Goal: Use online tool/utility: Utilize a website feature to perform a specific function

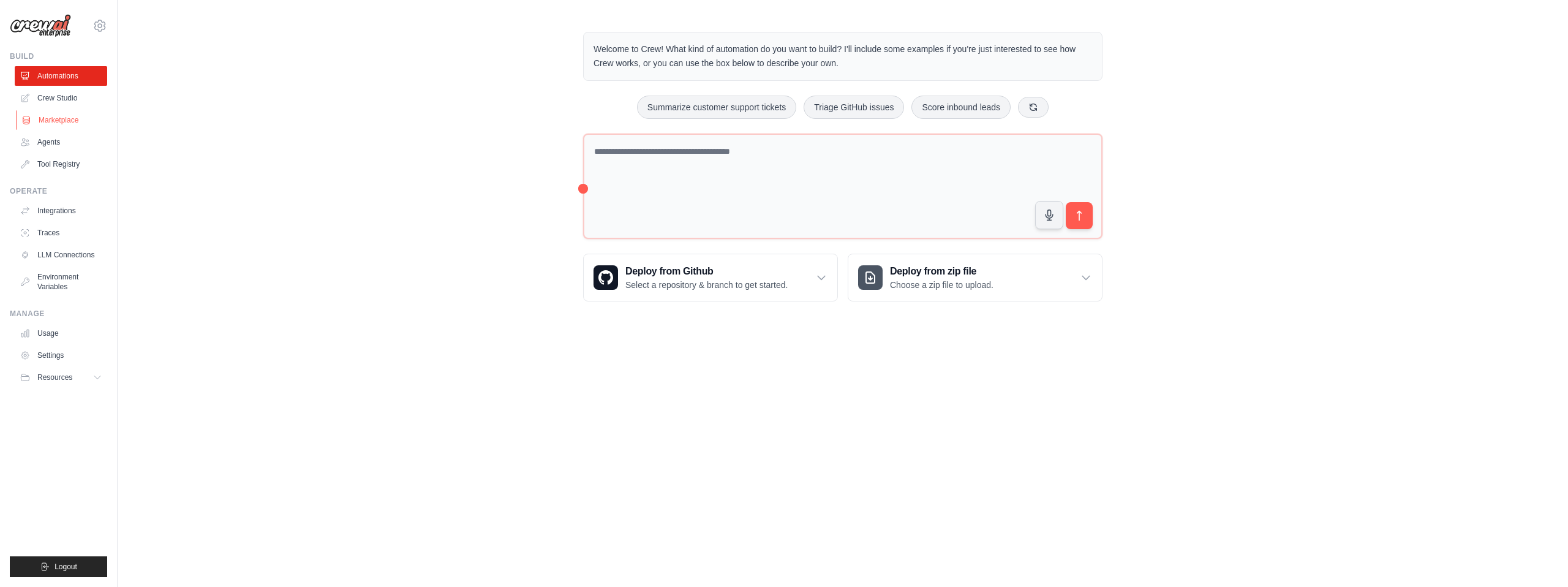
click at [55, 115] on link "Marketplace" at bounding box center [62, 119] width 92 height 20
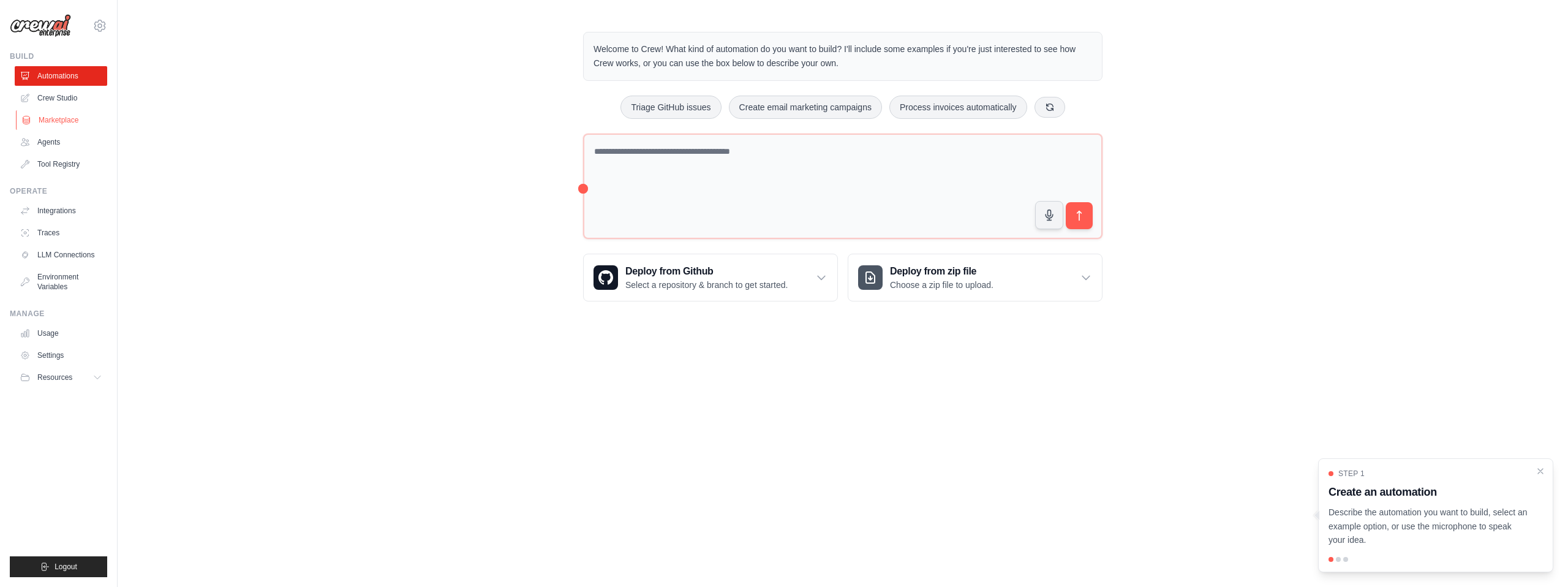
click at [58, 122] on link "Marketplace" at bounding box center [62, 119] width 92 height 20
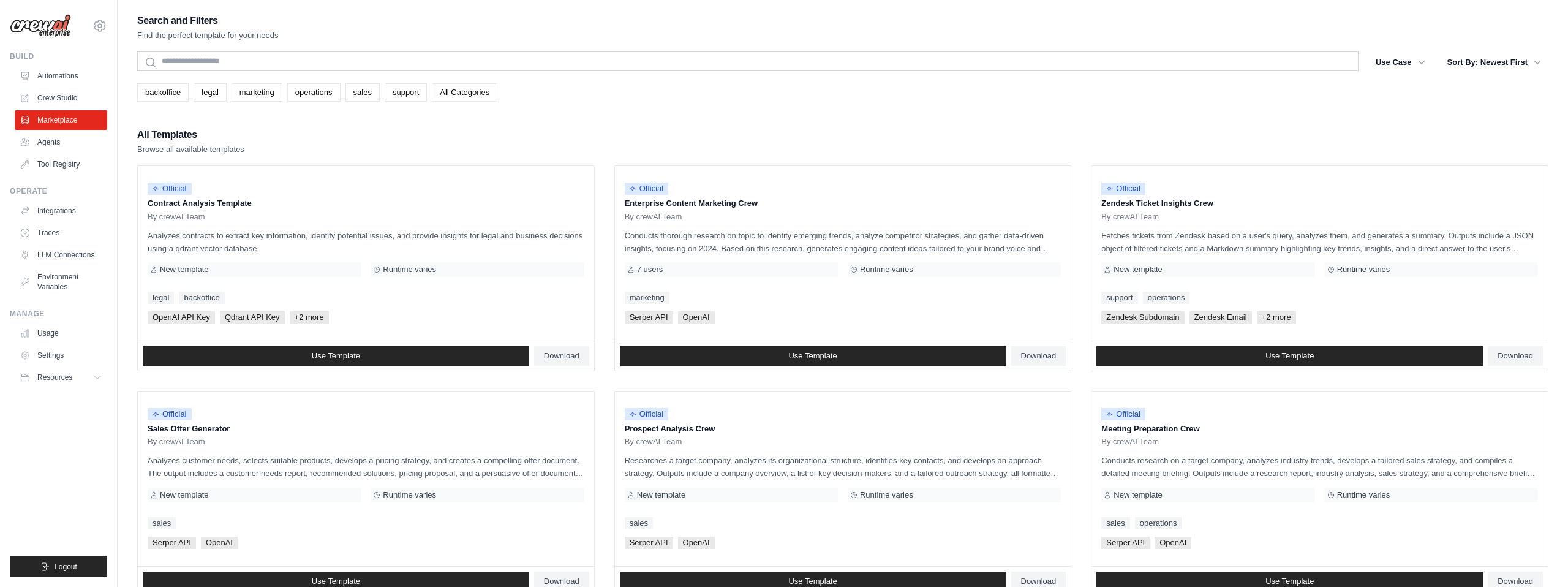
click at [462, 91] on link "All Categories" at bounding box center [464, 92] width 66 height 18
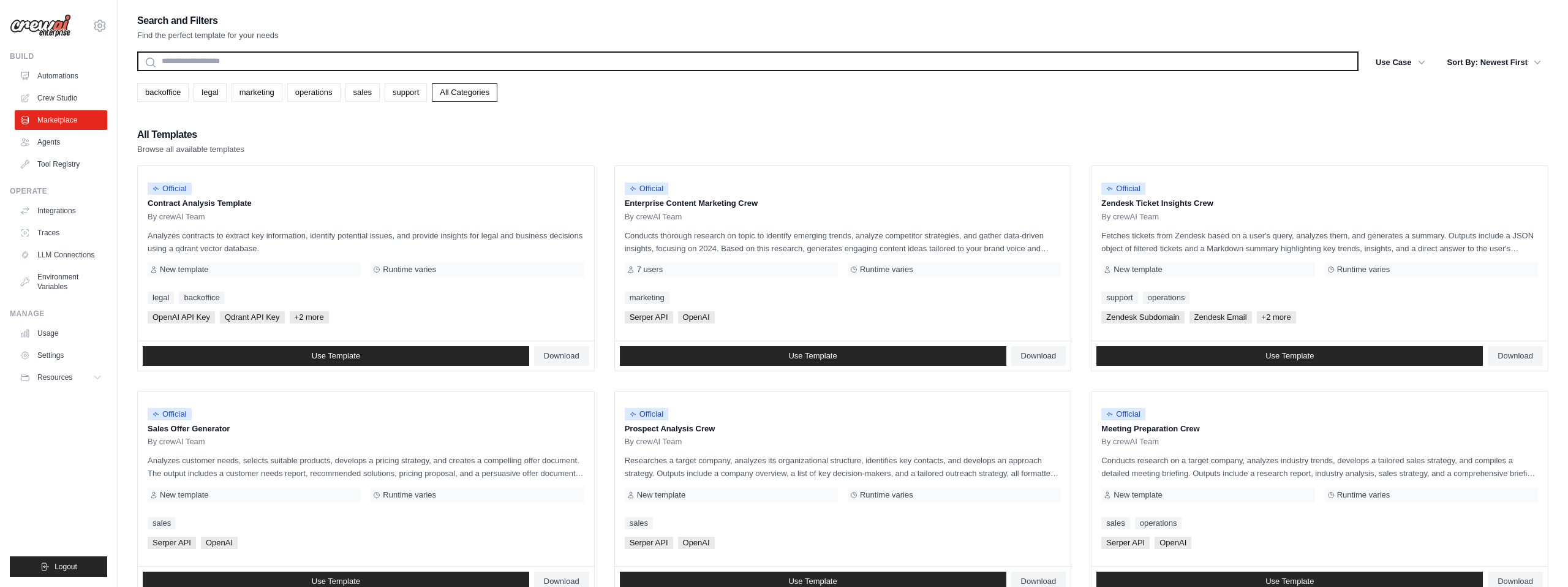
click at [276, 60] on input "text" at bounding box center [748, 61] width 1221 height 20
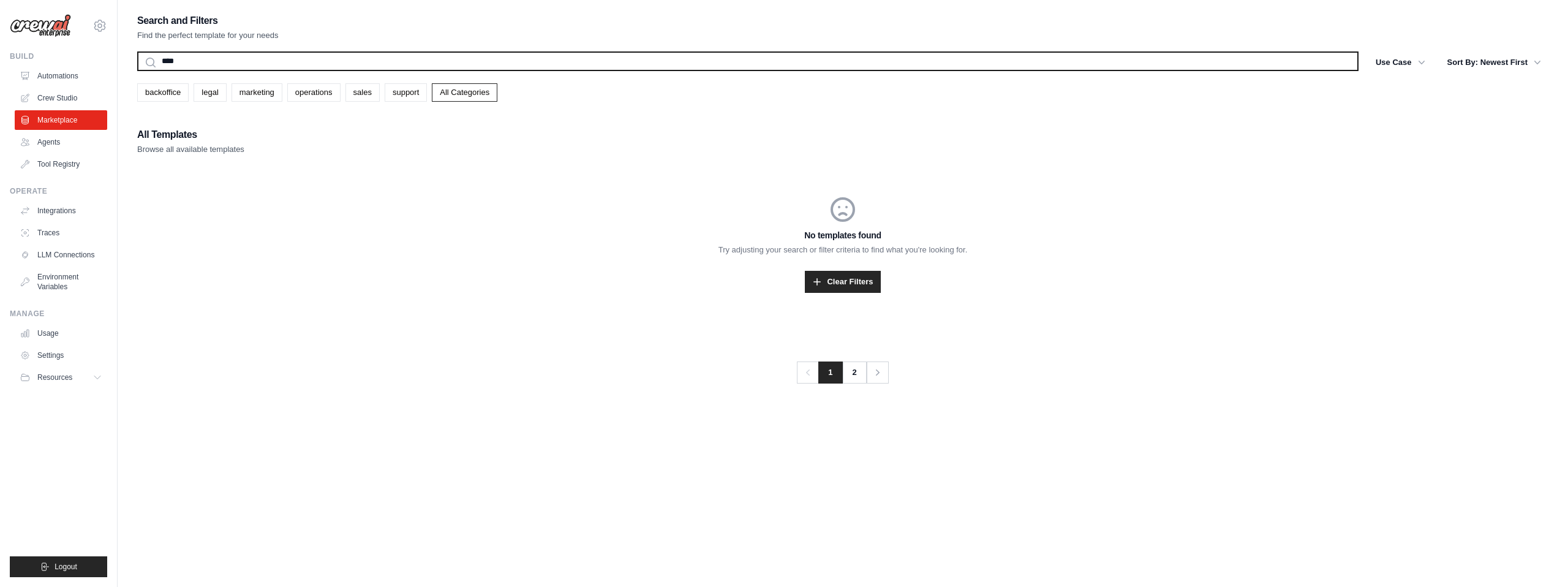
type input "****"
click at [137, 71] on button "Search" at bounding box center [137, 71] width 1 height 1
click at [297, 60] on input "****" at bounding box center [748, 61] width 1221 height 20
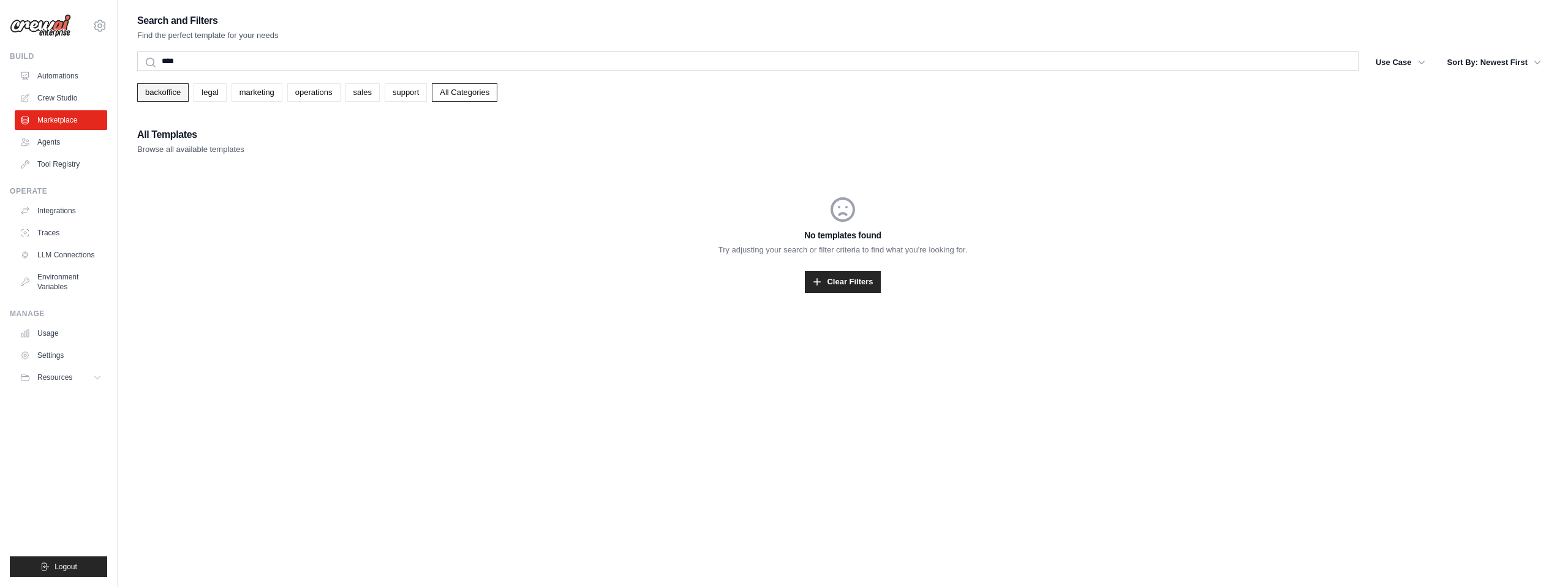
click at [167, 95] on link "backoffice" at bounding box center [162, 92] width 52 height 18
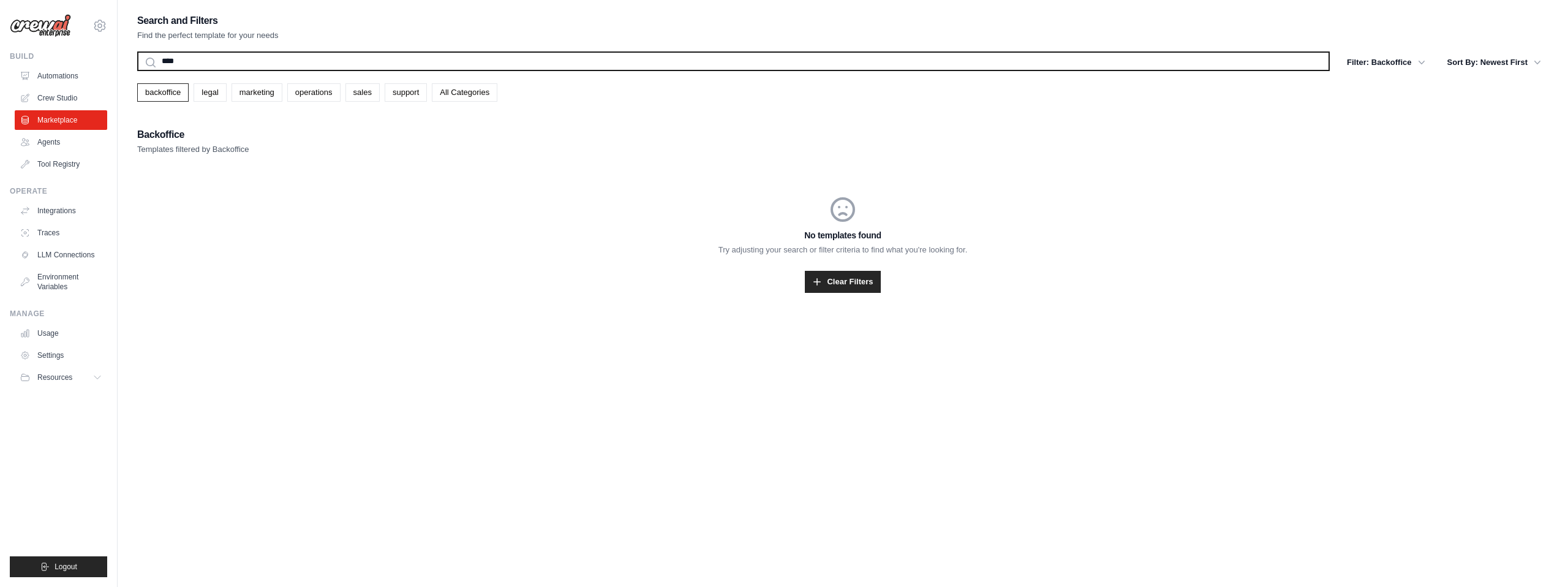
click at [202, 61] on input "****" at bounding box center [733, 61] width 1192 height 20
click at [137, 71] on button "Search" at bounding box center [137, 71] width 1 height 1
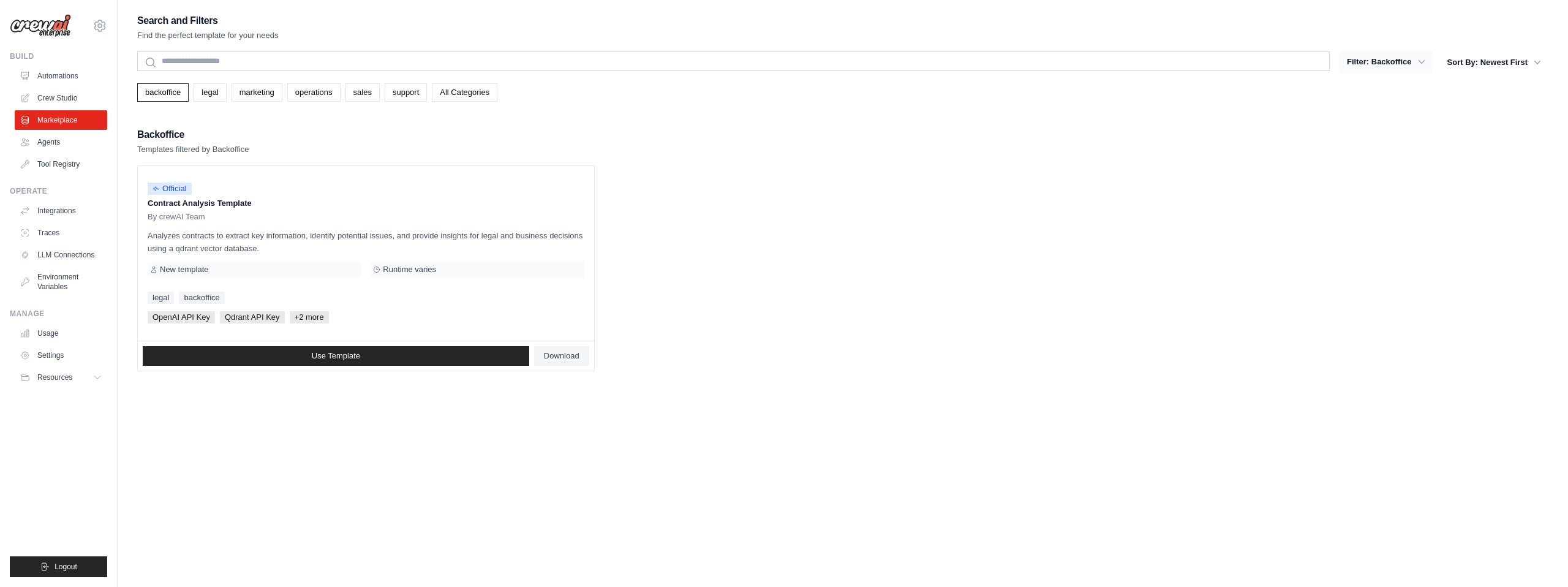
click at [1388, 58] on button "Filter: Backoffice" at bounding box center [1385, 62] width 92 height 22
click at [1392, 63] on button "Filter: Backoffice" at bounding box center [1385, 62] width 92 height 22
click at [1415, 61] on button "Filter: Backoffice" at bounding box center [1385, 62] width 92 height 22
click at [1425, 60] on icon "button" at bounding box center [1421, 62] width 12 height 12
click at [1371, 110] on div "Search and Filters Find the perfect template for your needs Search Filter: Back…" at bounding box center [842, 192] width 1411 height 359
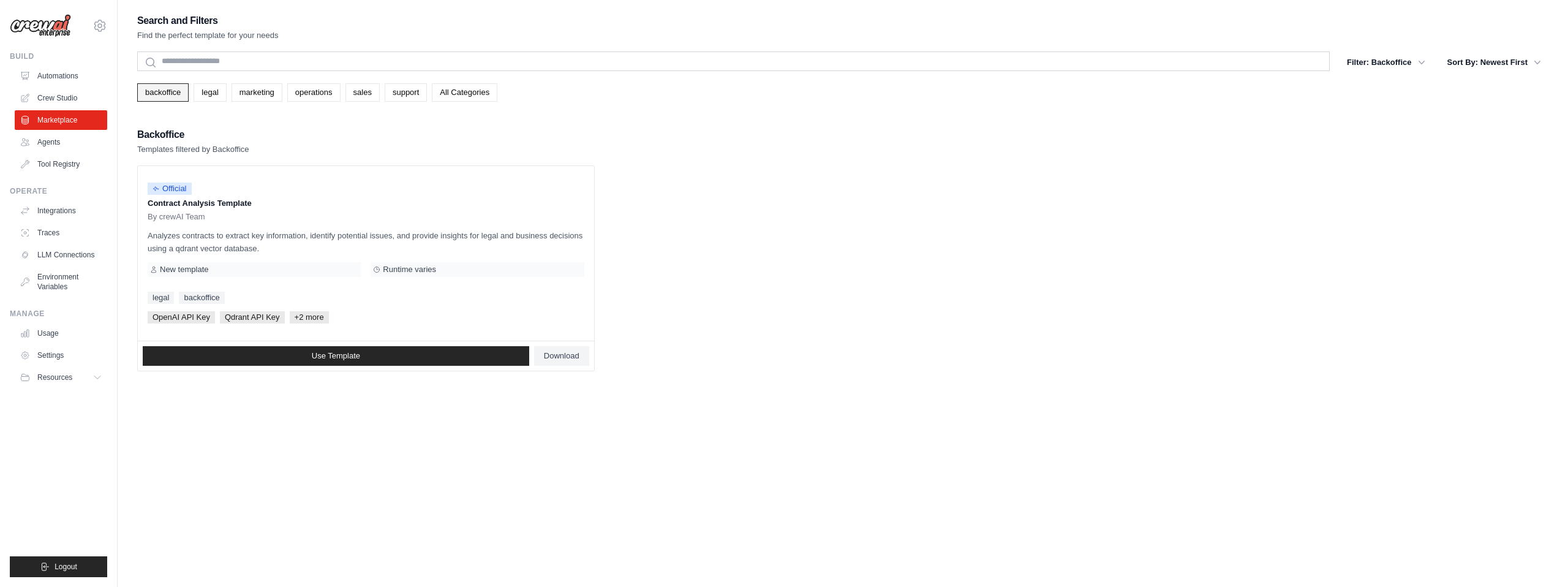
click at [154, 85] on link "backoffice" at bounding box center [162, 92] width 52 height 18
click at [43, 143] on link "Agents" at bounding box center [62, 142] width 92 height 20
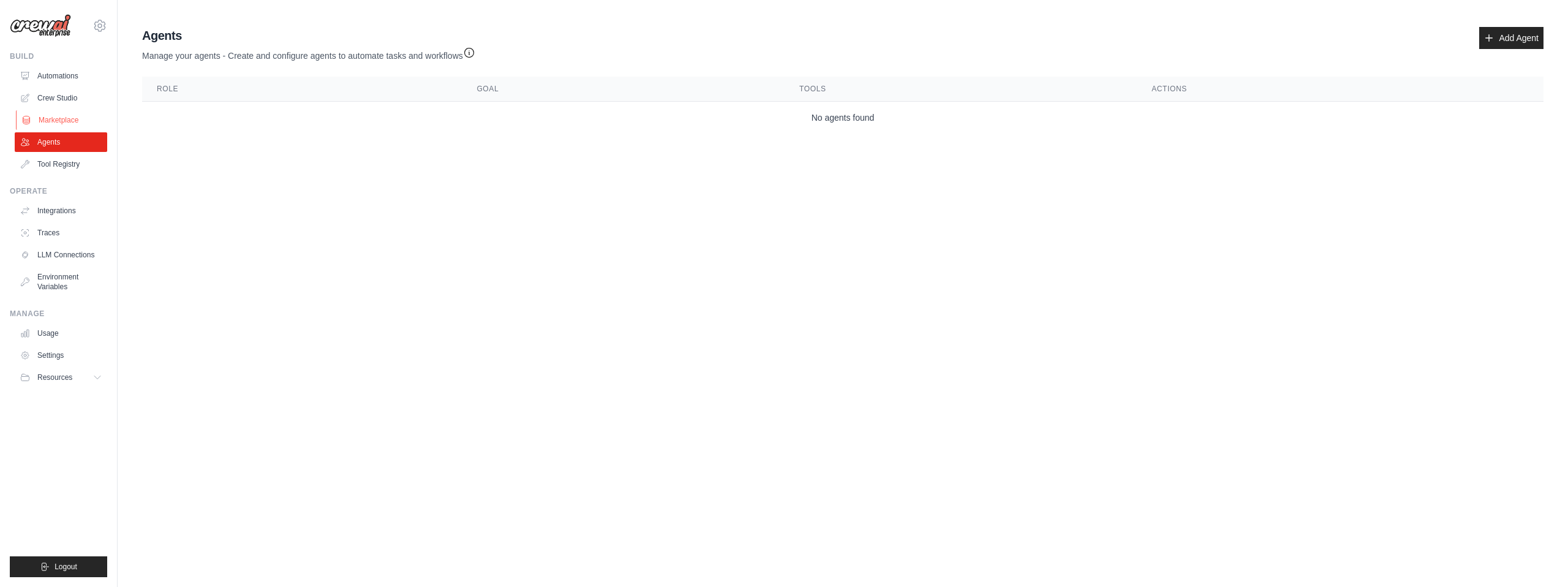
click at [38, 114] on link "Marketplace" at bounding box center [62, 119] width 92 height 20
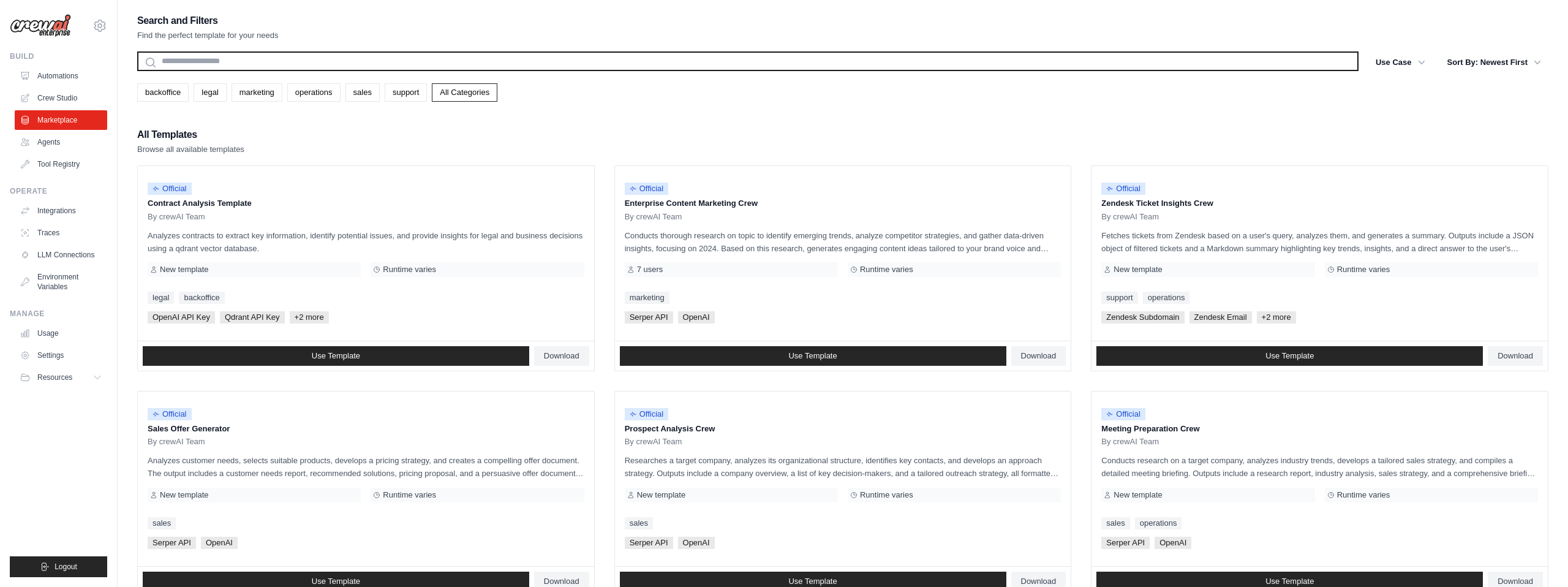
click at [258, 60] on input "text" at bounding box center [748, 61] width 1221 height 20
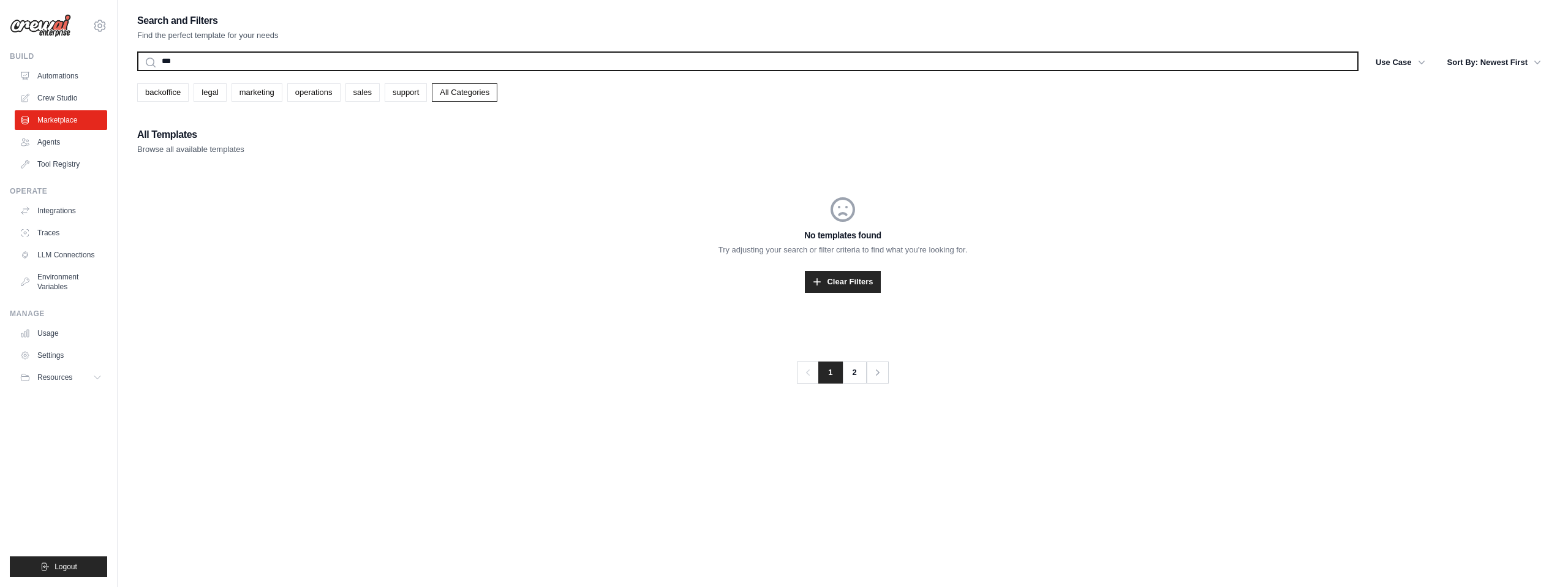
type input "****"
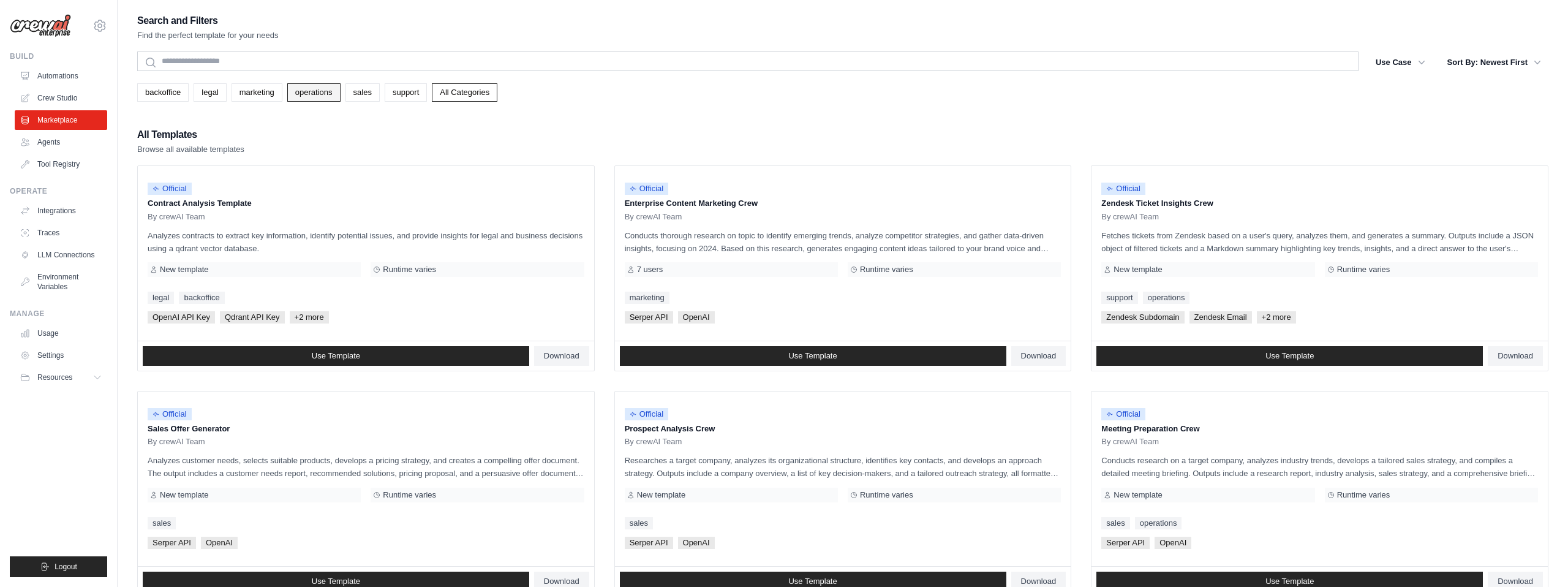
click at [322, 87] on link "operations" at bounding box center [314, 92] width 53 height 18
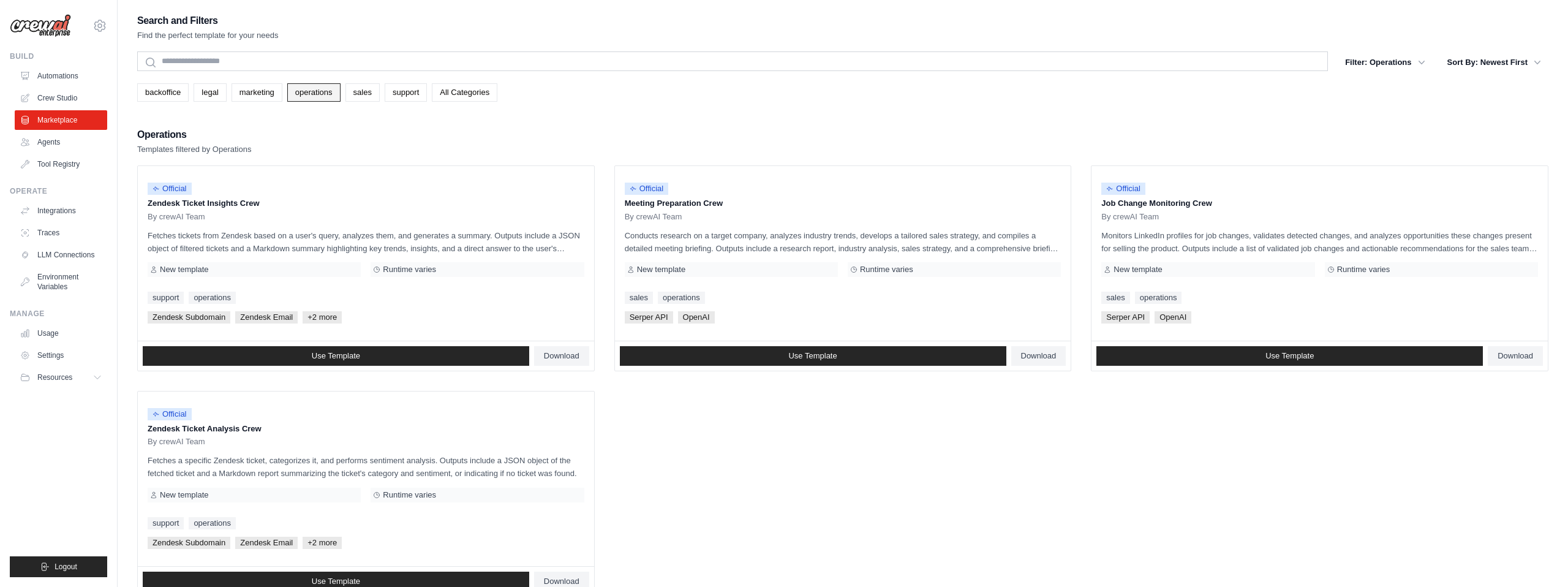
click at [322, 92] on link "operations" at bounding box center [314, 92] width 53 height 18
click at [380, 92] on link "sales" at bounding box center [363, 92] width 34 height 18
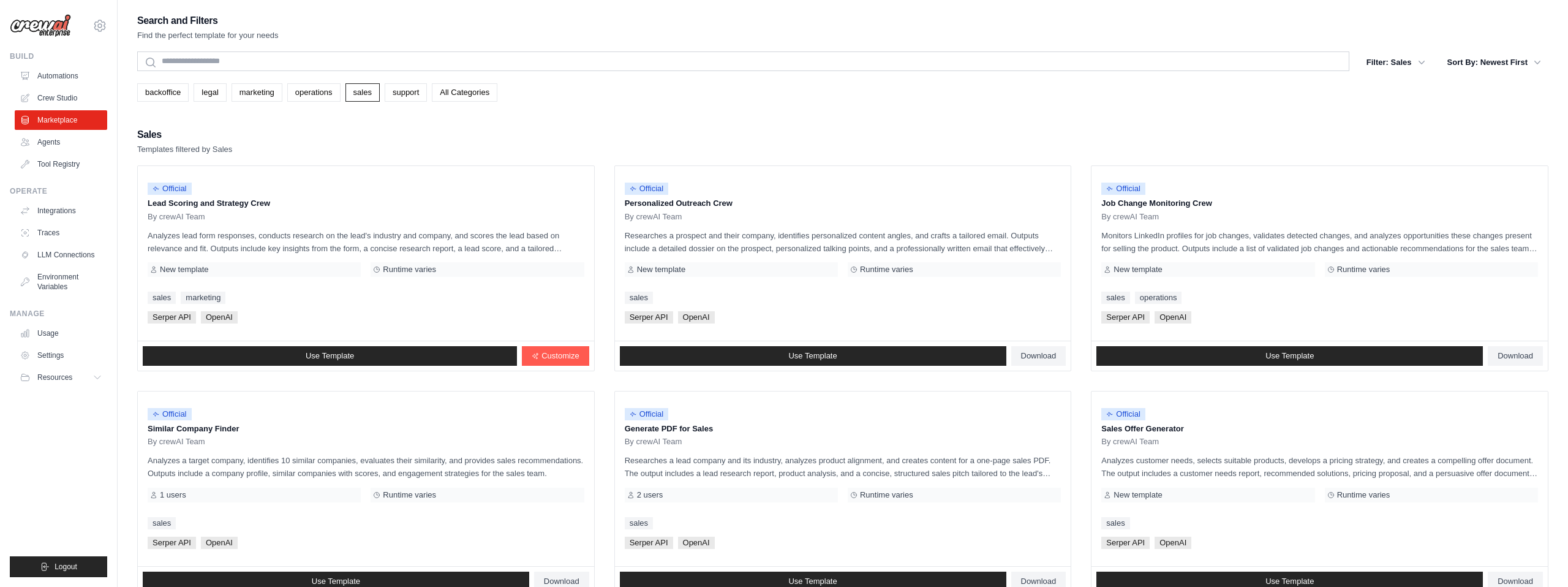
click at [380, 92] on link "sales" at bounding box center [363, 92] width 34 height 18
click at [426, 87] on link "support" at bounding box center [405, 92] width 42 height 18
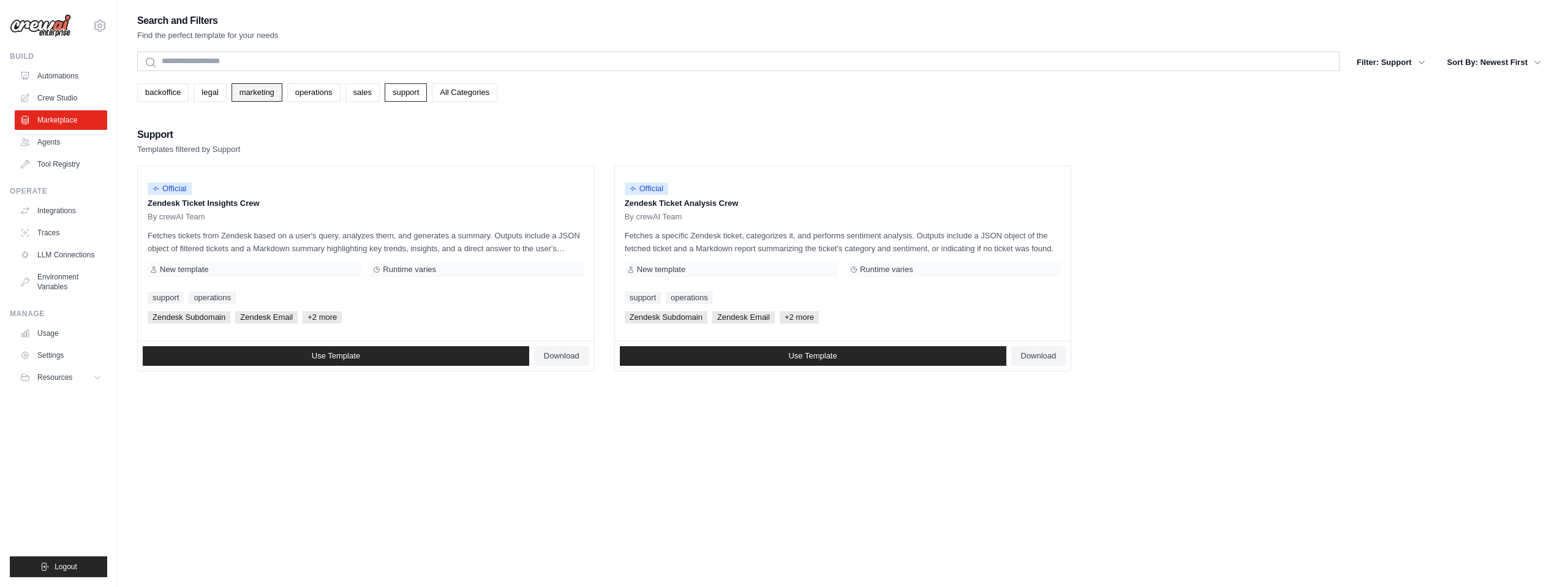
click at [250, 96] on link "marketing" at bounding box center [257, 92] width 51 height 18
click at [156, 95] on link "backoffice" at bounding box center [162, 92] width 52 height 18
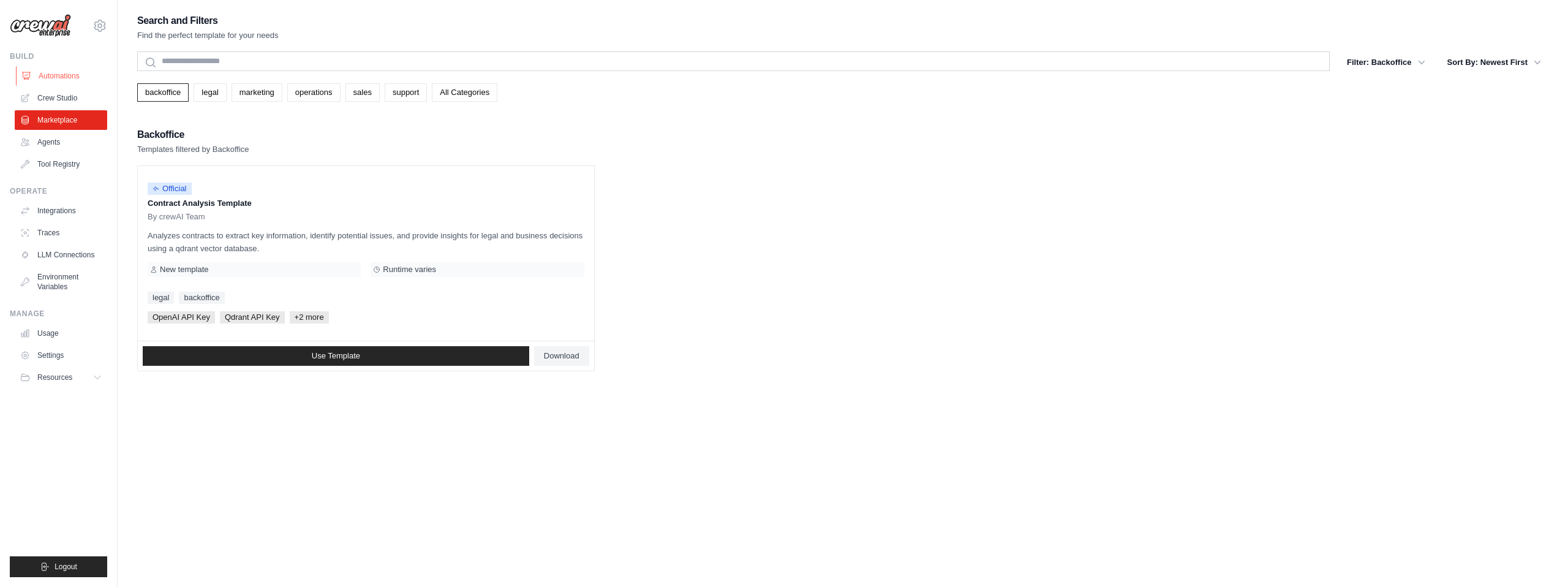
click at [59, 76] on link "Automations" at bounding box center [62, 76] width 92 height 20
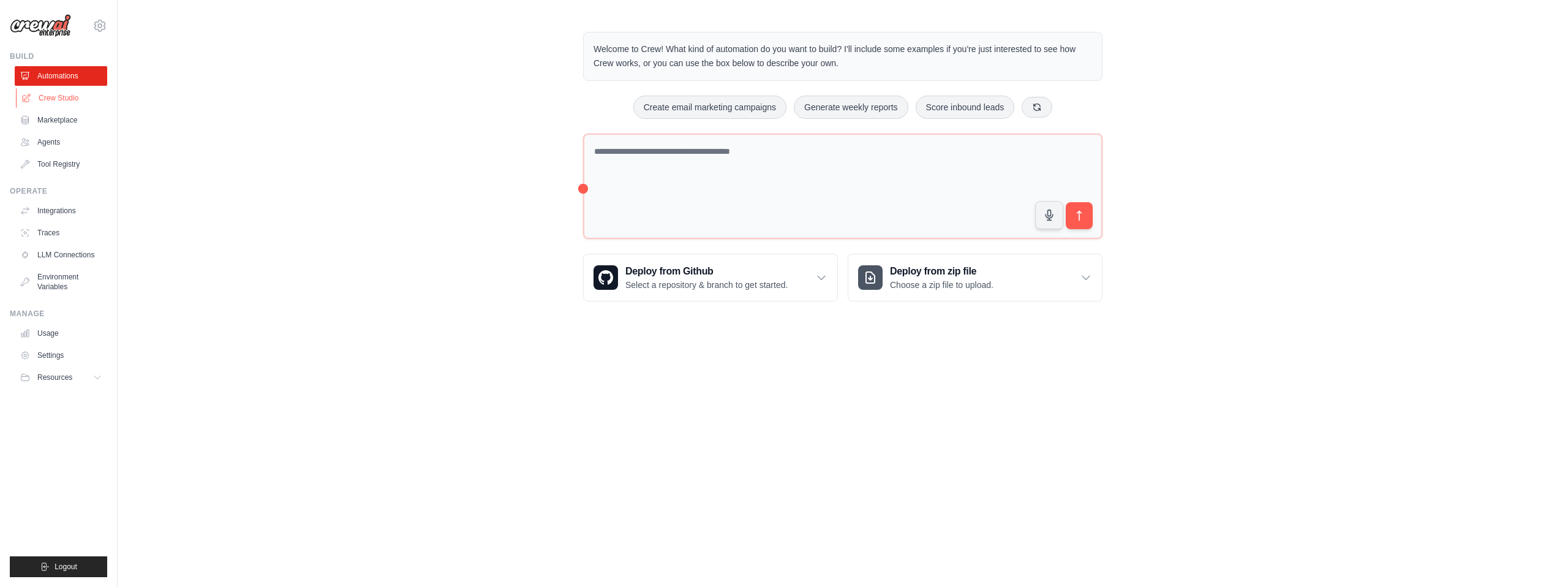
click at [55, 100] on link "Crew Studio" at bounding box center [62, 98] width 92 height 20
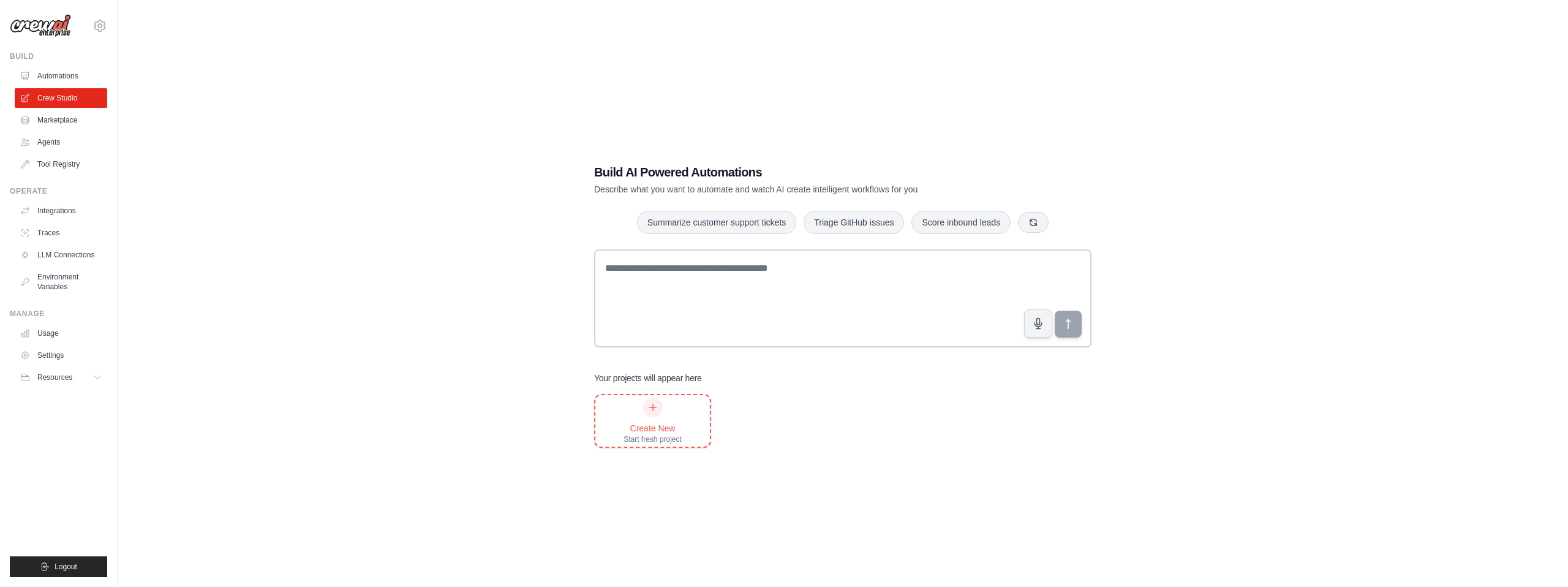
click at [673, 406] on div "Create New Start fresh project" at bounding box center [653, 421] width 58 height 47
click at [68, 212] on link "Integrations" at bounding box center [62, 210] width 92 height 20
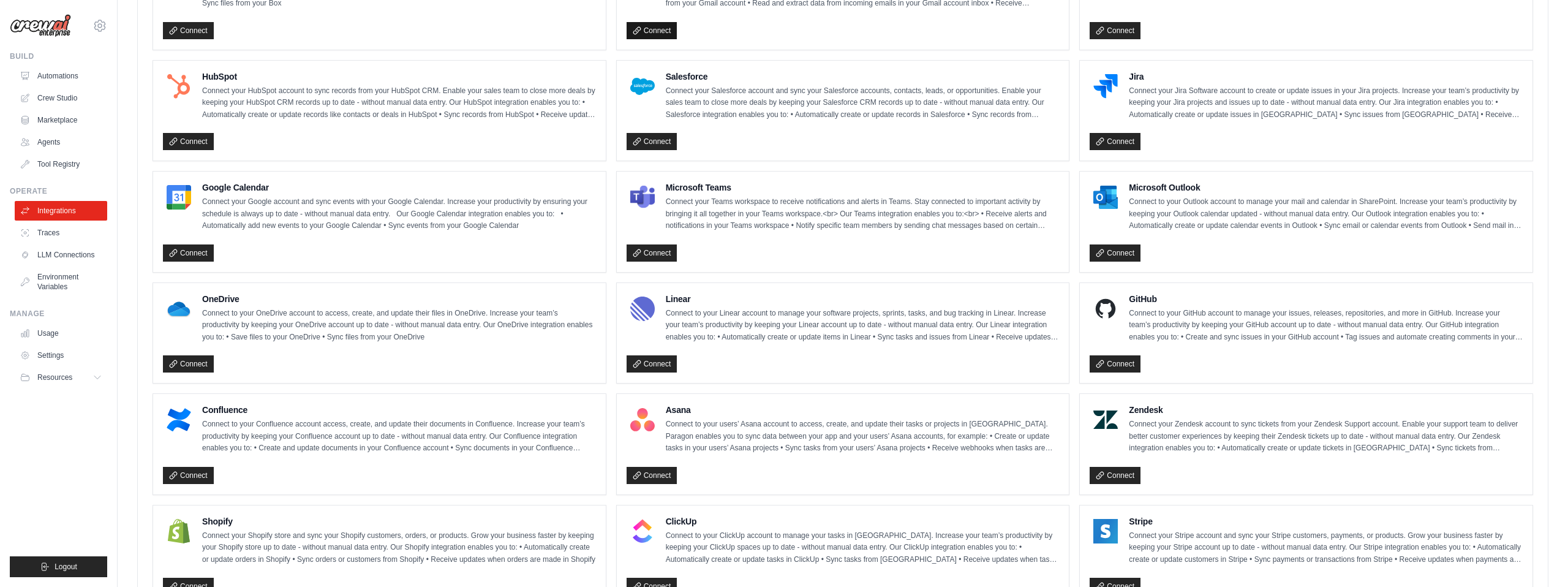
scroll to position [462, 0]
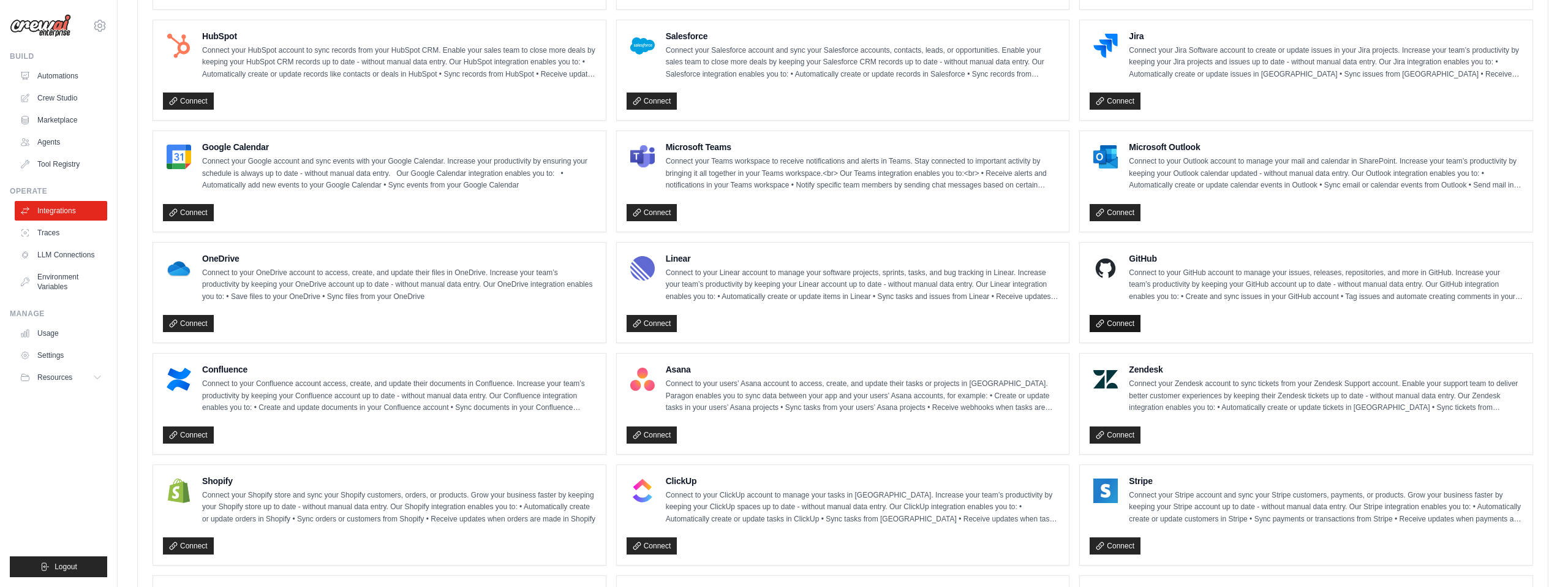
click at [1110, 324] on link "Connect" at bounding box center [1115, 323] width 51 height 17
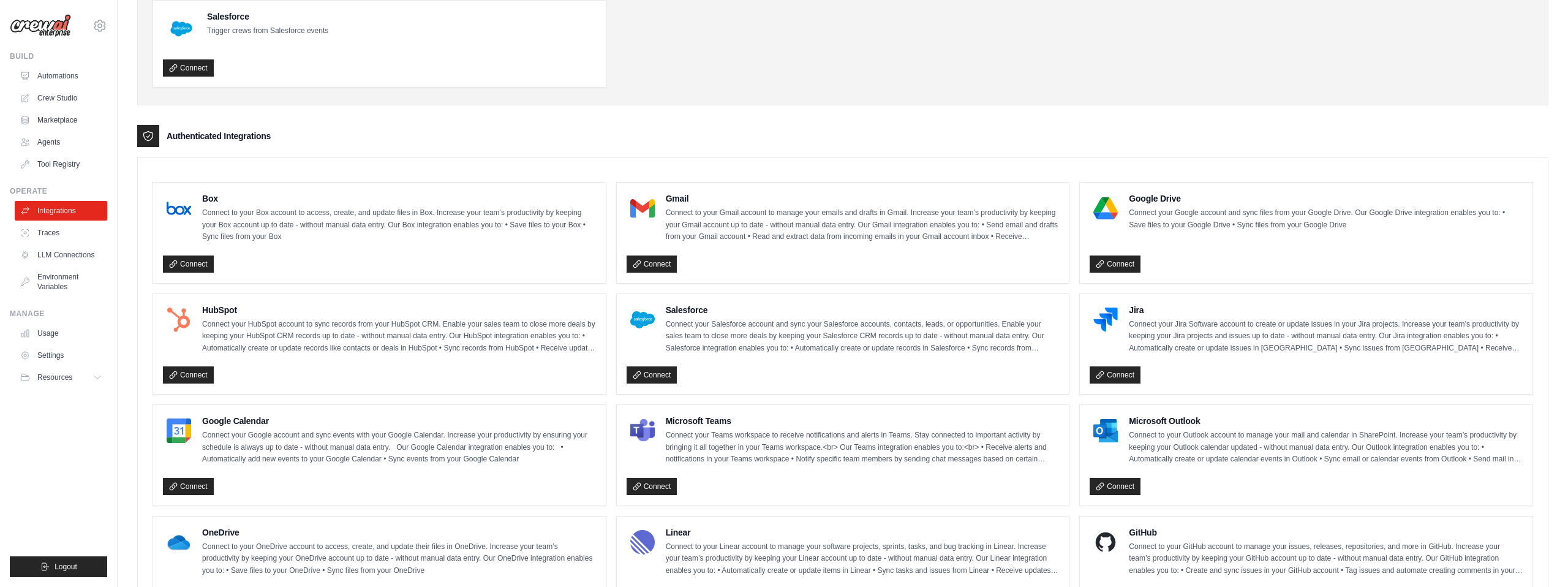
scroll to position [118, 0]
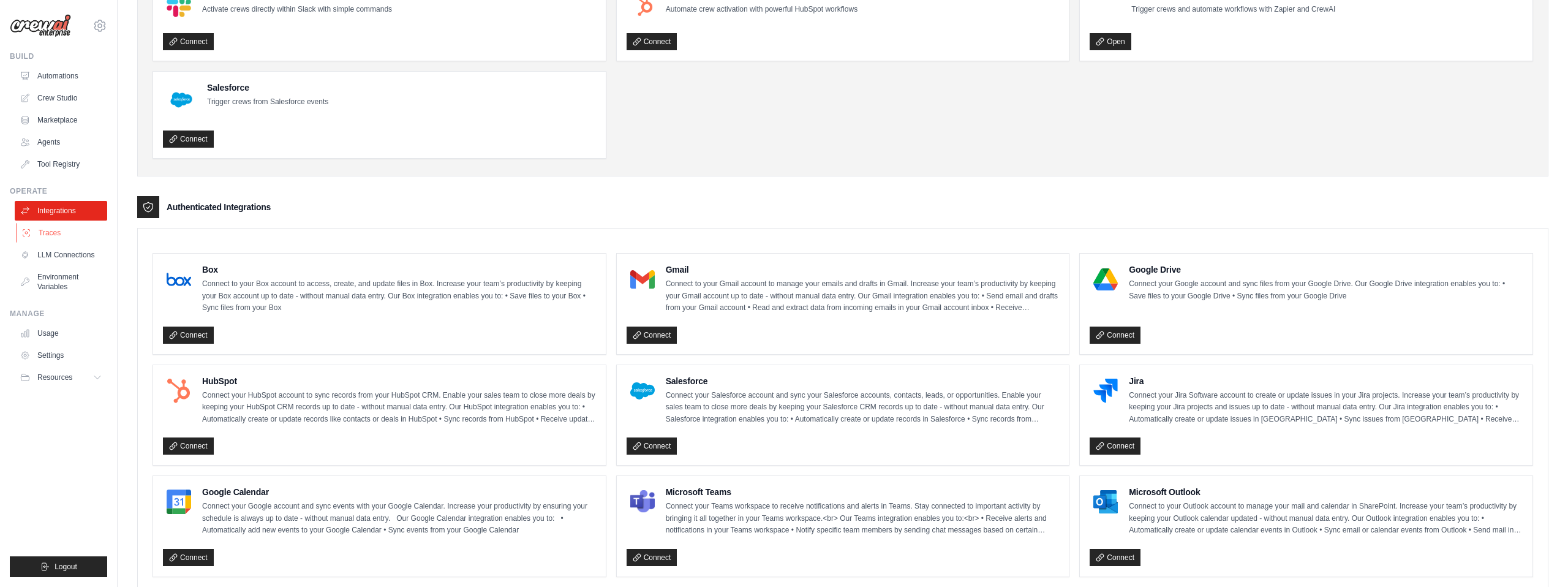
click at [48, 231] on link "Traces" at bounding box center [62, 232] width 92 height 20
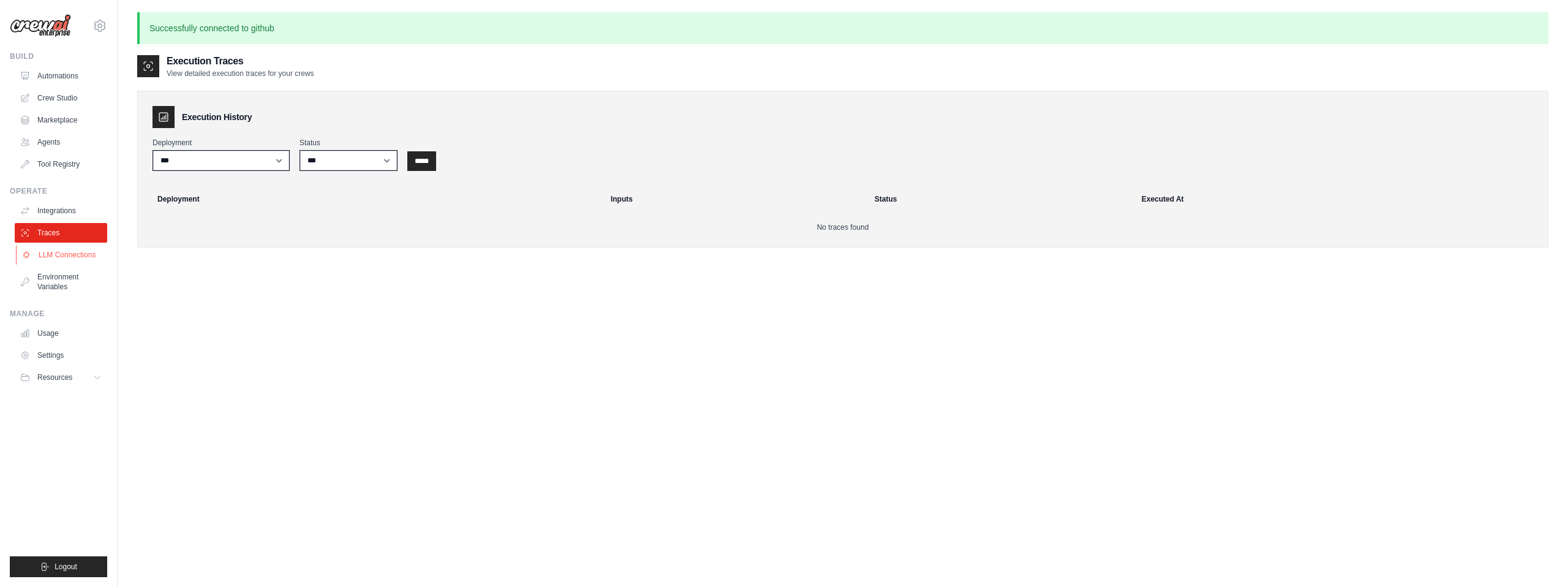
click at [54, 249] on link "LLM Connections" at bounding box center [62, 255] width 92 height 20
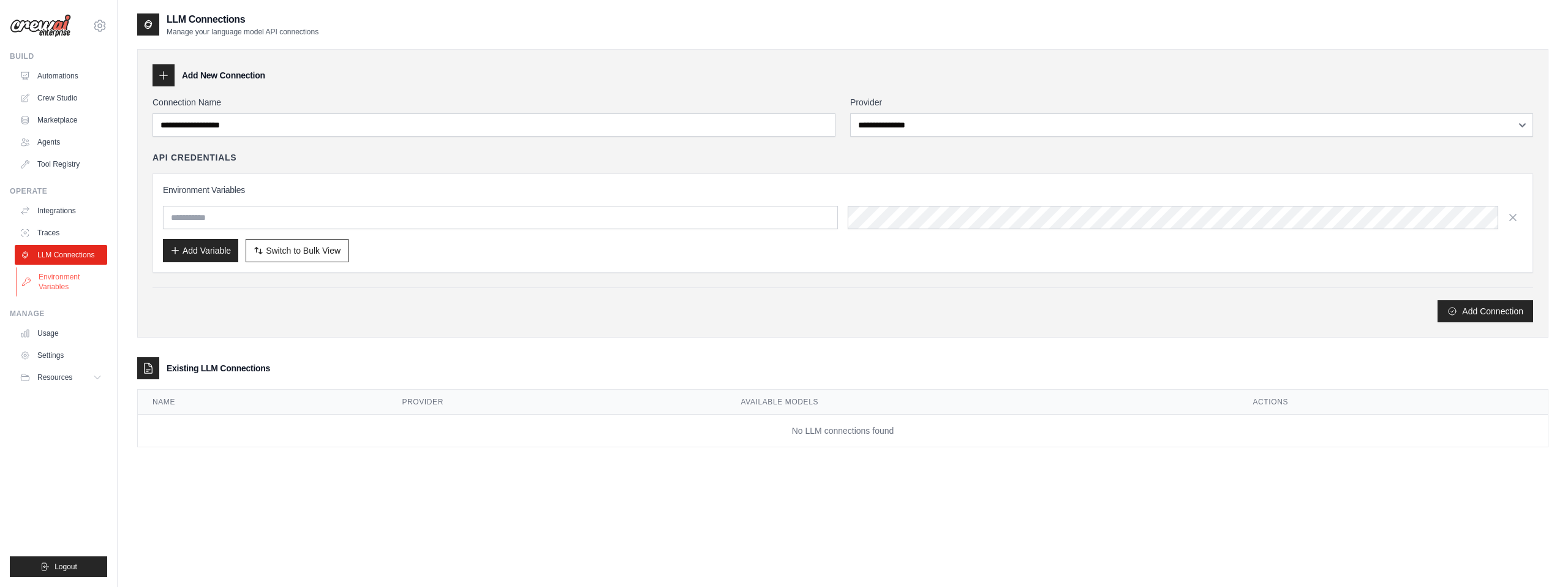
click at [50, 279] on link "Environment Variables" at bounding box center [62, 282] width 92 height 29
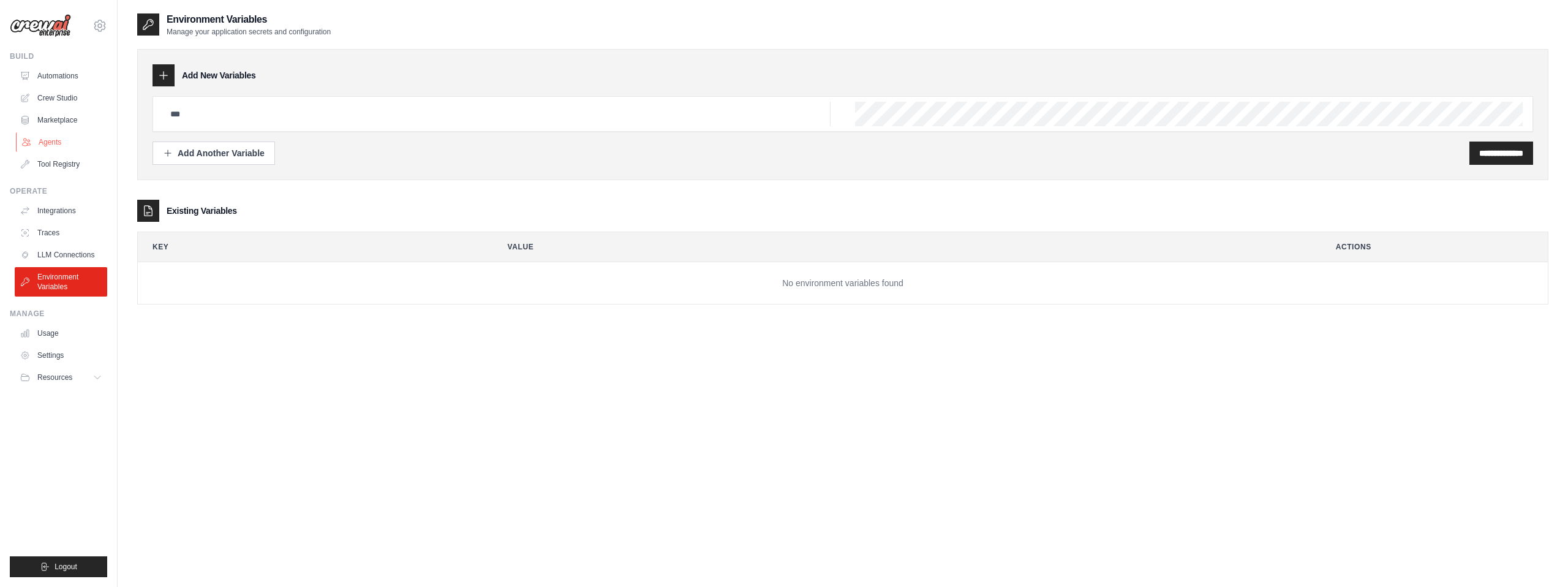
click at [50, 139] on link "Agents" at bounding box center [62, 142] width 92 height 20
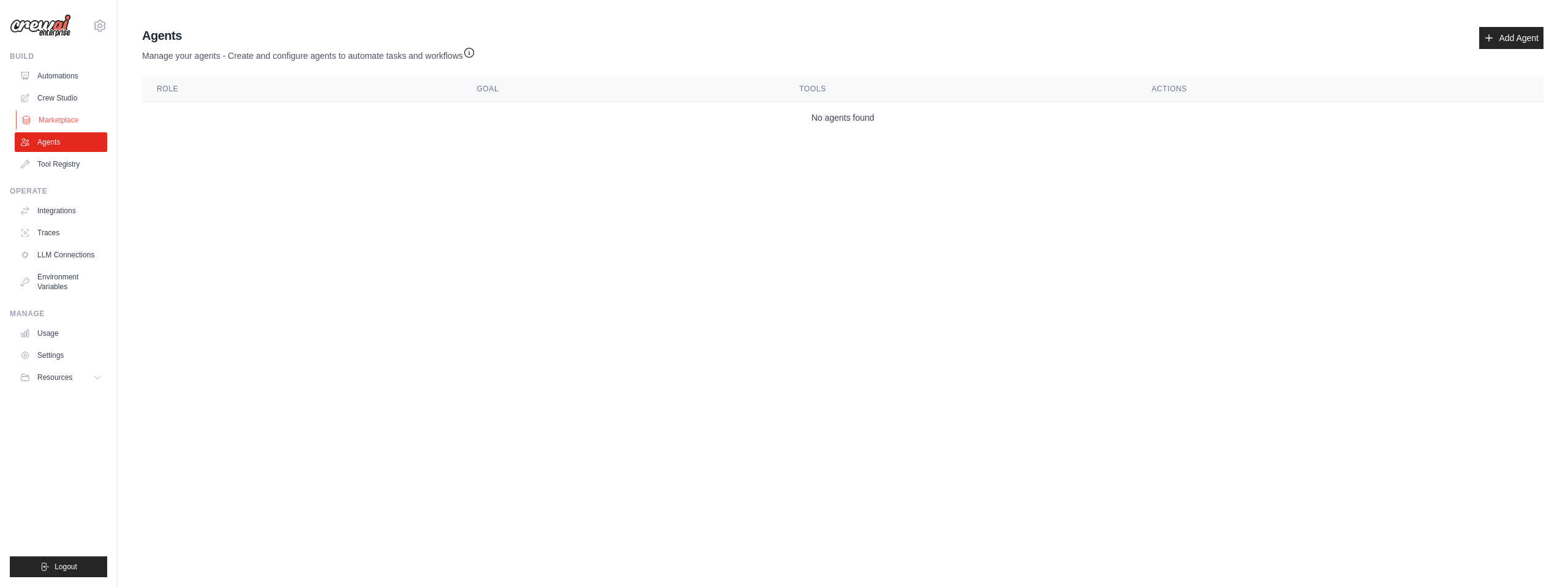
click at [50, 114] on link "Marketplace" at bounding box center [62, 119] width 92 height 20
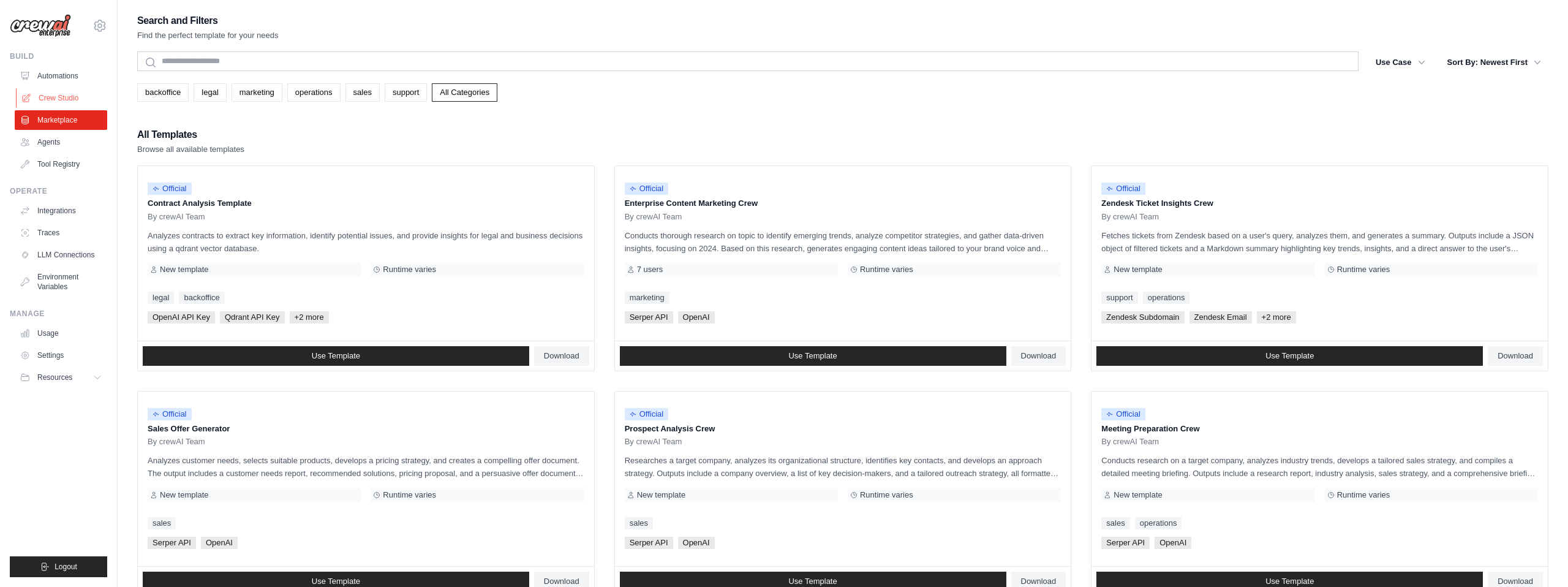
click at [50, 95] on link "Crew Studio" at bounding box center [62, 98] width 92 height 20
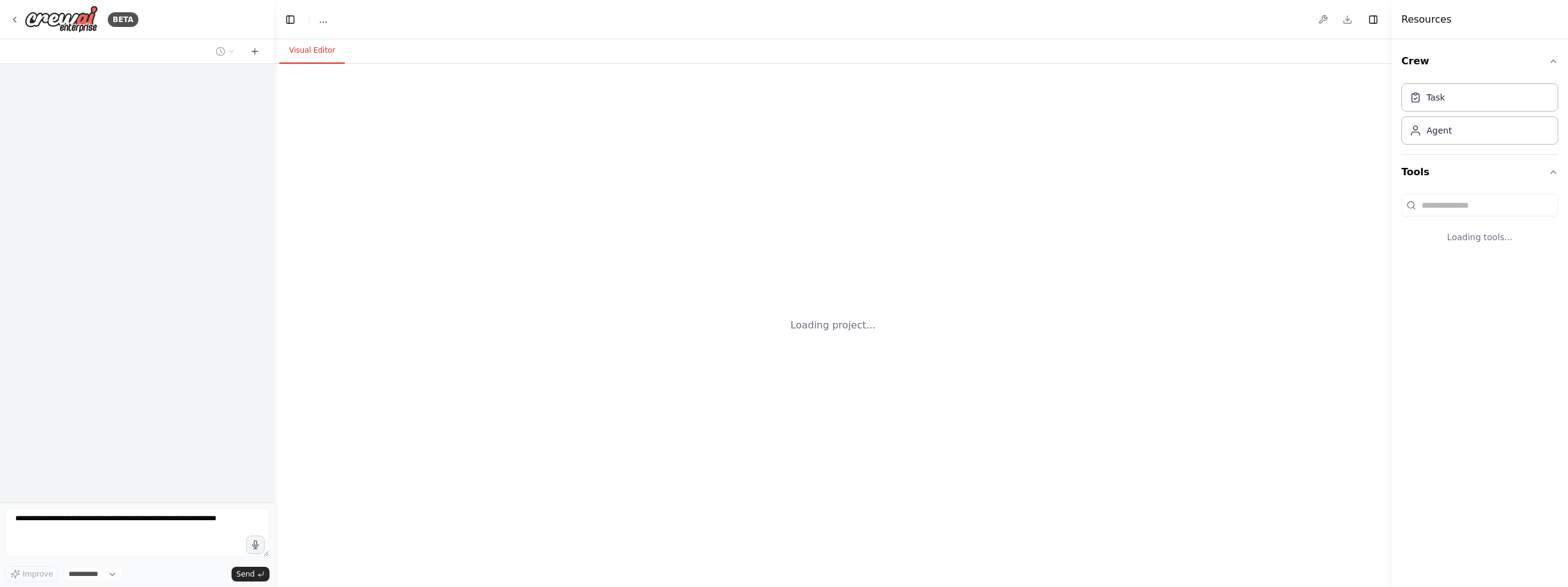
select select "****"
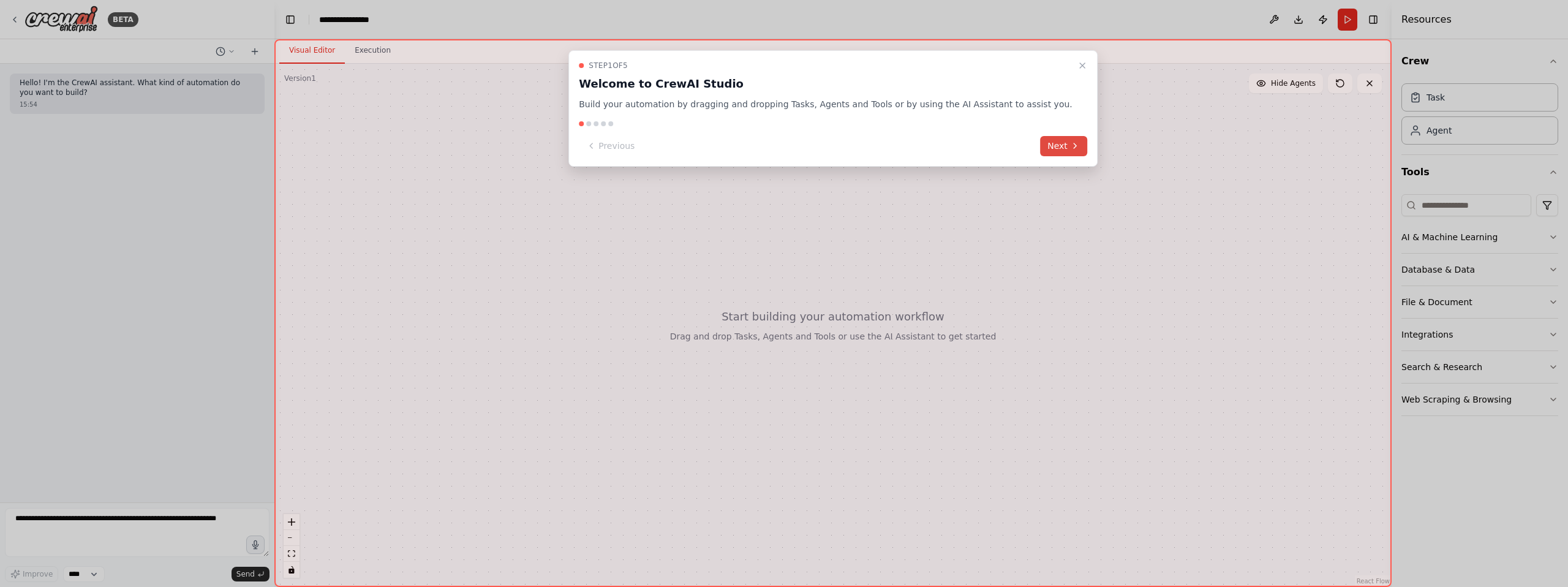
click at [1070, 144] on icon at bounding box center [1074, 146] width 9 height 9
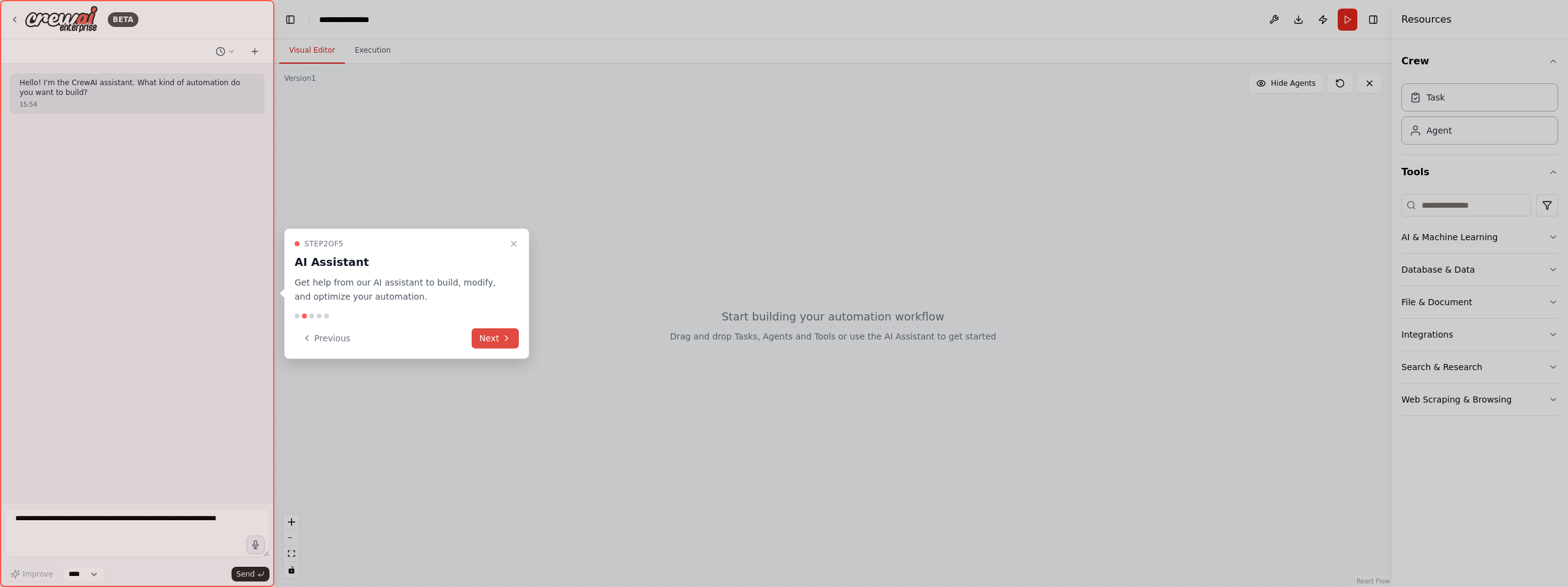
click at [500, 334] on button "Next" at bounding box center [495, 338] width 47 height 20
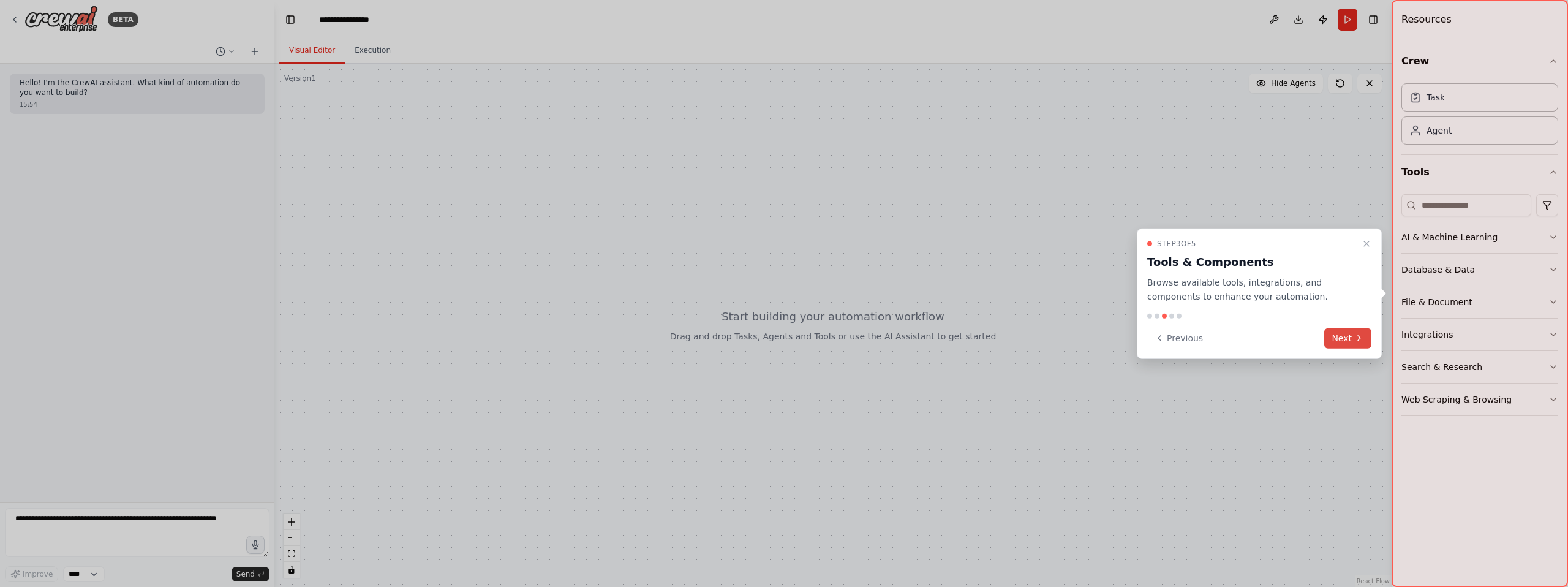
click at [1358, 337] on icon at bounding box center [1358, 338] width 9 height 9
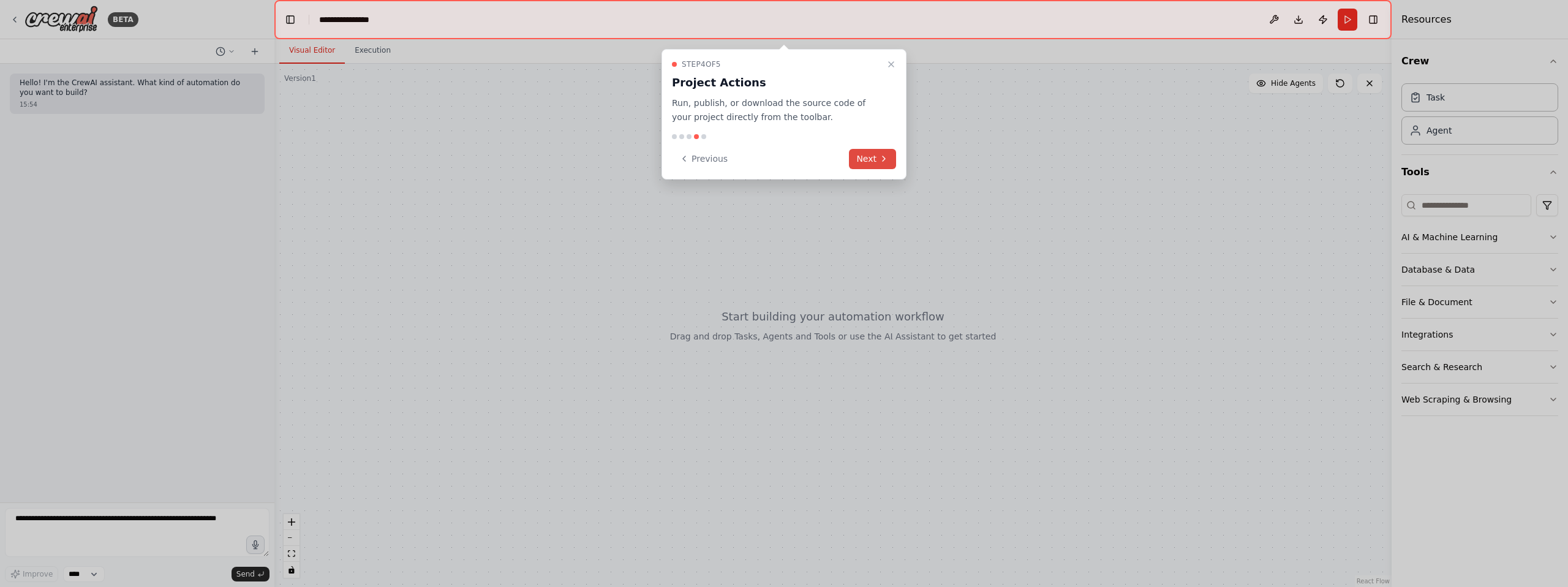
click at [879, 160] on icon at bounding box center [883, 158] width 9 height 9
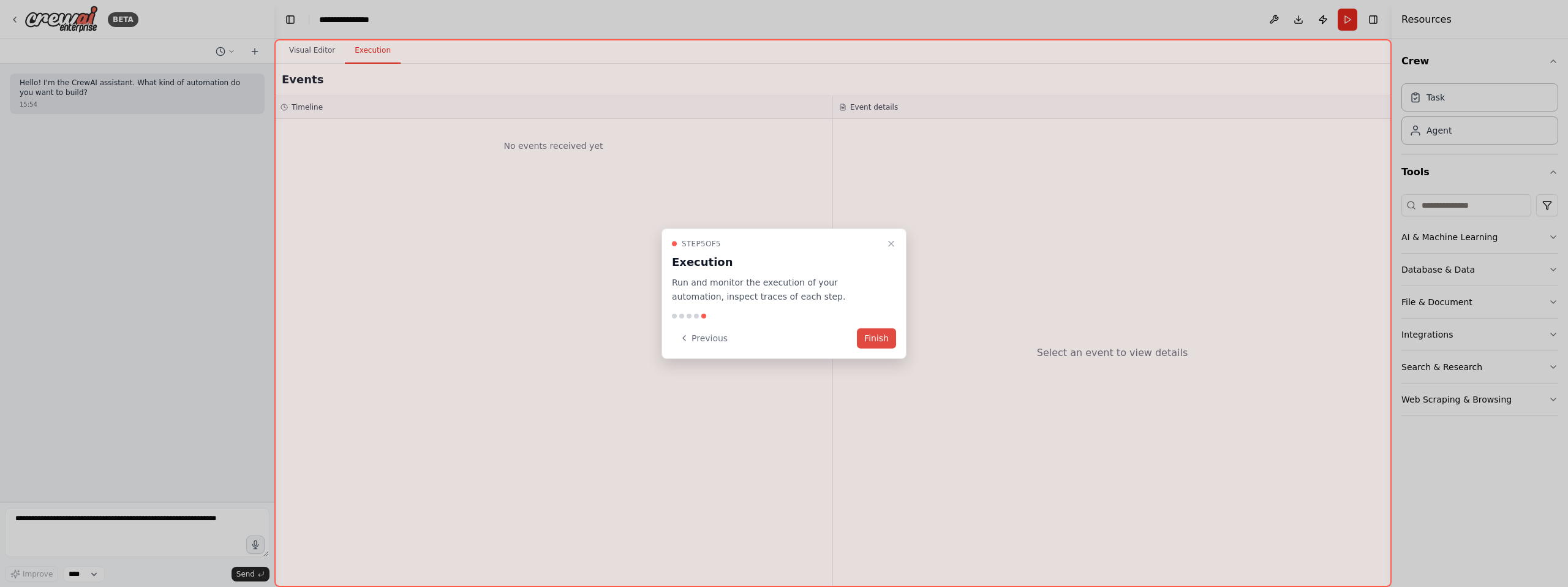
click at [865, 342] on button "Finish" at bounding box center [876, 338] width 39 height 20
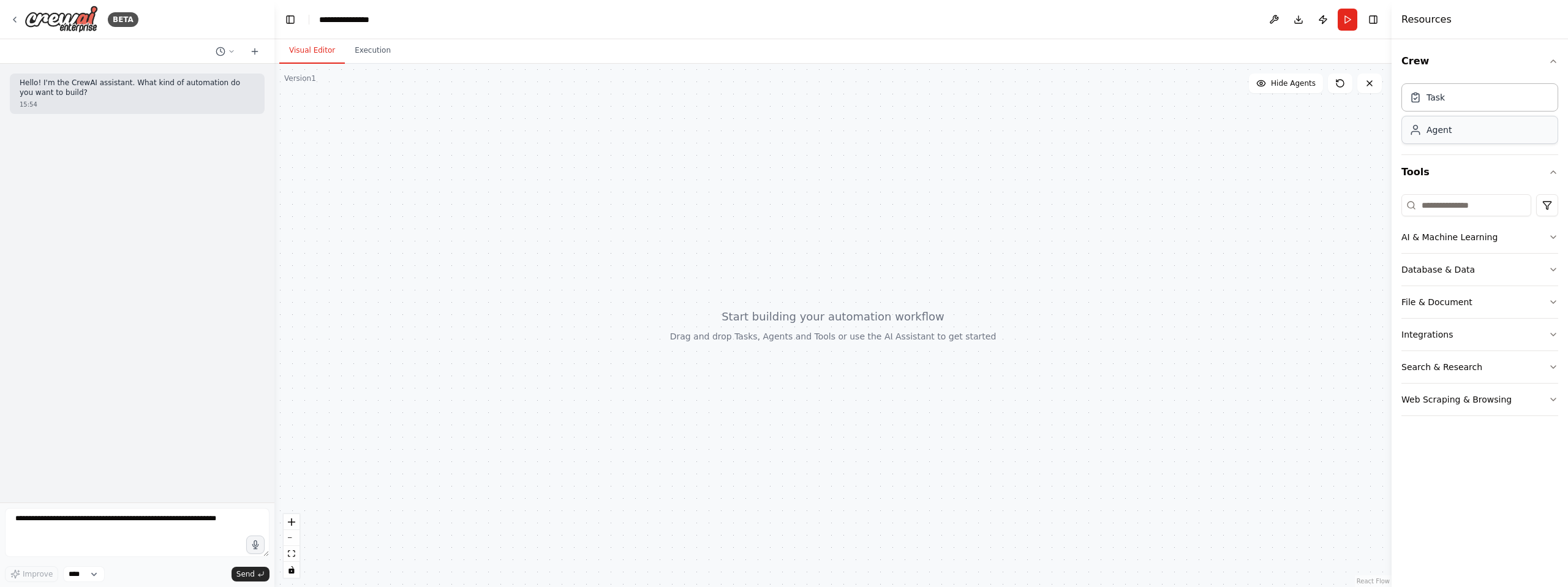
click at [1430, 134] on div "Agent" at bounding box center [1439, 130] width 25 height 12
click at [1465, 235] on button "AI & Machine Learning" at bounding box center [1479, 237] width 157 height 32
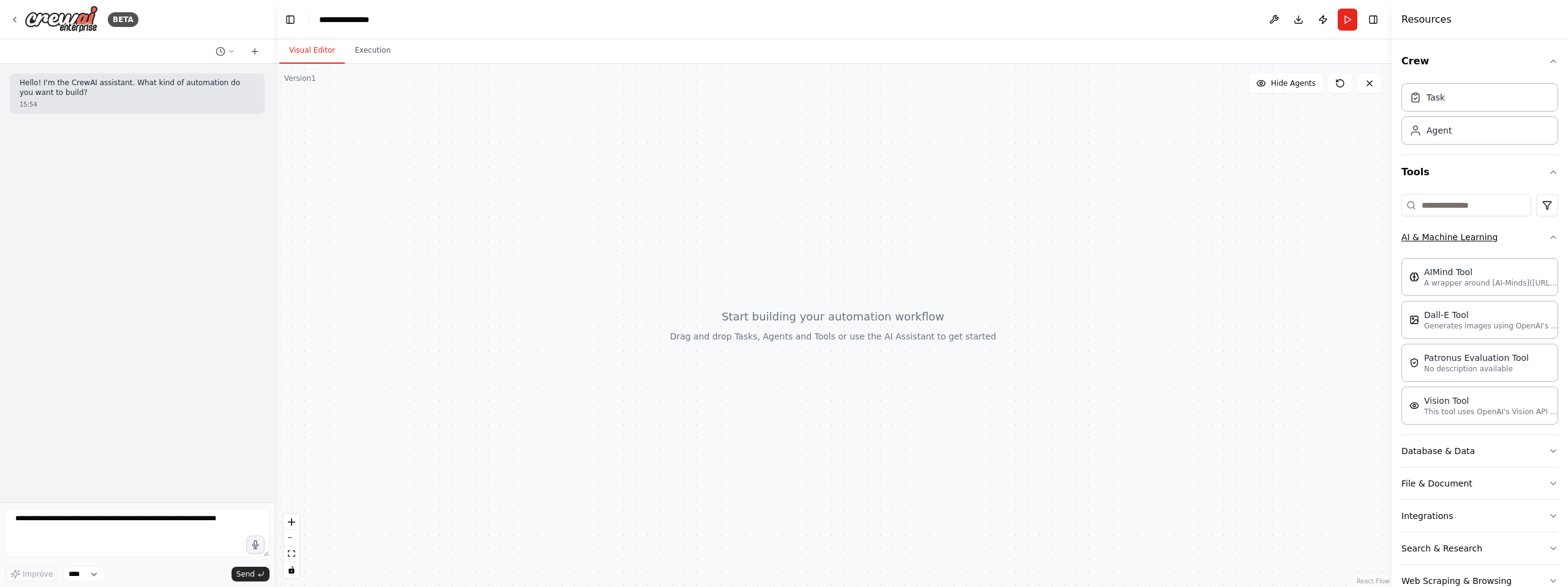
click at [1465, 235] on button "AI & Machine Learning" at bounding box center [1479, 237] width 157 height 32
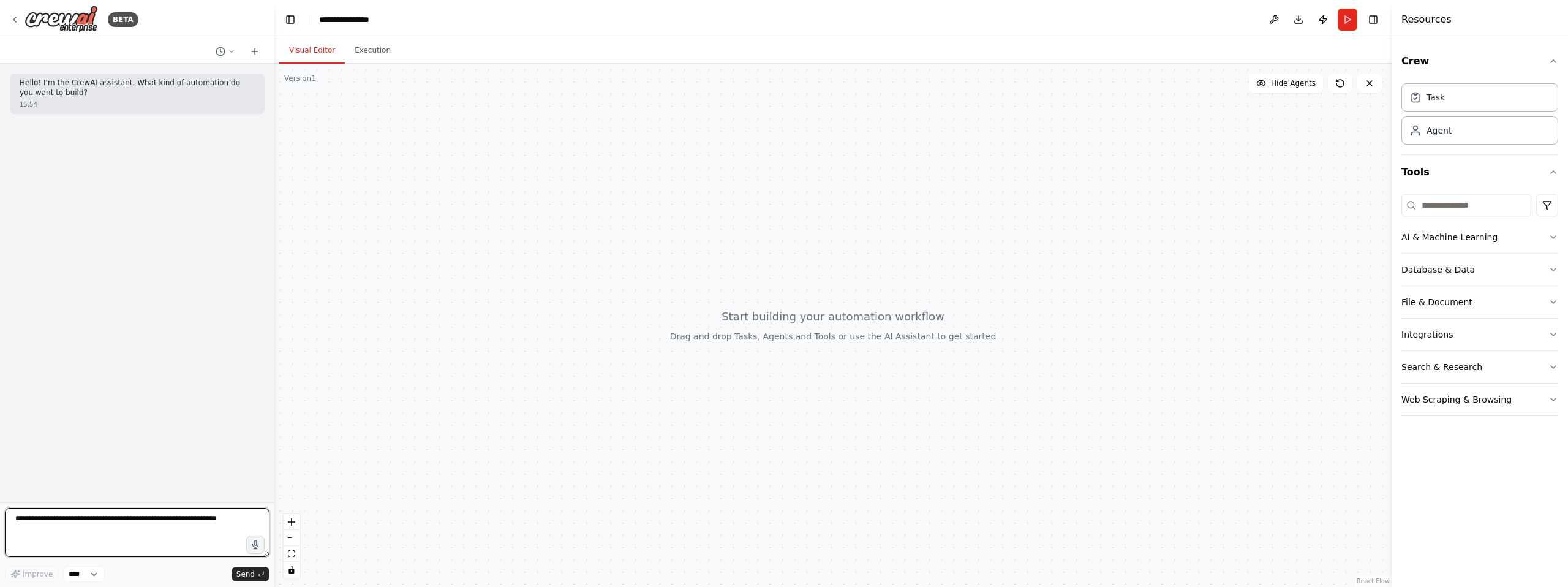
click at [133, 535] on textarea at bounding box center [137, 532] width 264 height 49
type textarea "**********"
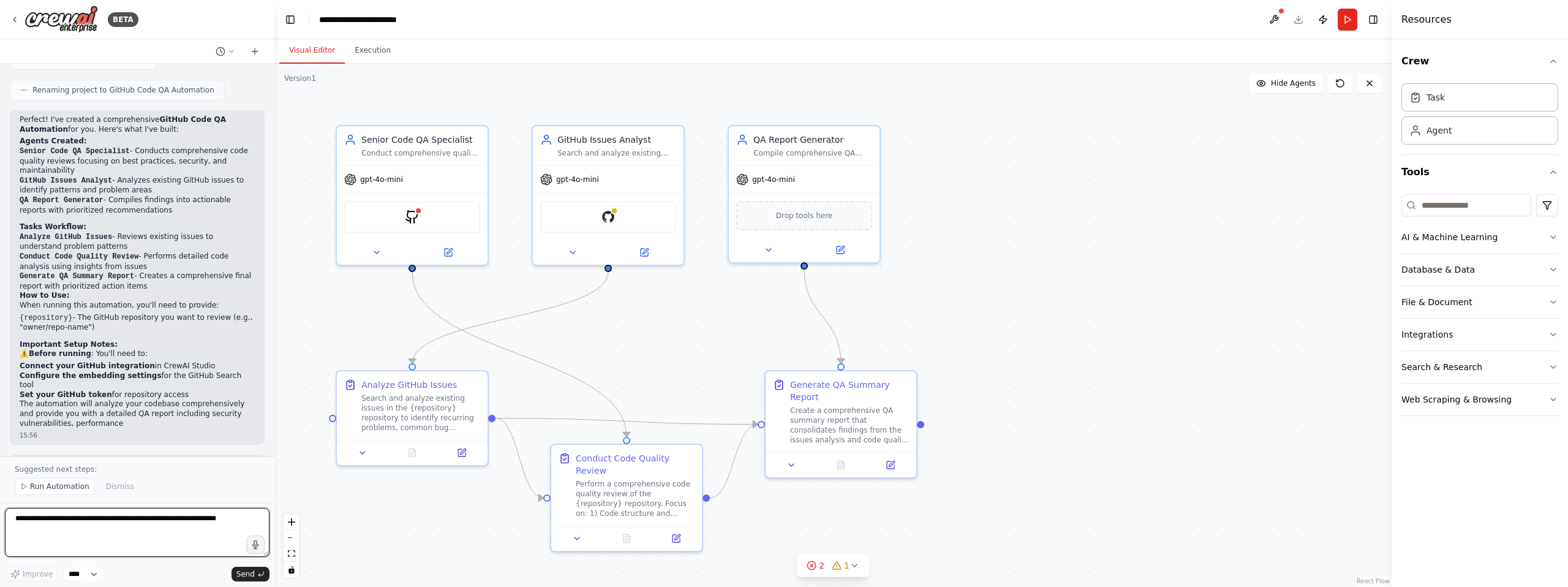
scroll to position [907, 0]
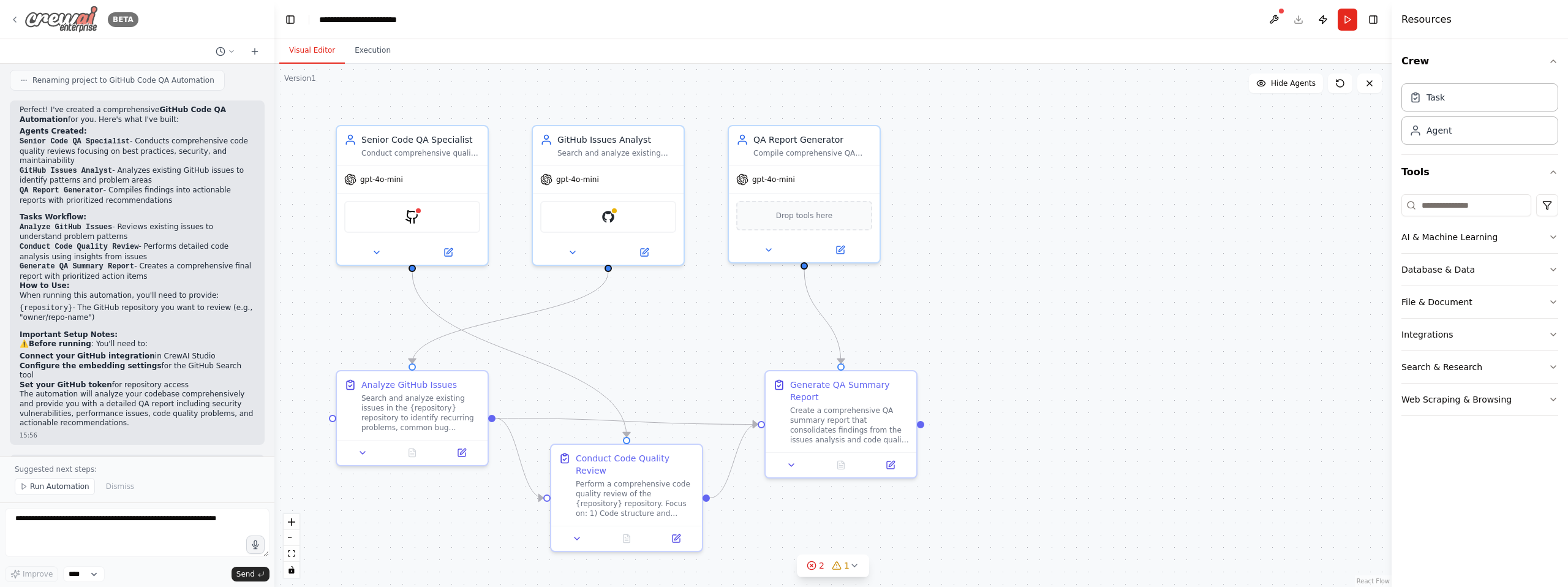
click at [70, 17] on img at bounding box center [61, 20] width 74 height 28
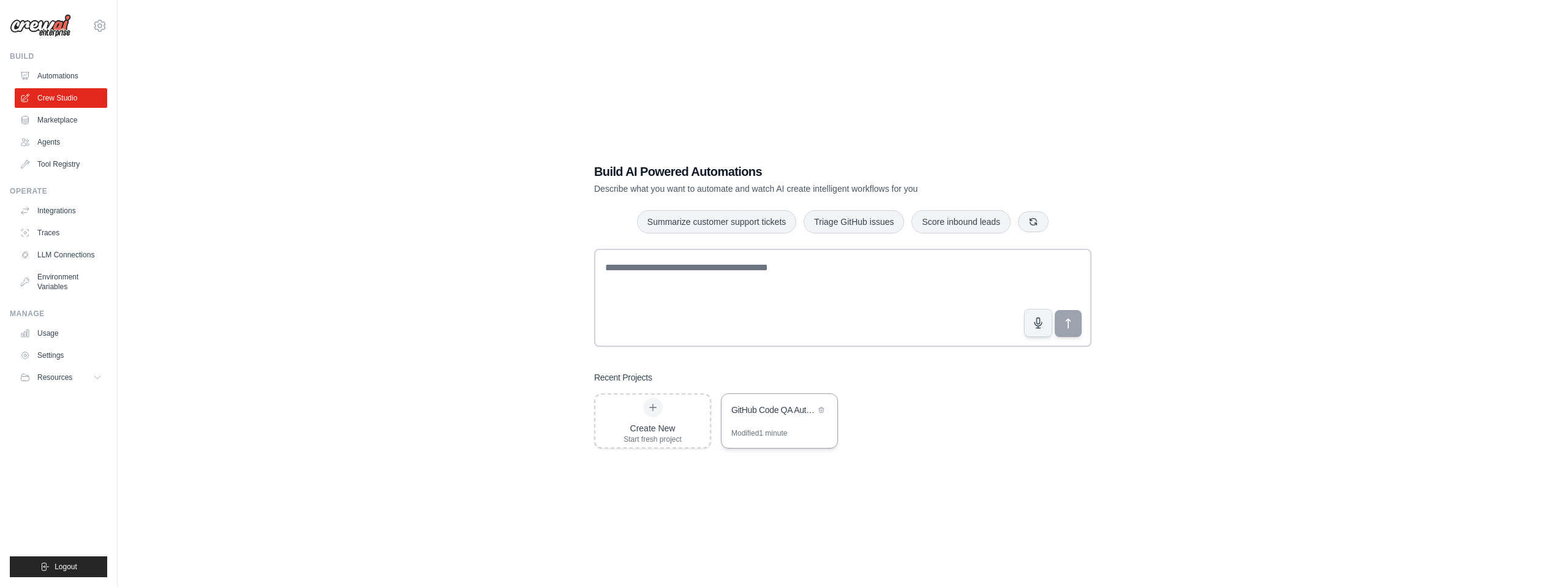
click at [803, 411] on div "GitHub Code QA Automation" at bounding box center [773, 409] width 84 height 12
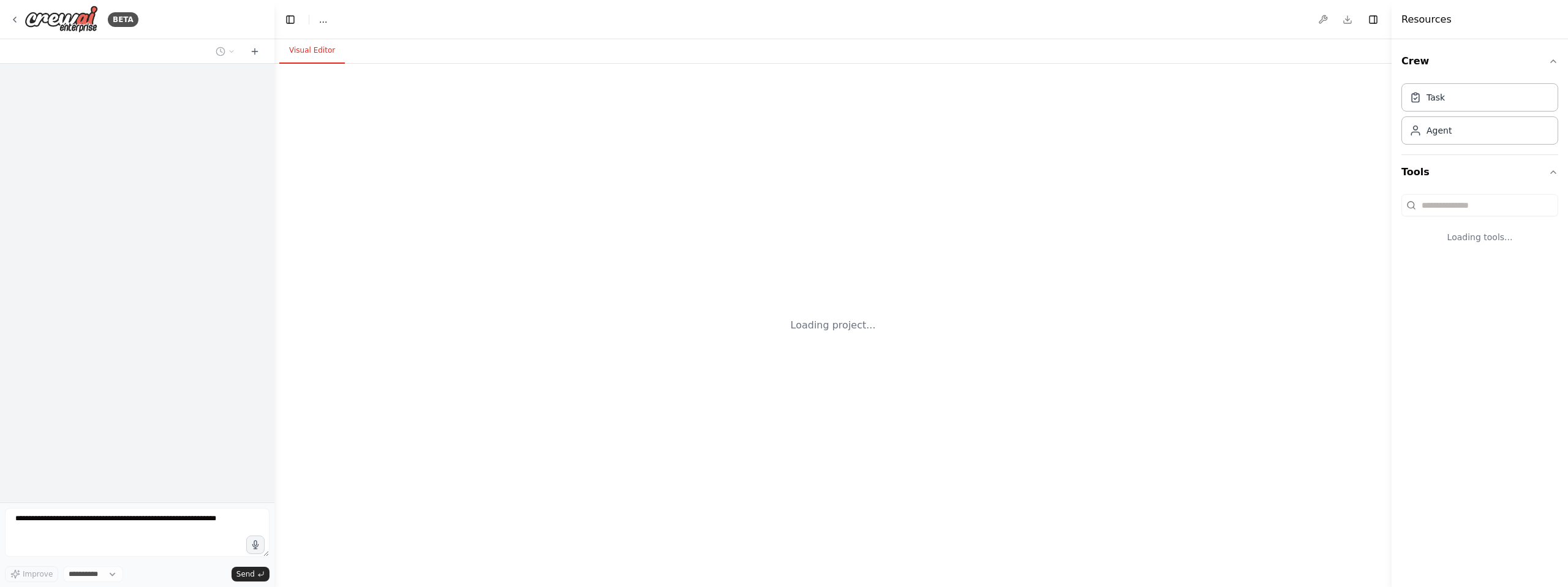
select select "****"
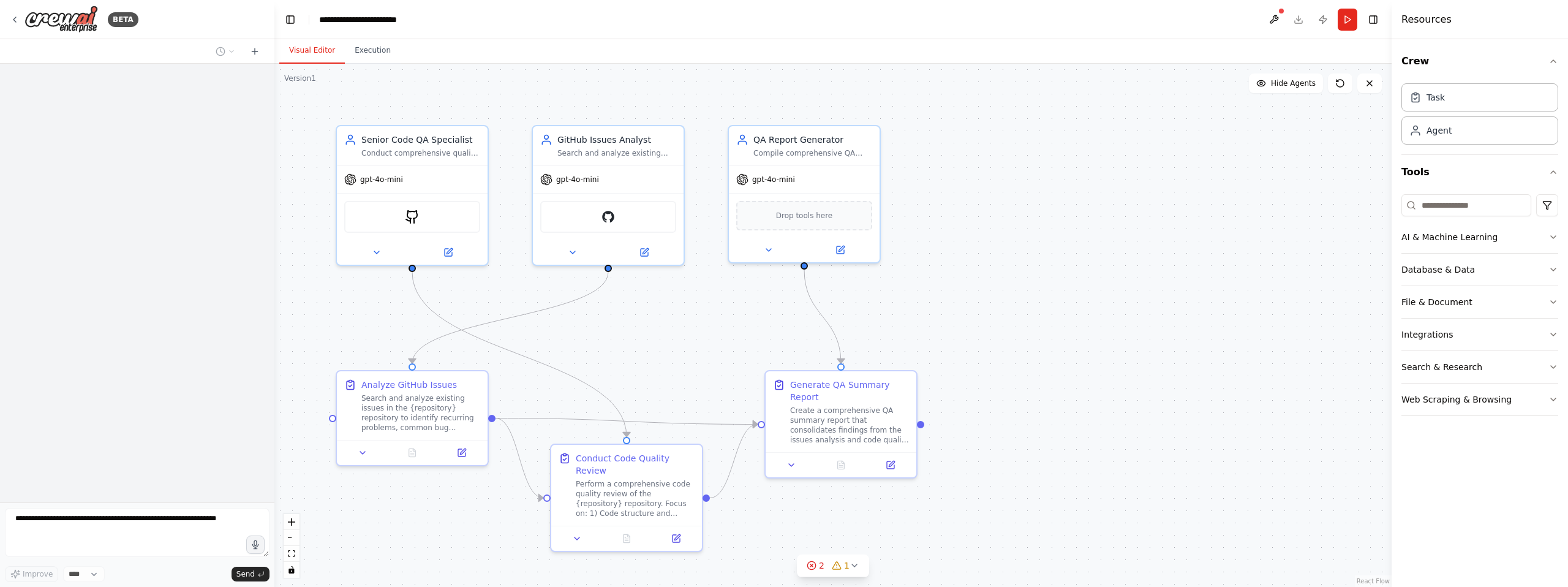
scroll to position [871, 0]
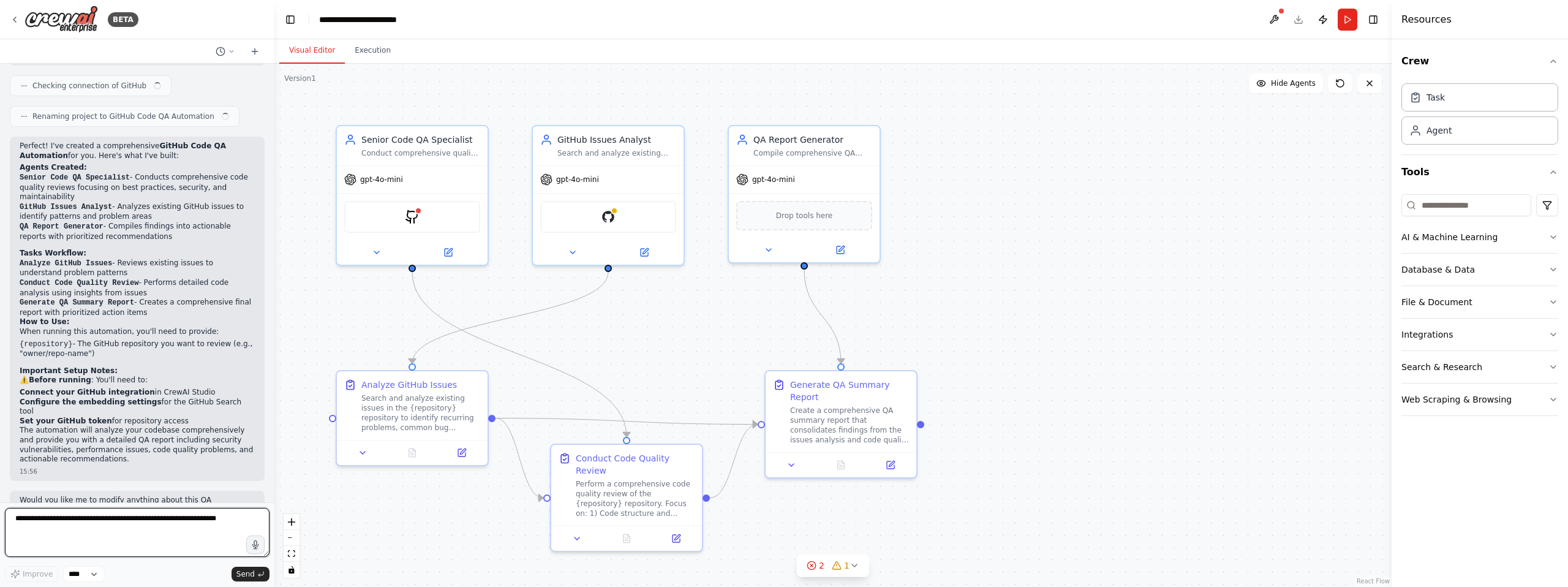
click at [80, 527] on textarea at bounding box center [137, 532] width 264 height 49
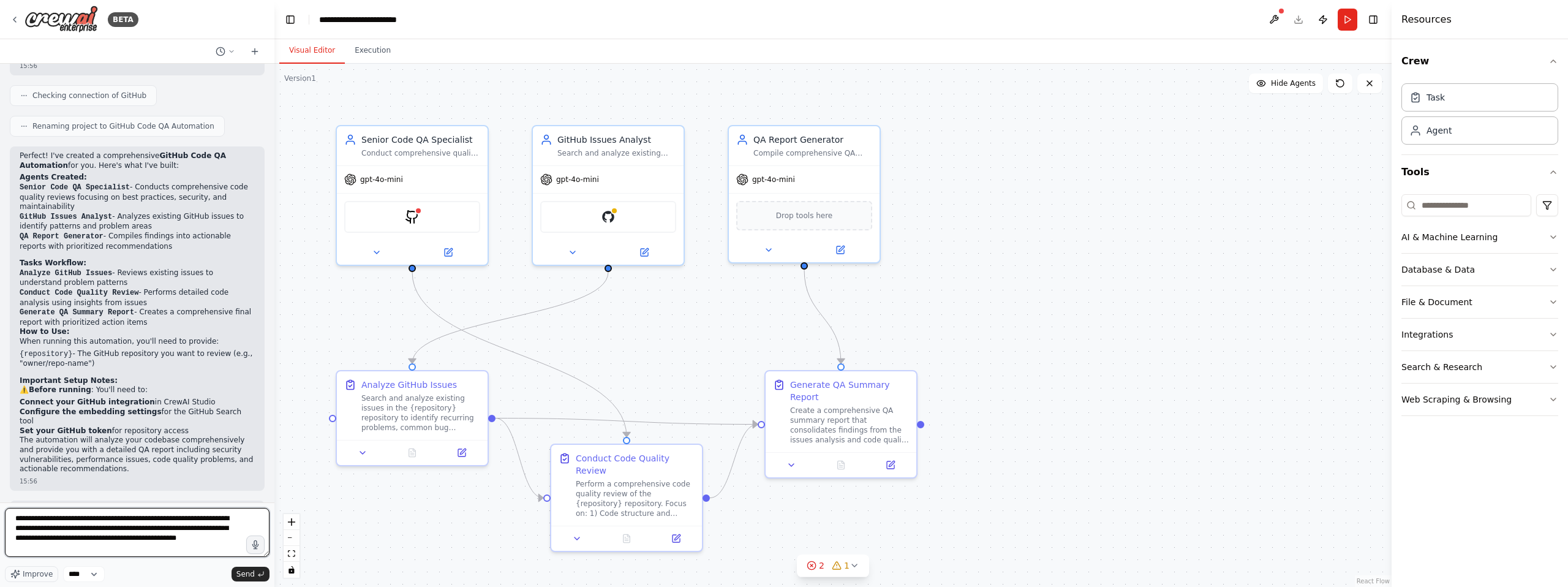
type textarea "**********"
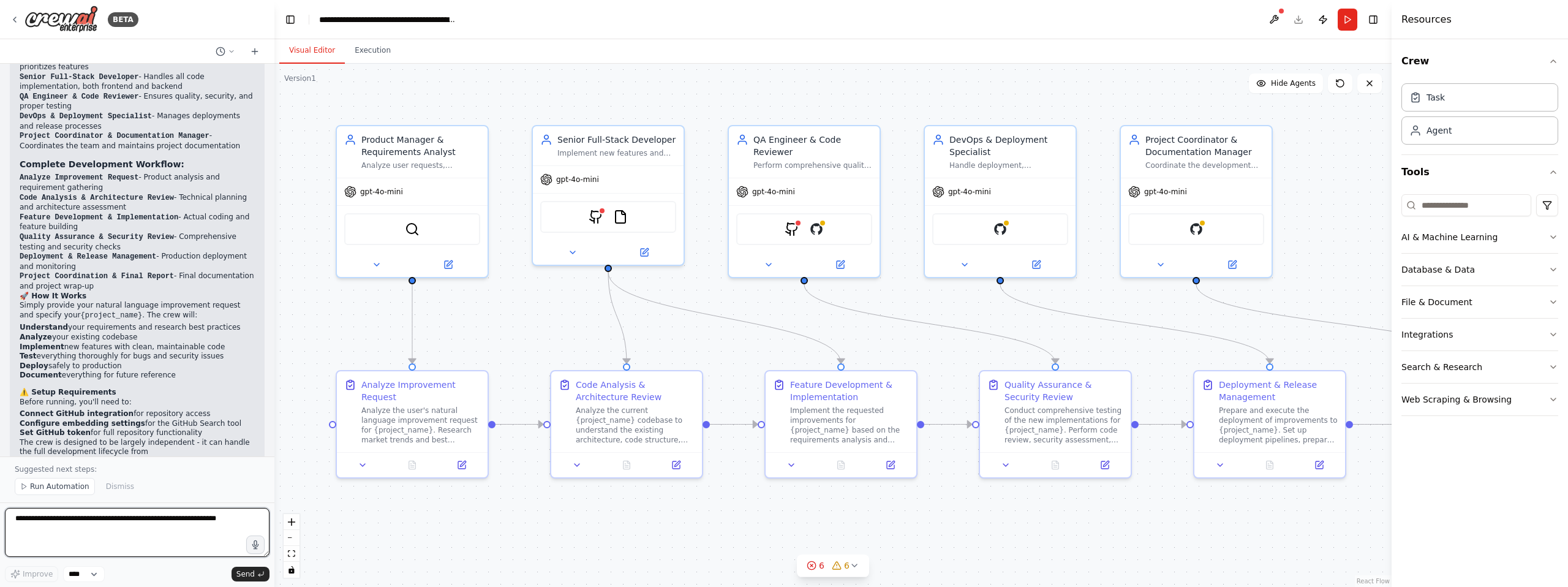
scroll to position [2766, 0]
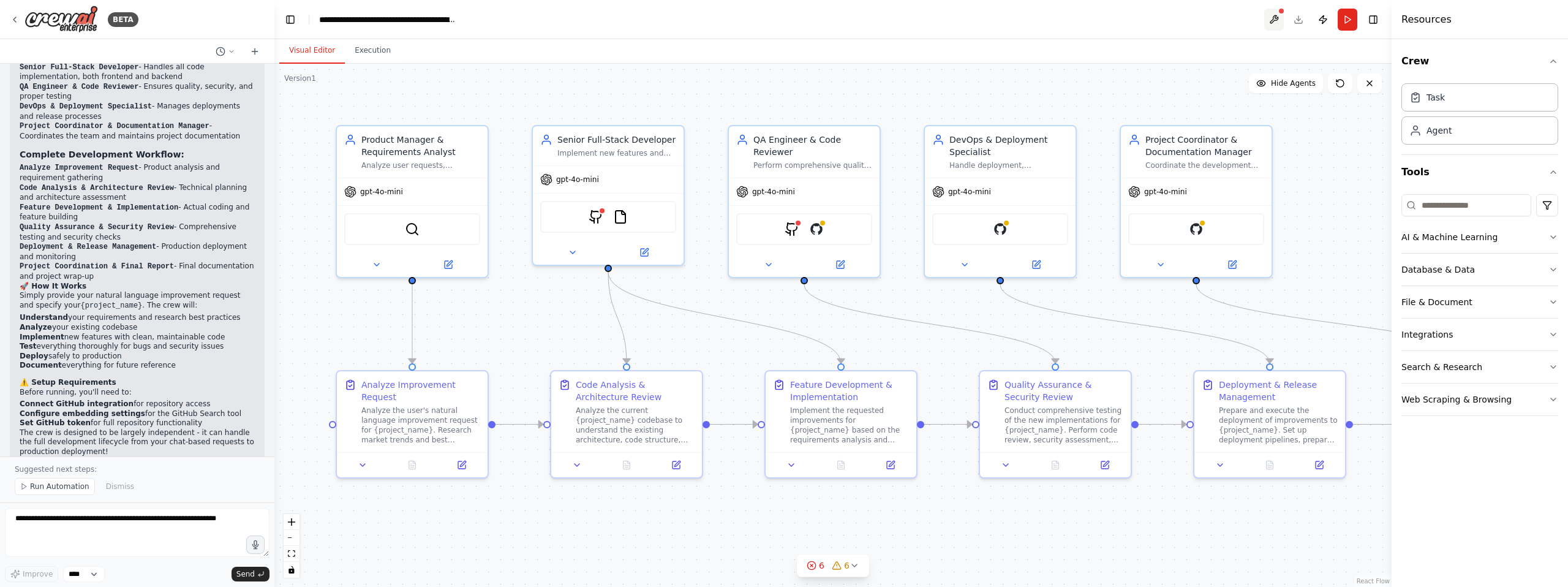
click at [1275, 20] on button at bounding box center [1274, 20] width 20 height 22
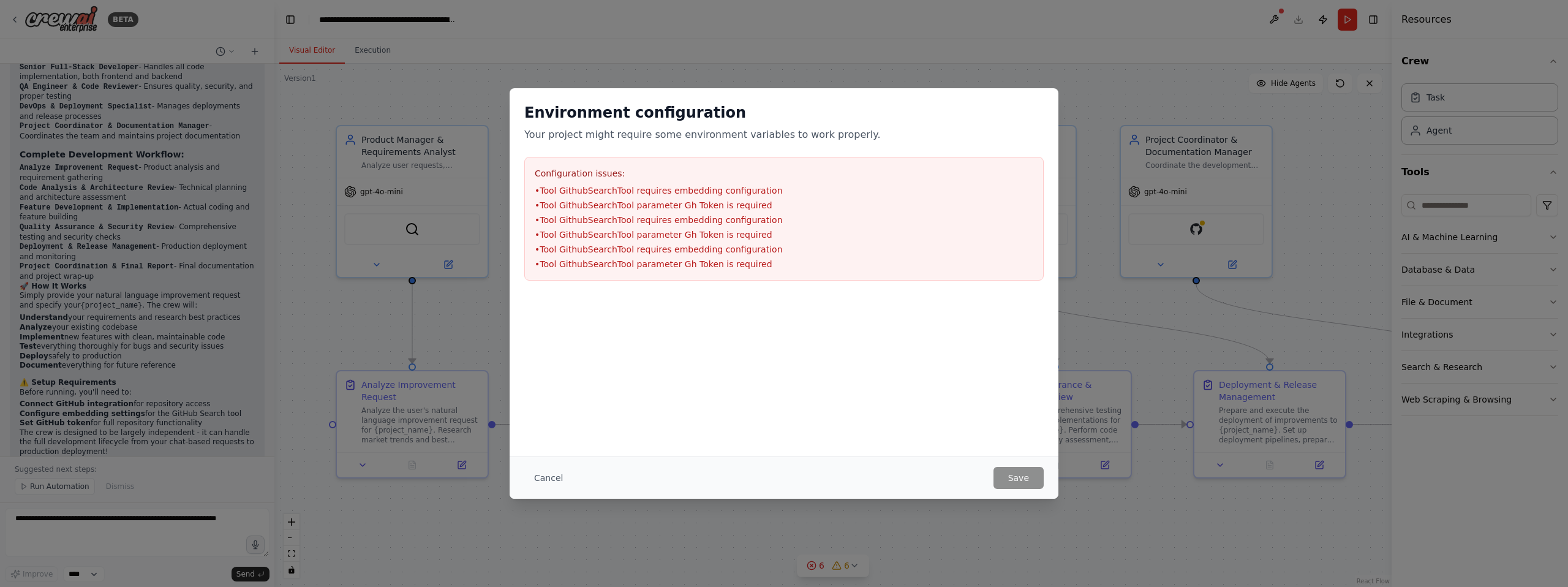
click at [624, 194] on li "• Tool GithubSearchTool requires embedding configuration" at bounding box center [784, 190] width 499 height 12
click at [545, 478] on button "Cancel" at bounding box center [548, 478] width 48 height 22
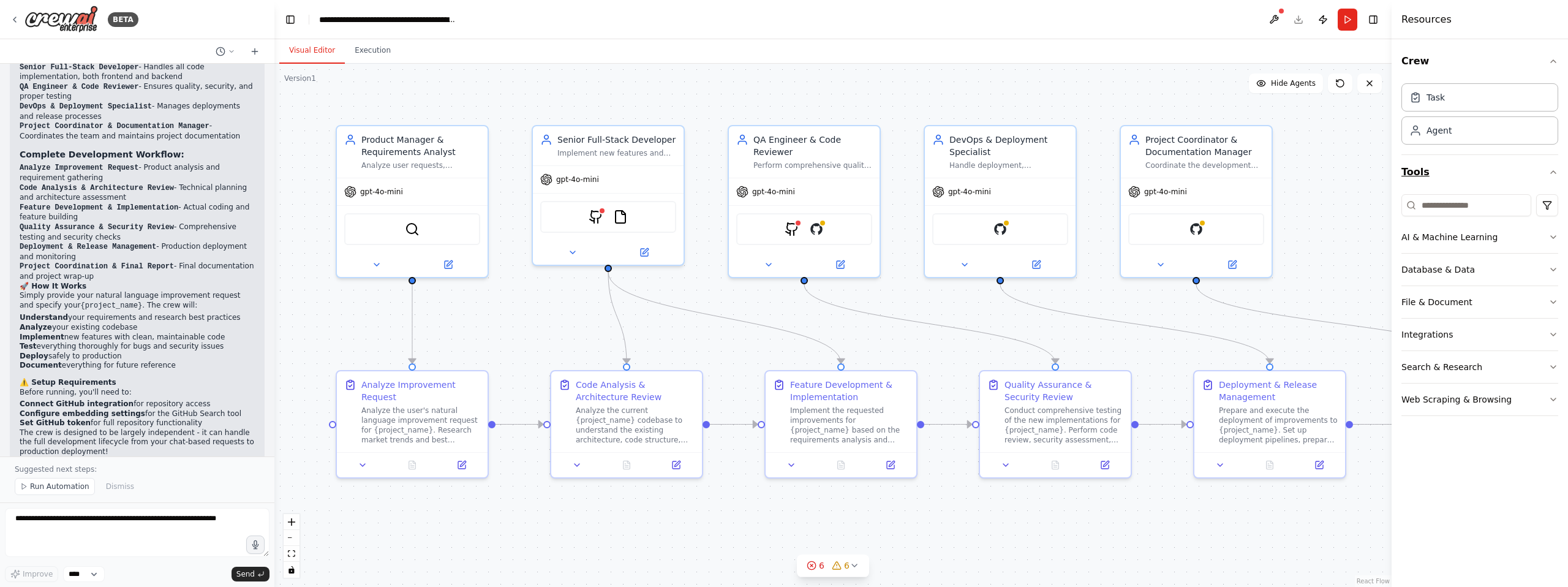
click at [1540, 172] on button "Tools" at bounding box center [1479, 172] width 157 height 34
click at [1541, 172] on button "Tools" at bounding box center [1479, 172] width 157 height 34
click at [1541, 171] on button "Tools" at bounding box center [1479, 172] width 157 height 34
click at [1411, 339] on button "Integrations" at bounding box center [1479, 335] width 157 height 32
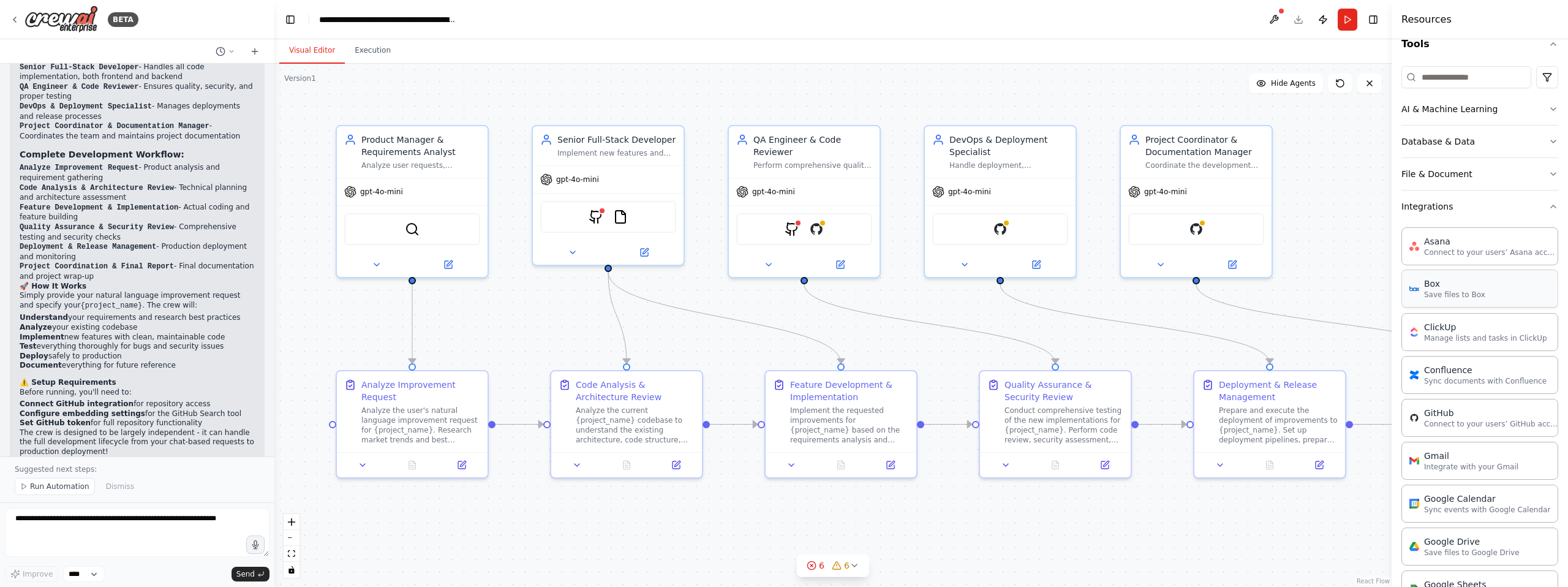
scroll to position [135, 0]
click at [1436, 415] on p "Connect to your users’ GitHub accounts" at bounding box center [1491, 416] width 135 height 9
click at [1209, 229] on img at bounding box center [1208, 226] width 15 height 15
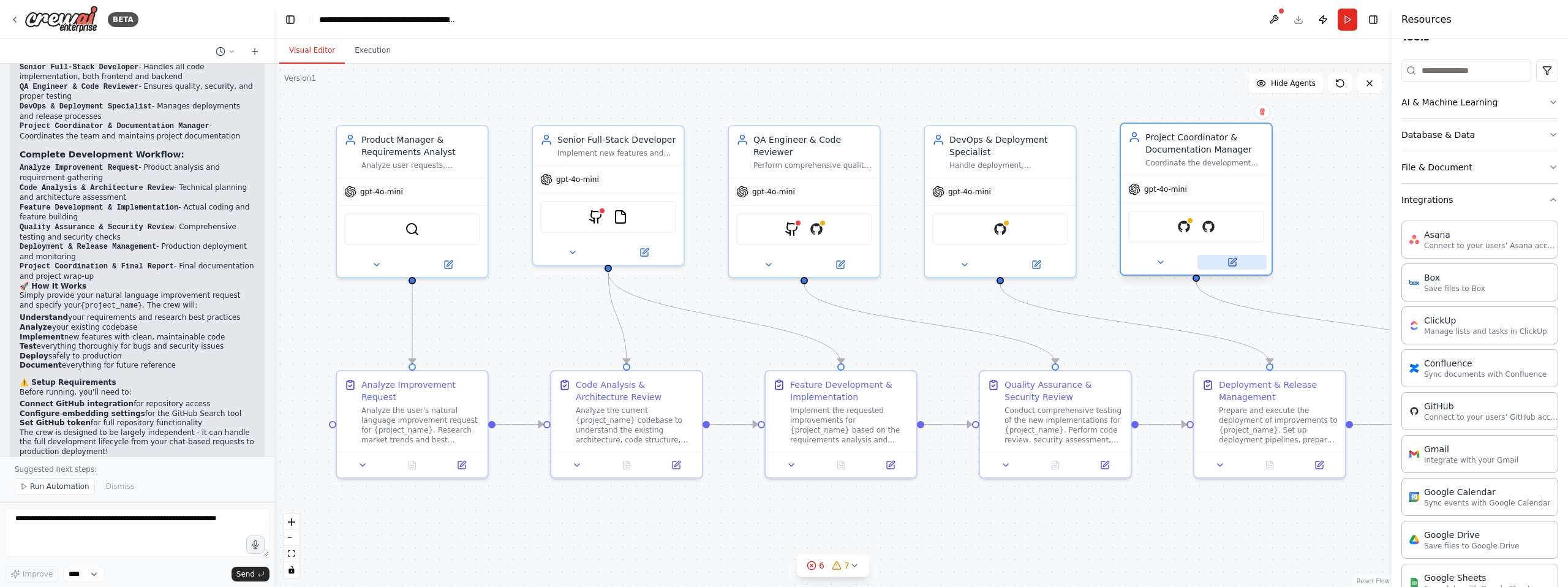
click at [1230, 257] on icon at bounding box center [1232, 261] width 9 height 9
click at [1324, 226] on div ".deletable-edge-delete-btn { width: 20px; height: 20px; border: 0px solid #ffff…" at bounding box center [833, 326] width 1117 height 524
click at [15, 18] on icon at bounding box center [14, 19] width 9 height 9
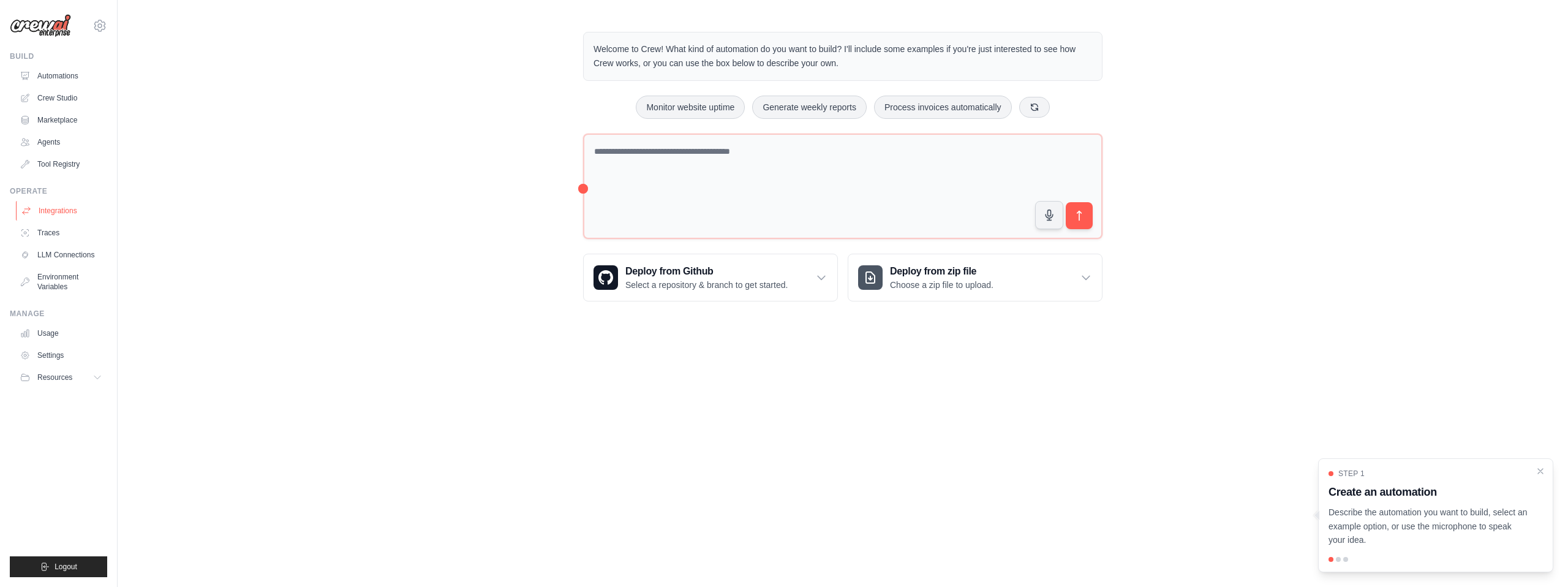
click at [41, 213] on link "Integrations" at bounding box center [62, 210] width 92 height 20
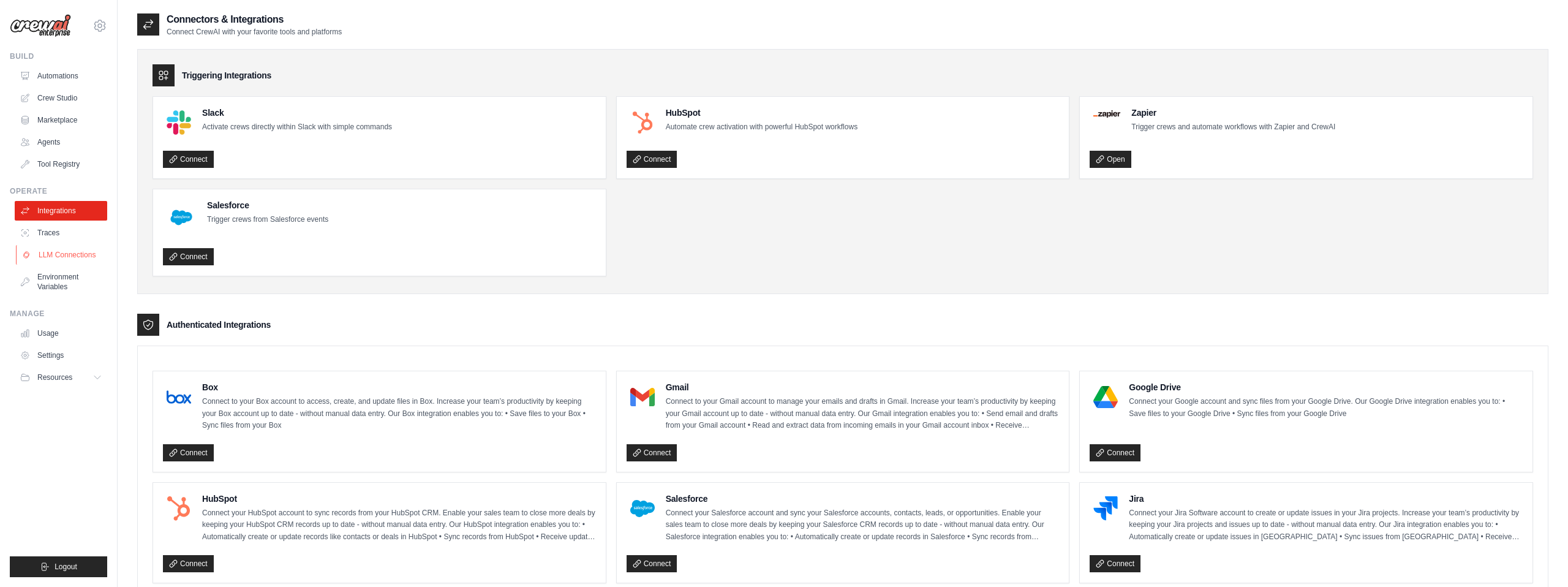
click at [63, 252] on link "LLM Connections" at bounding box center [62, 255] width 92 height 20
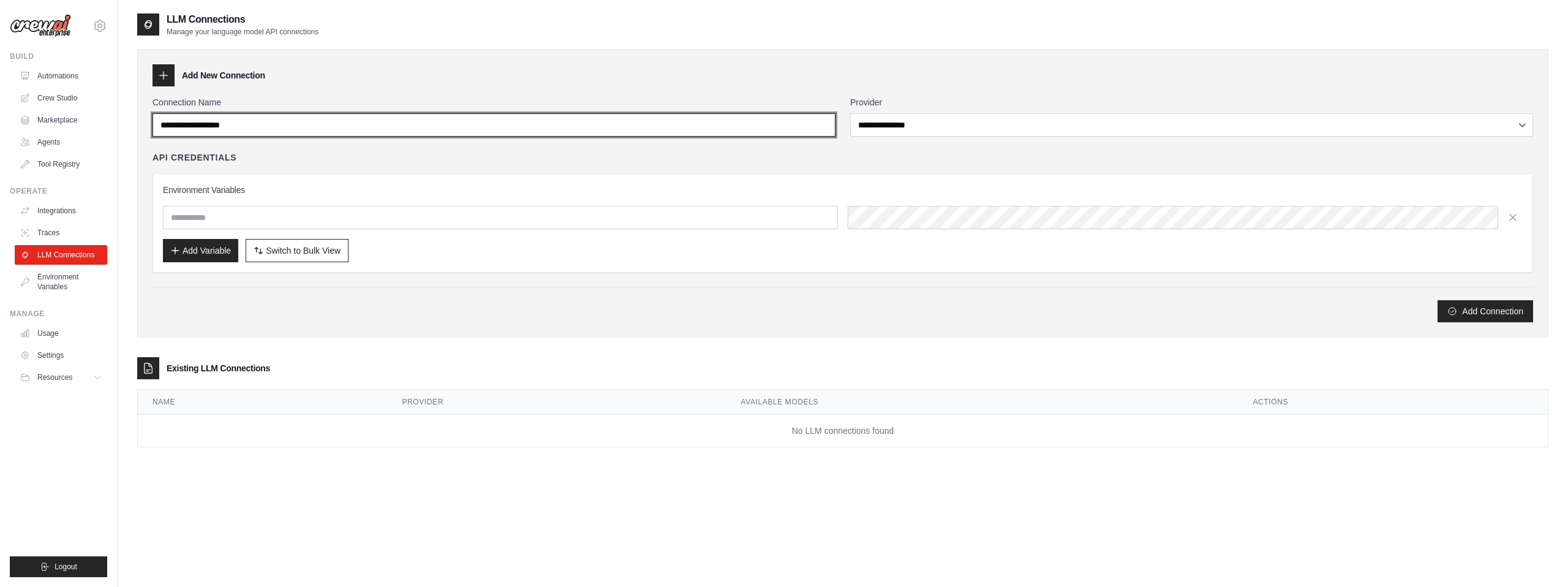
click at [216, 122] on input "Connection Name" at bounding box center [494, 125] width 683 height 23
type input "******"
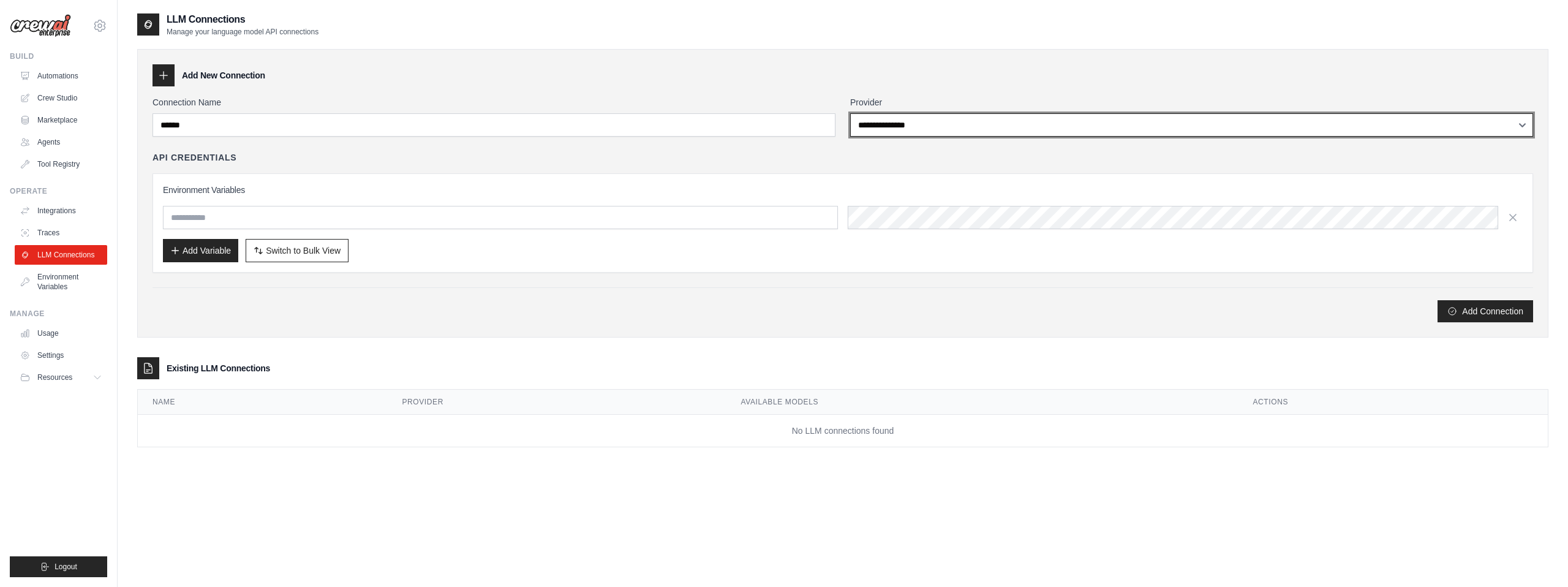
click at [879, 125] on select "**********" at bounding box center [1192, 125] width 683 height 23
select select "******"
click at [850, 114] on select "**********" at bounding box center [1192, 125] width 683 height 23
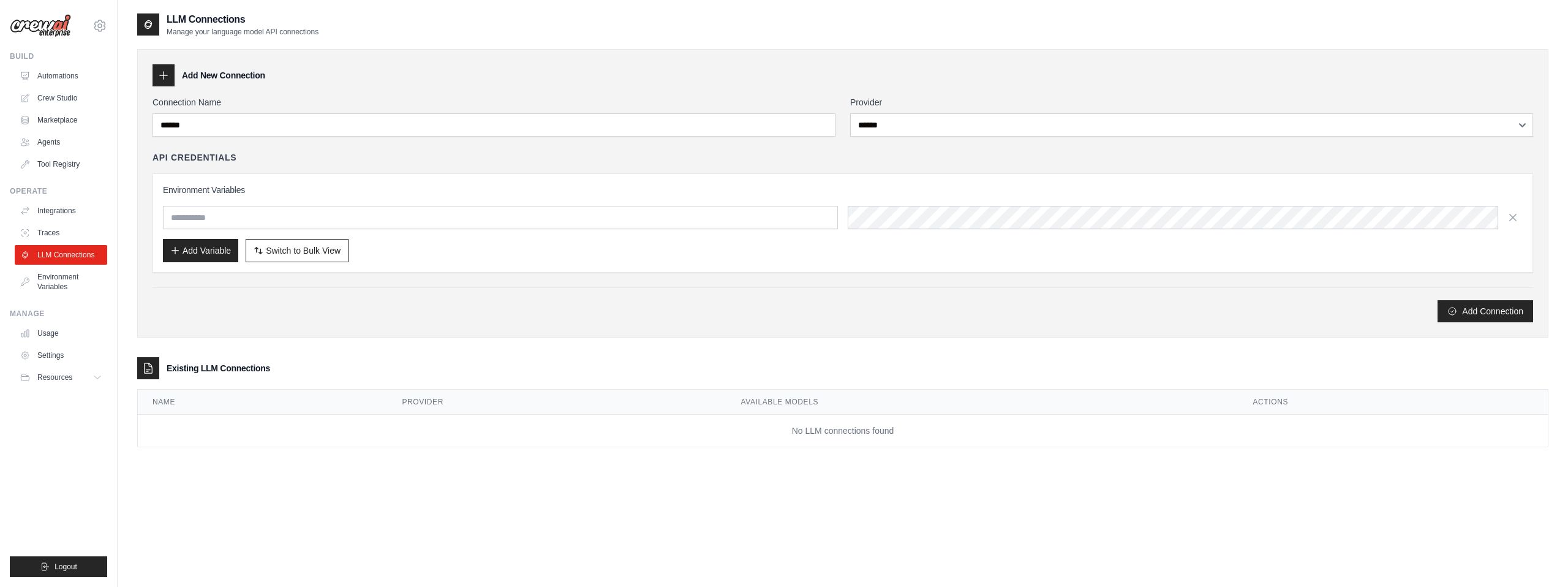
click at [832, 157] on div "API Credentials" at bounding box center [843, 157] width 1380 height 12
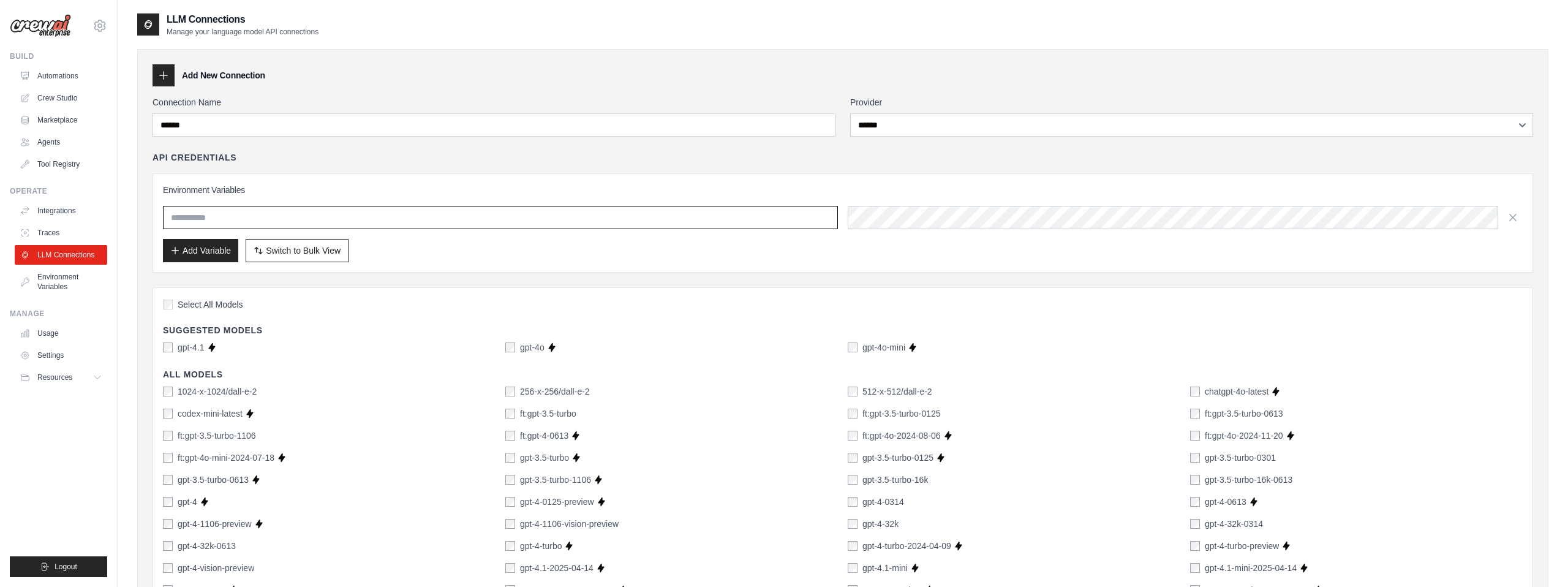
click at [245, 216] on input "text" at bounding box center [500, 218] width 675 height 23
click at [265, 178] on div "Environment Variables Add Variable Switch to Bulk View Switch to Table View" at bounding box center [843, 223] width 1380 height 99
click at [198, 247] on button "Add Variable" at bounding box center [200, 250] width 75 height 23
click at [223, 193] on h3 "Environment Variables" at bounding box center [843, 189] width 1360 height 12
click at [203, 224] on input "text" at bounding box center [500, 218] width 675 height 23
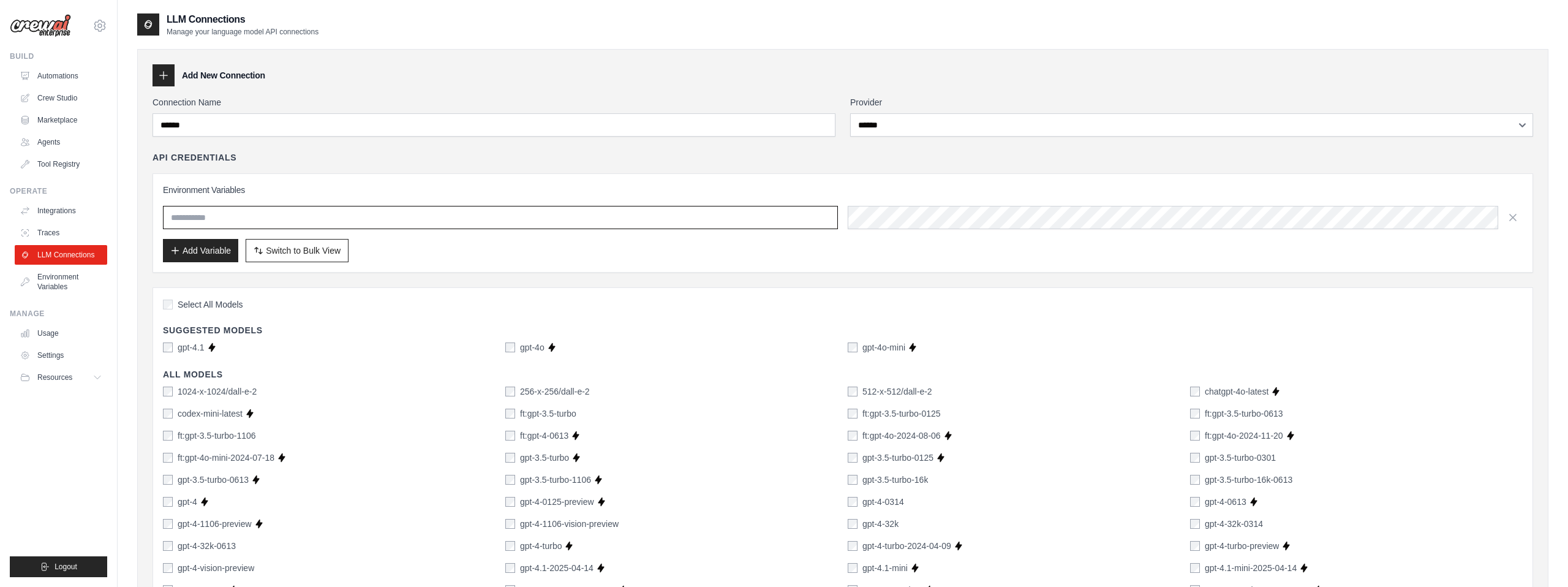
paste input "**********"
type input "**********"
click at [338, 195] on h3 "Environment Variables" at bounding box center [843, 189] width 1360 height 12
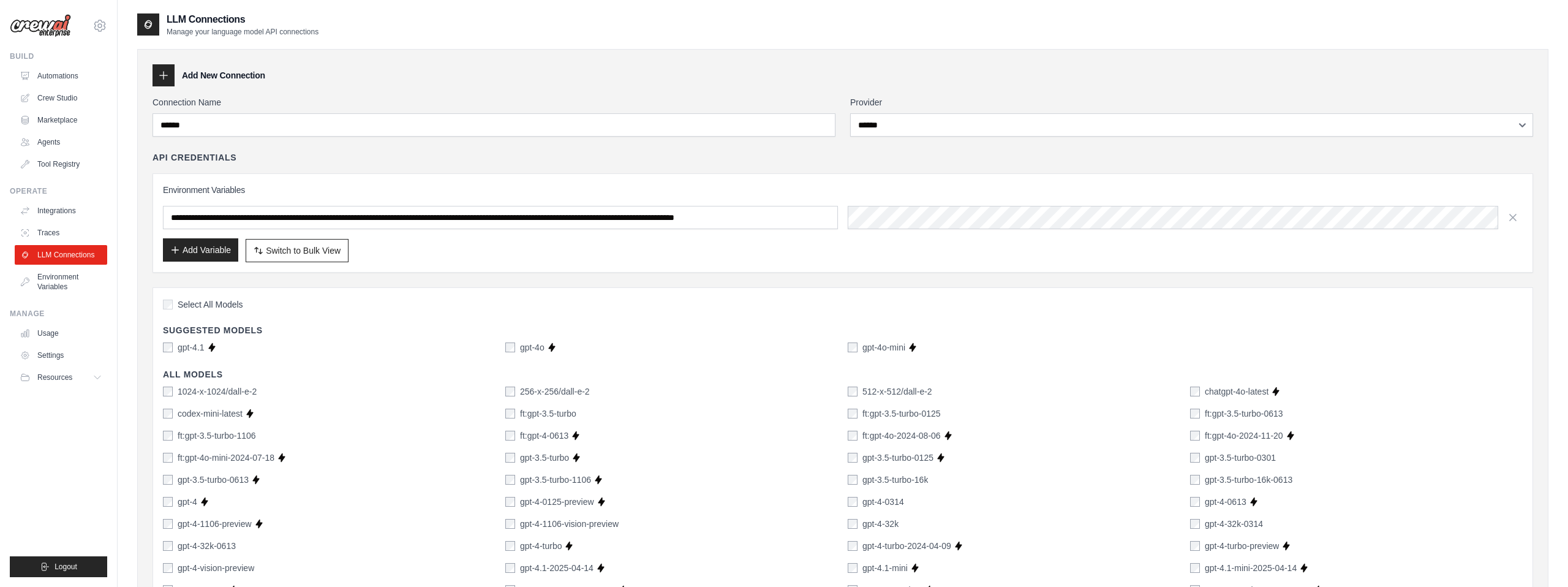
click at [202, 246] on button "Add Variable" at bounding box center [200, 250] width 75 height 23
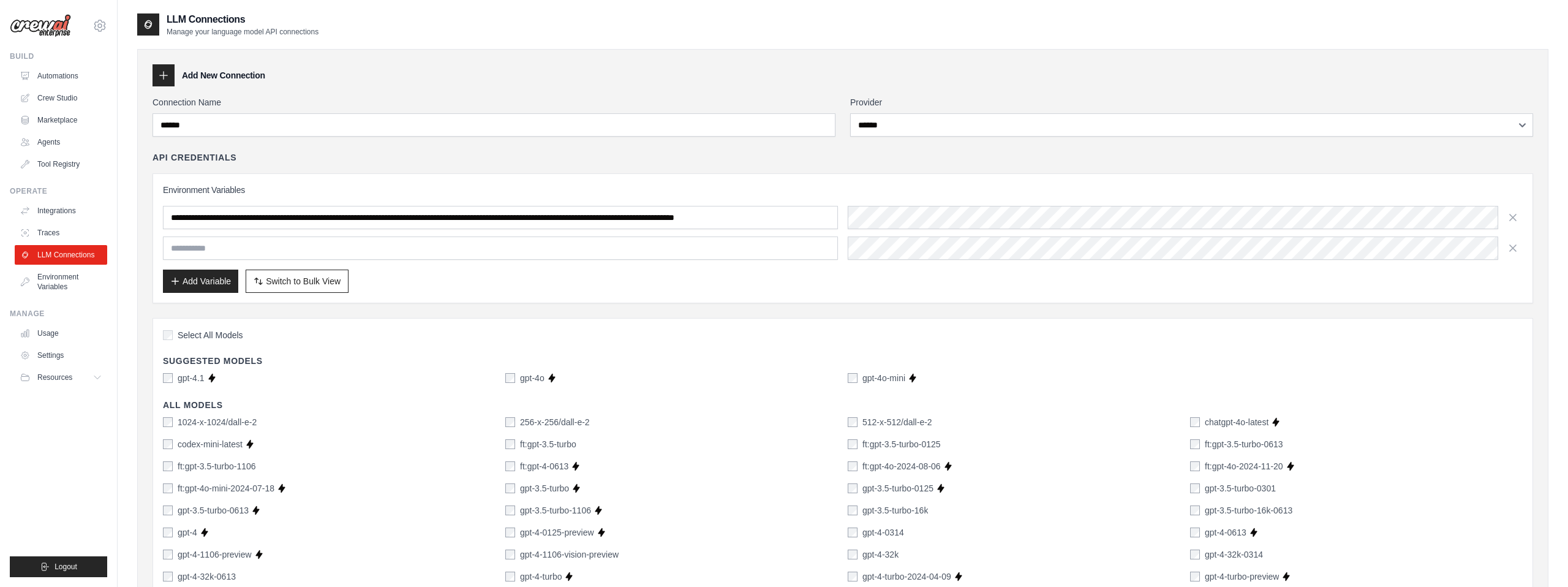
click at [429, 193] on h3 "Environment Variables" at bounding box center [843, 189] width 1360 height 12
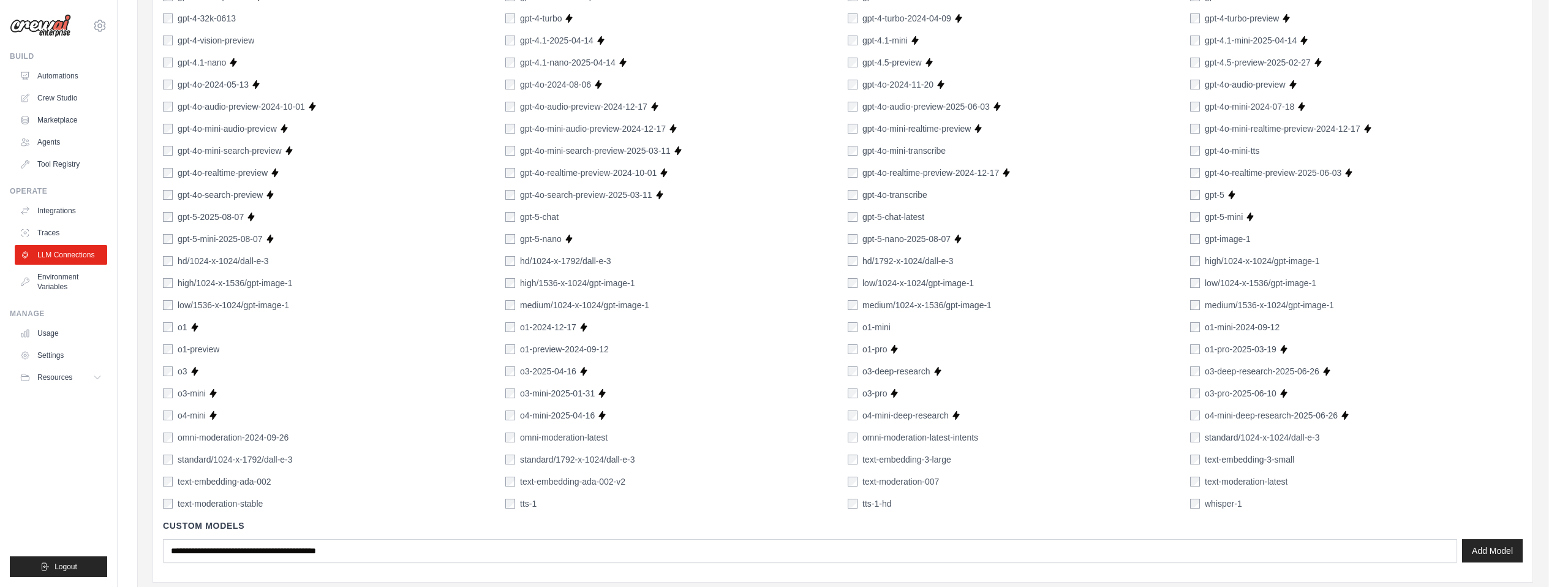
scroll to position [760, 0]
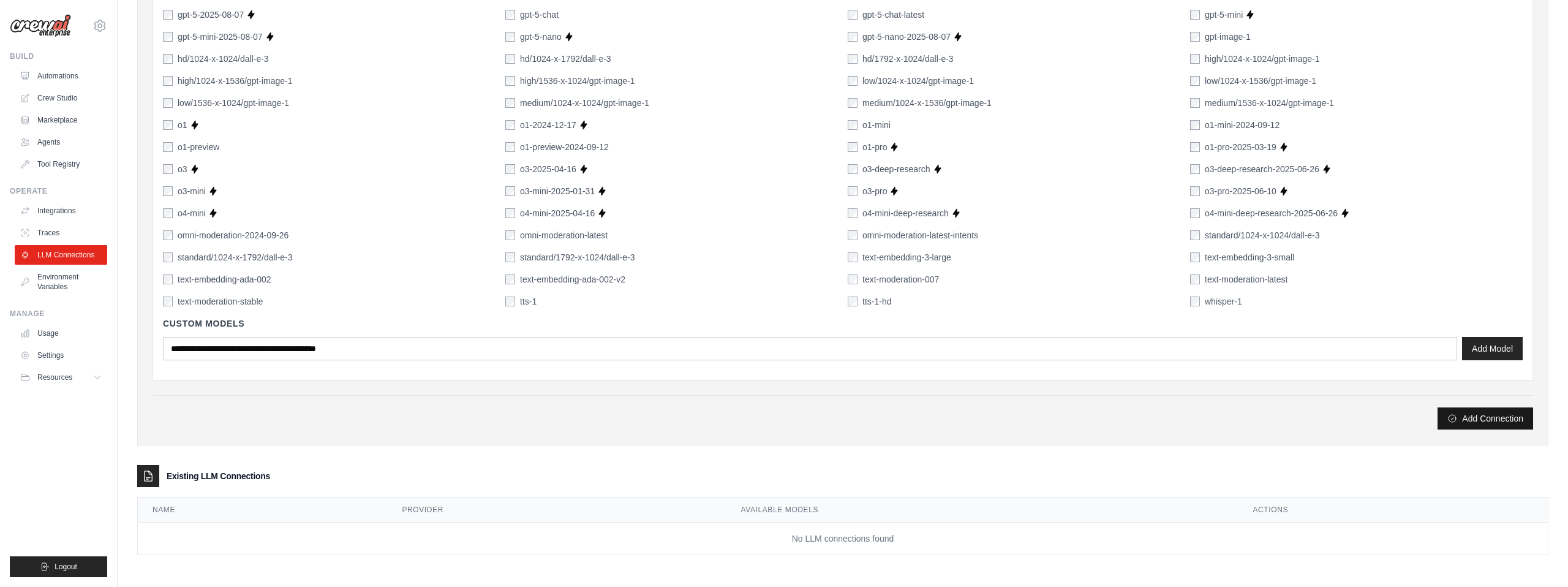
click at [1489, 414] on button "Add Connection" at bounding box center [1485, 419] width 95 height 22
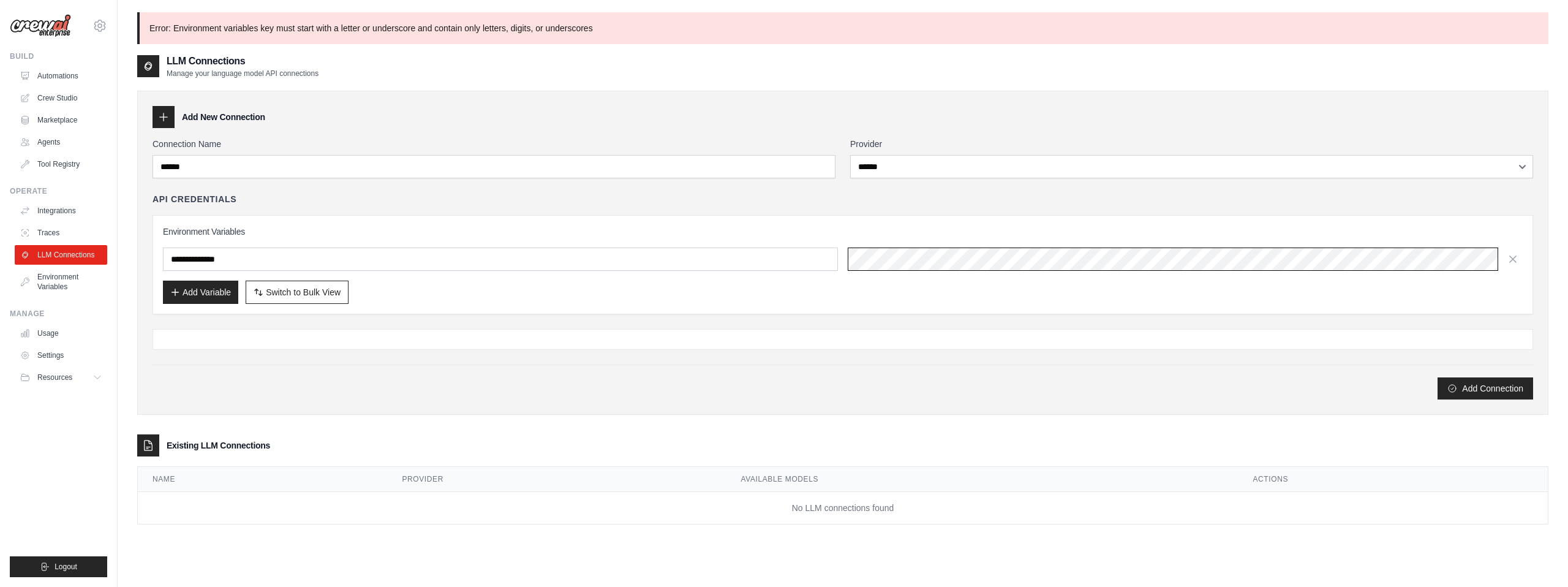
scroll to position [0, 212]
click at [1454, 388] on button "Add Connection" at bounding box center [1485, 387] width 95 height 22
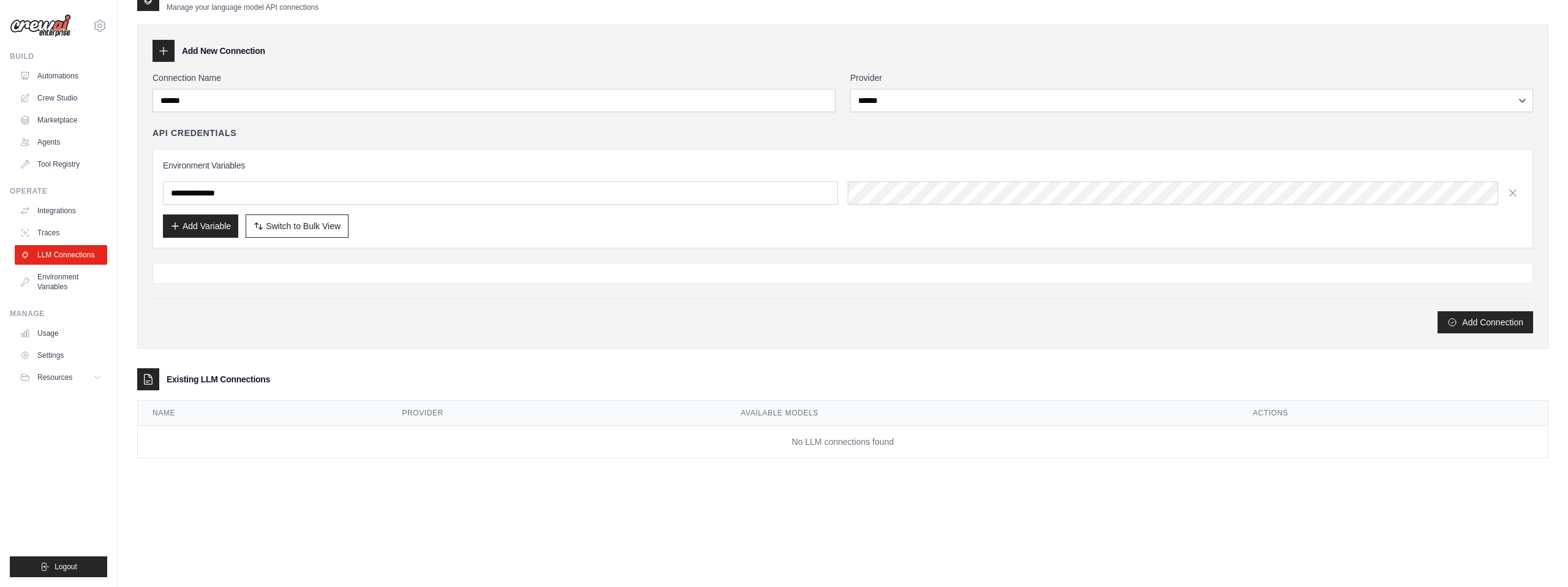
click at [761, 390] on llm-connections\a "Existing LLM Connections Name Provider Available Models Actions No LLM connecti…" at bounding box center [842, 414] width 1411 height 90
click at [316, 224] on span "Switch to Bulk View" at bounding box center [303, 225] width 75 height 12
type textarea "**********"
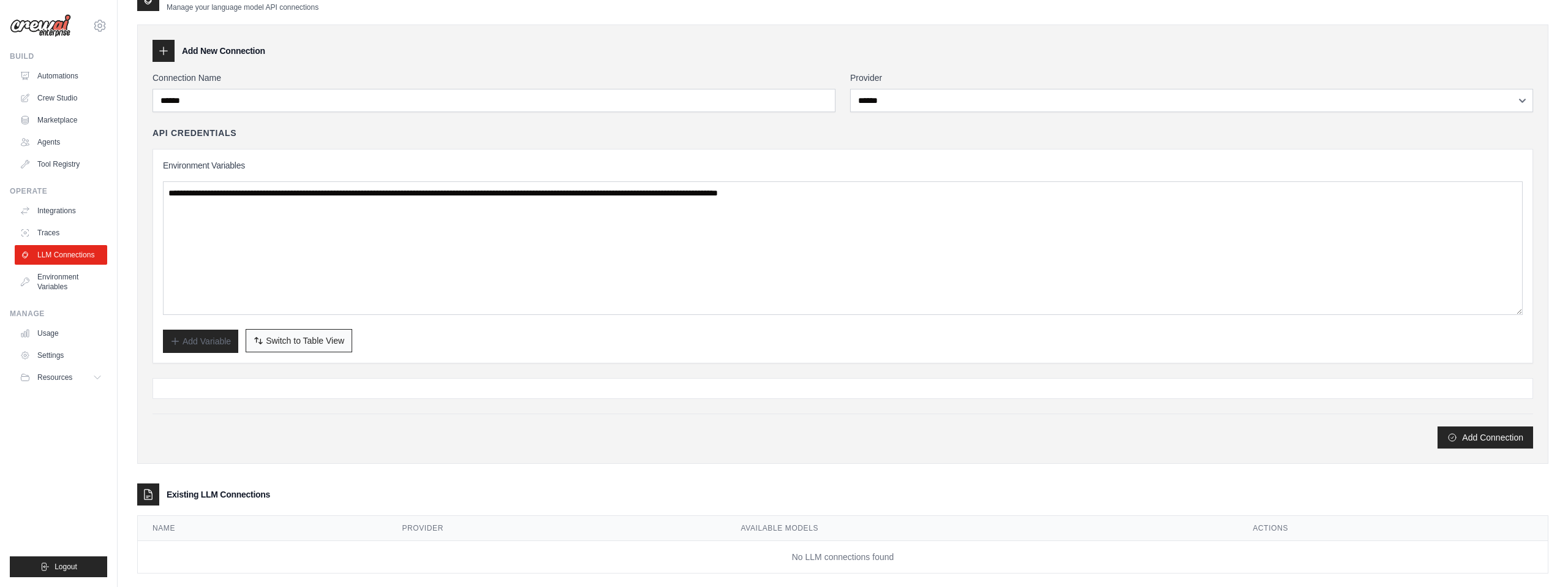
click at [296, 345] on span "Switch to Table View" at bounding box center [305, 340] width 79 height 12
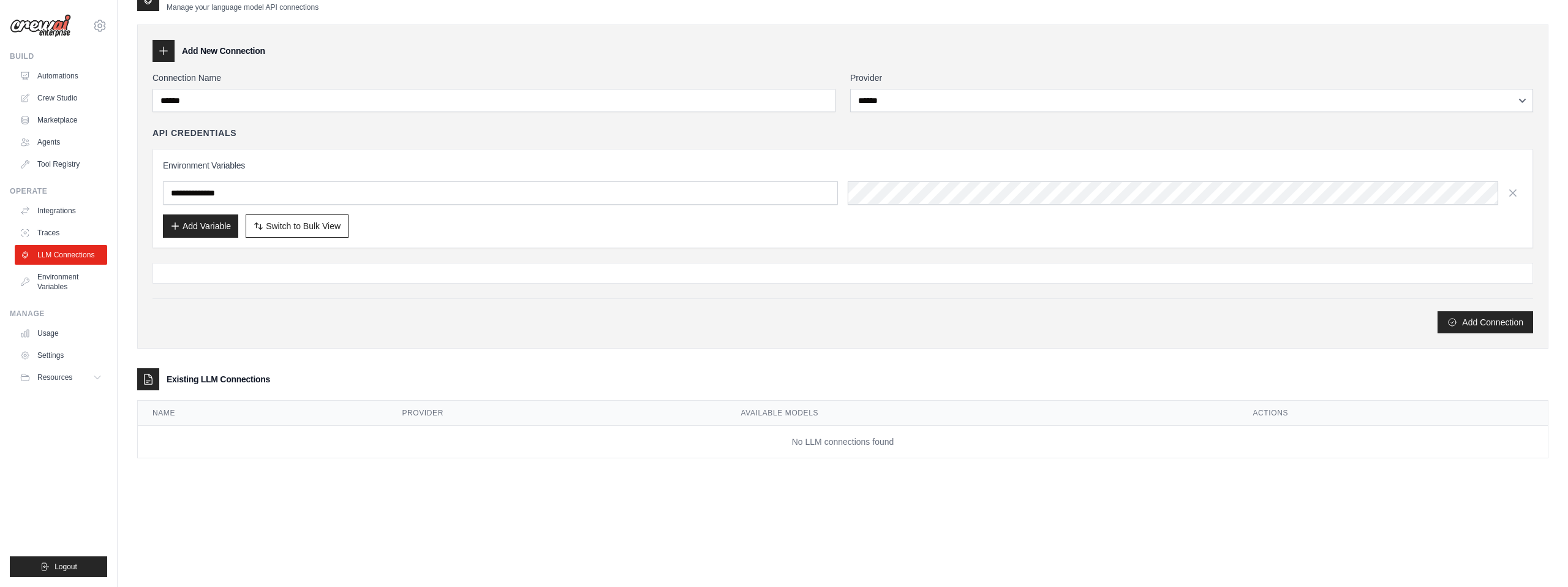
click at [1222, 342] on div "**********" at bounding box center [842, 186] width 1411 height 324
click at [65, 247] on link "LLM Connections" at bounding box center [62, 255] width 92 height 20
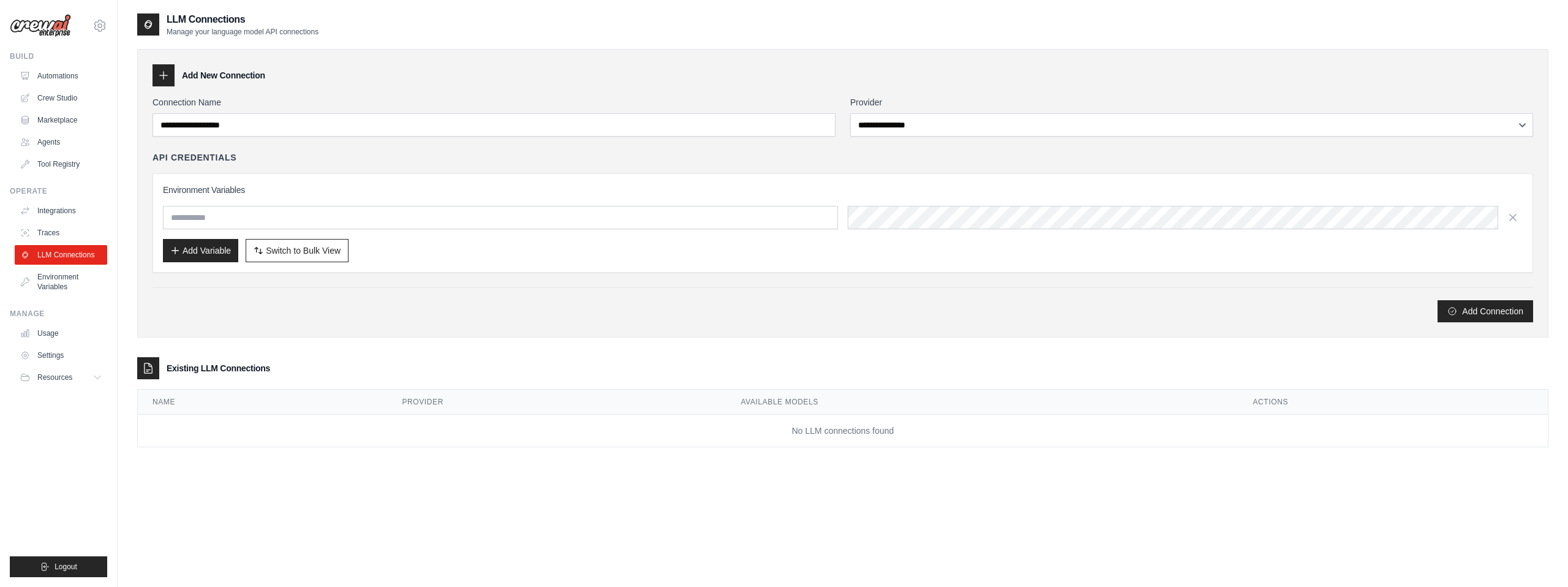
click at [279, 198] on div "Environment Variables Add Variable Switch to Bulk View Switch to Table View" at bounding box center [843, 223] width 1360 height 79
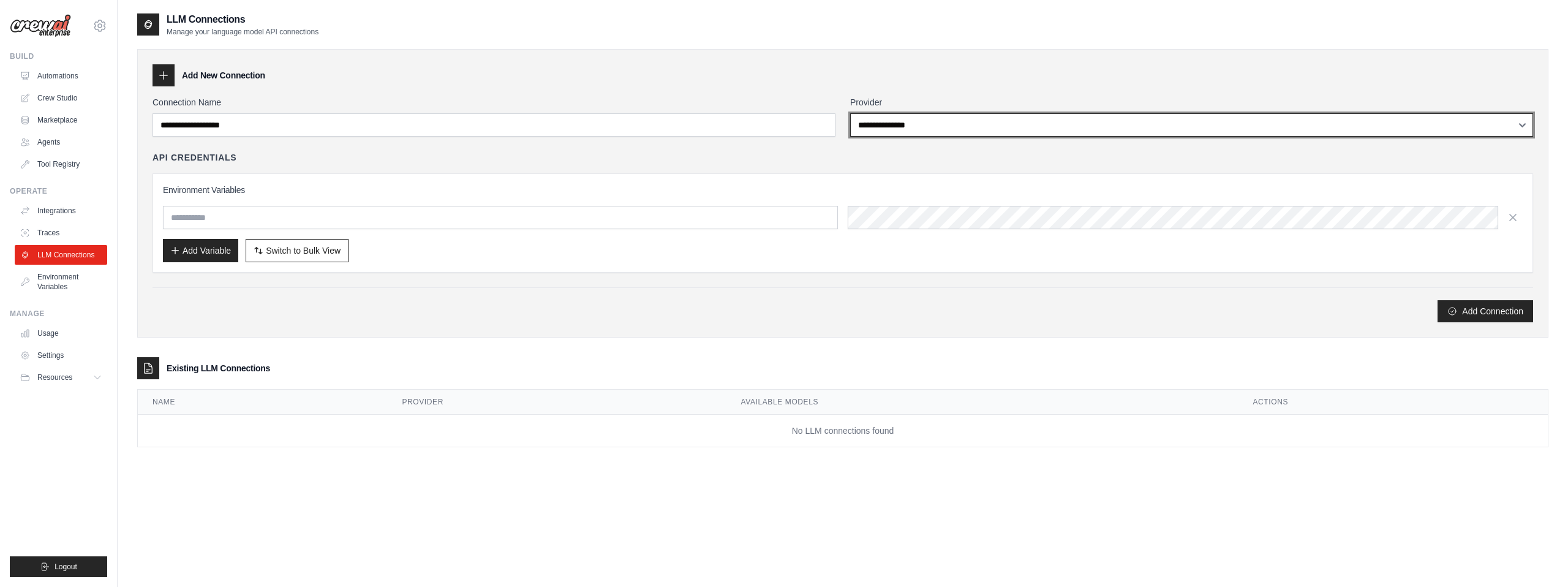
click at [883, 117] on select "**********" at bounding box center [1192, 125] width 683 height 23
select select "******"
click at [850, 114] on select "**********" at bounding box center [1192, 125] width 683 height 23
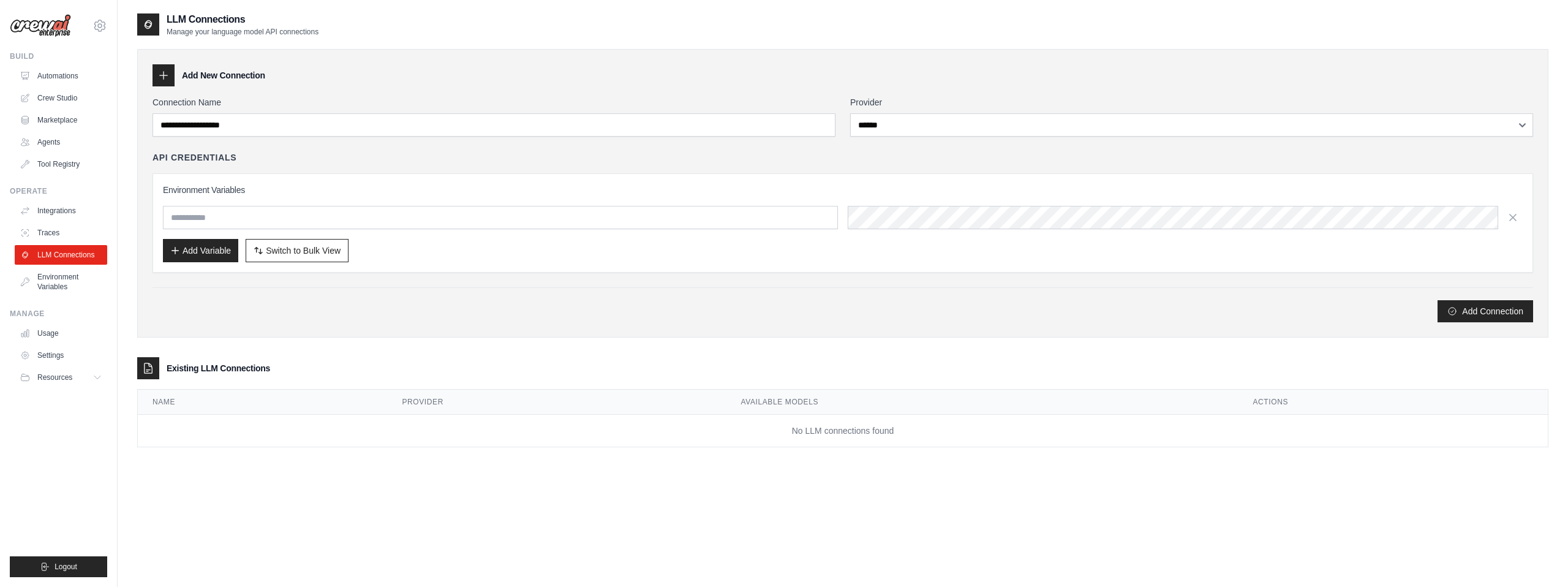
click at [843, 161] on div "API Credentials" at bounding box center [843, 157] width 1380 height 12
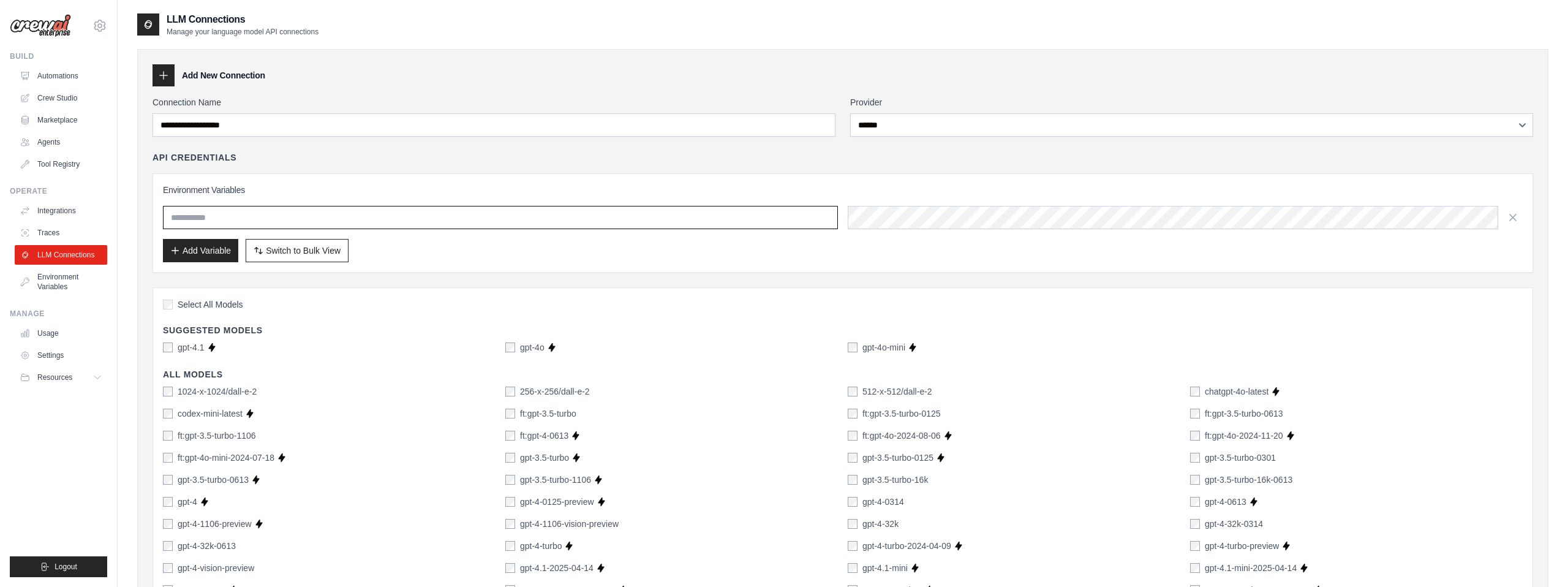
click at [697, 211] on input "text" at bounding box center [500, 218] width 675 height 23
type input "**********"
click at [842, 177] on div "**********" at bounding box center [843, 223] width 1380 height 99
click at [662, 232] on div "**********" at bounding box center [843, 223] width 1360 height 79
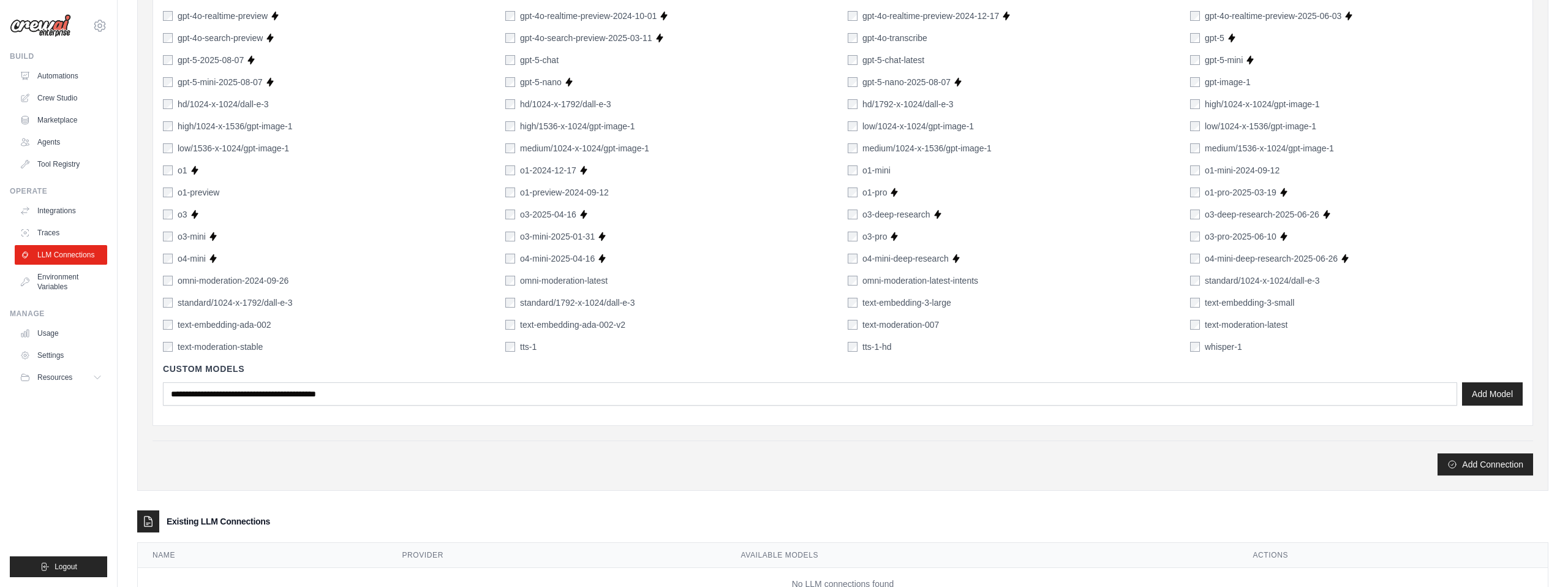
scroll to position [730, 0]
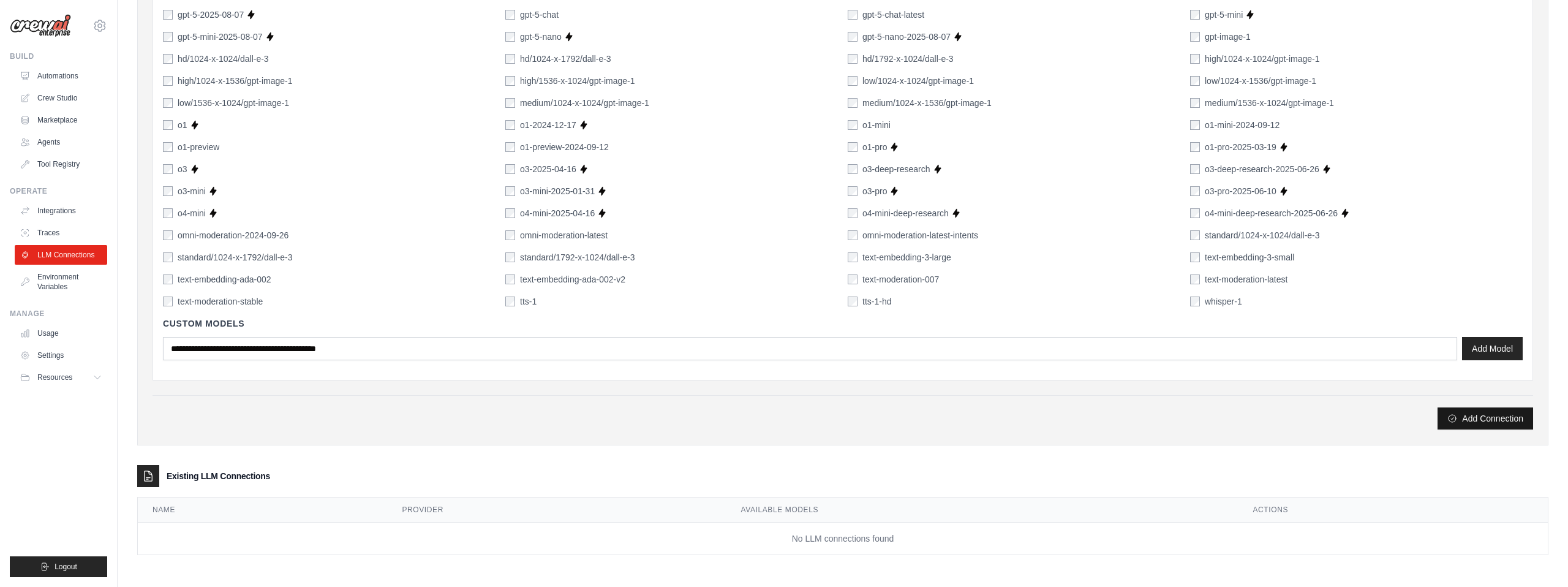
click at [1469, 416] on button "Add Connection" at bounding box center [1485, 419] width 95 height 22
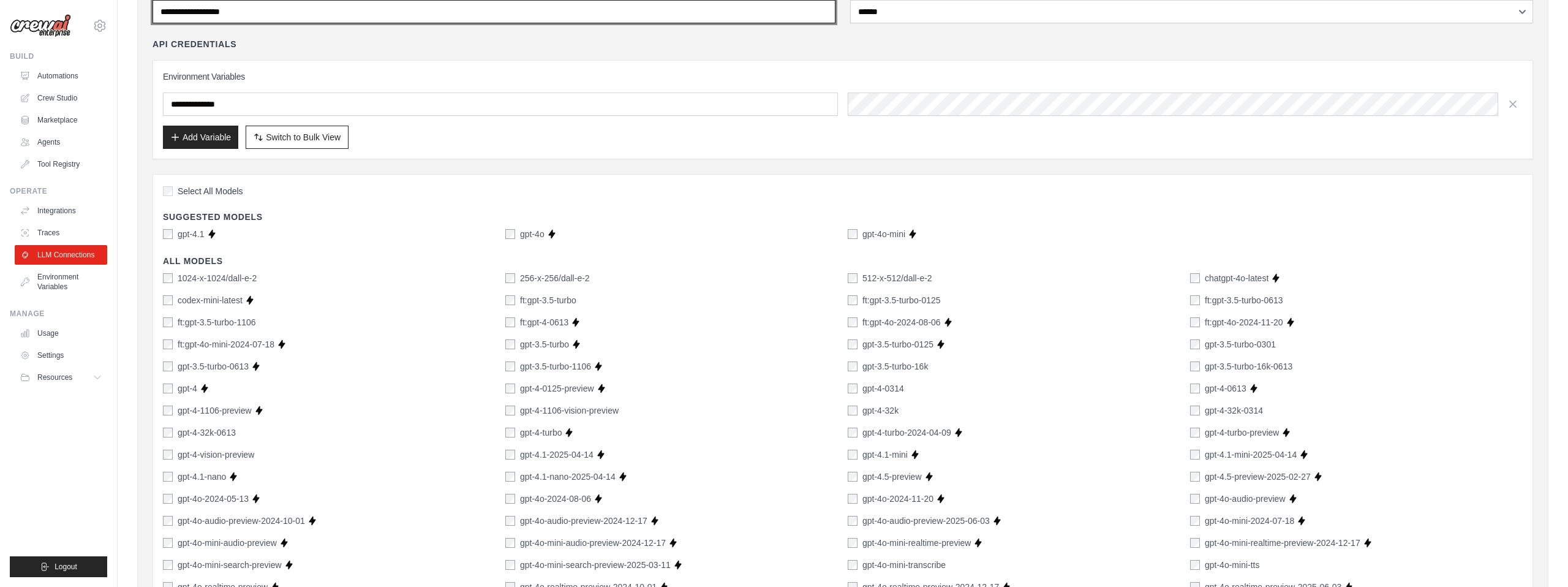
click at [288, 7] on input "Connection Name" at bounding box center [494, 12] width 683 height 23
type input "******"
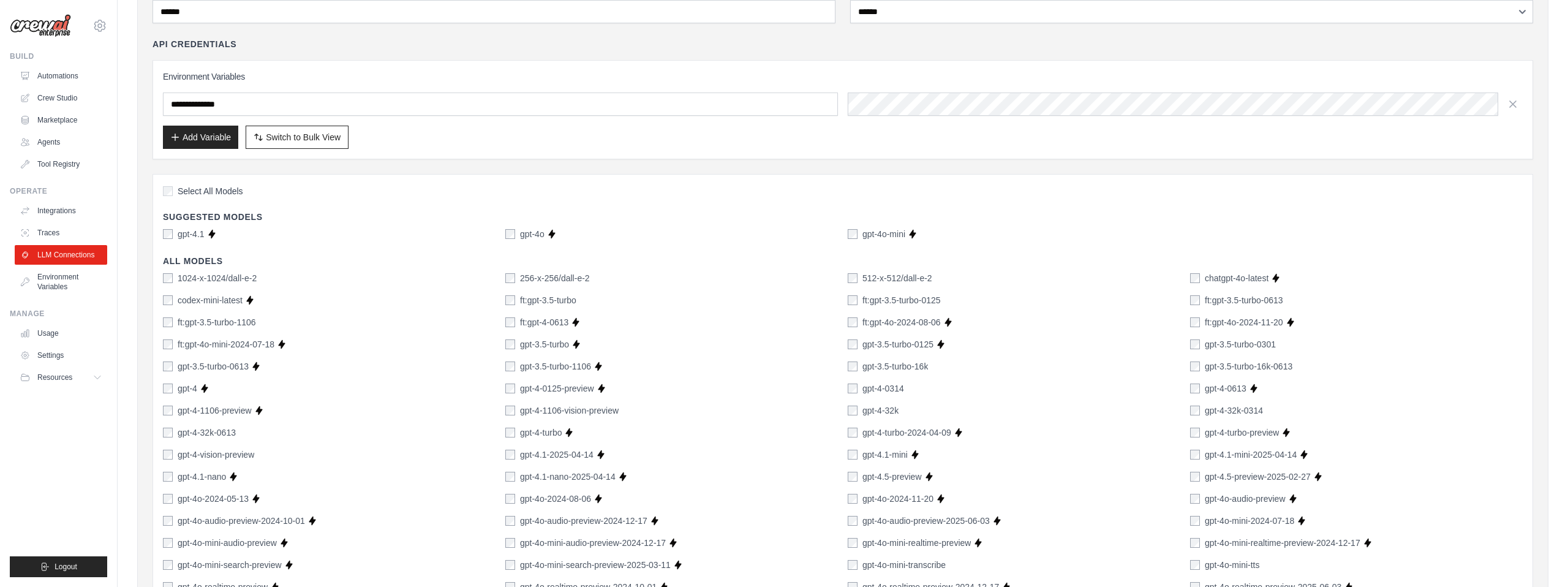
click at [1197, 184] on div "Select All Models Suggested Models gpt-4.1 Supports Crew Studio gpt-4o Supports…" at bounding box center [843, 586] width 1380 height 823
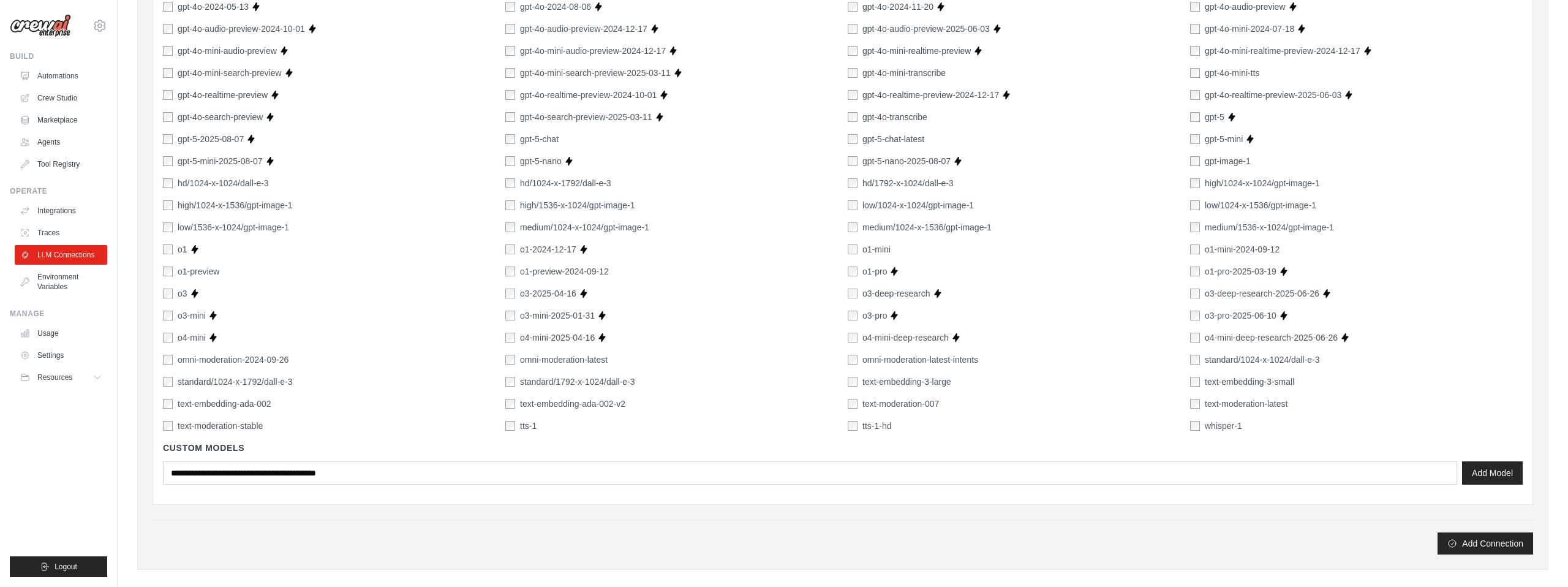
scroll to position [730, 0]
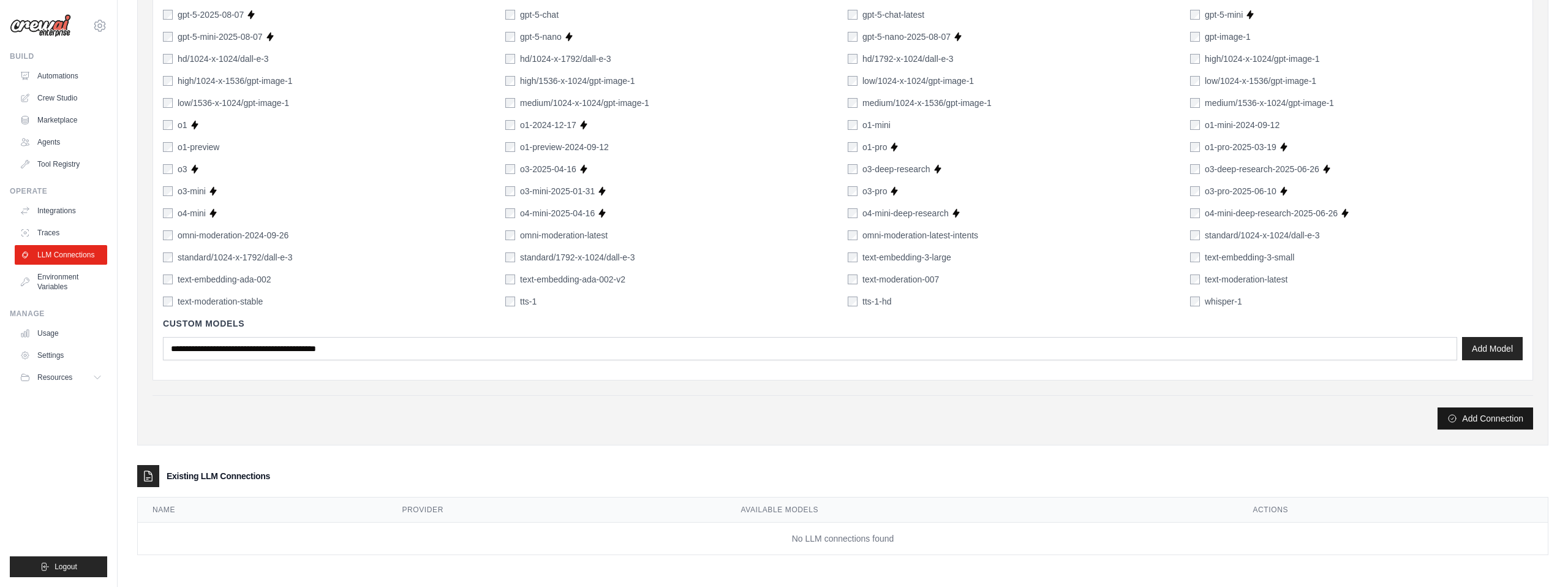
click at [1492, 414] on button "Add Connection" at bounding box center [1485, 419] width 95 height 22
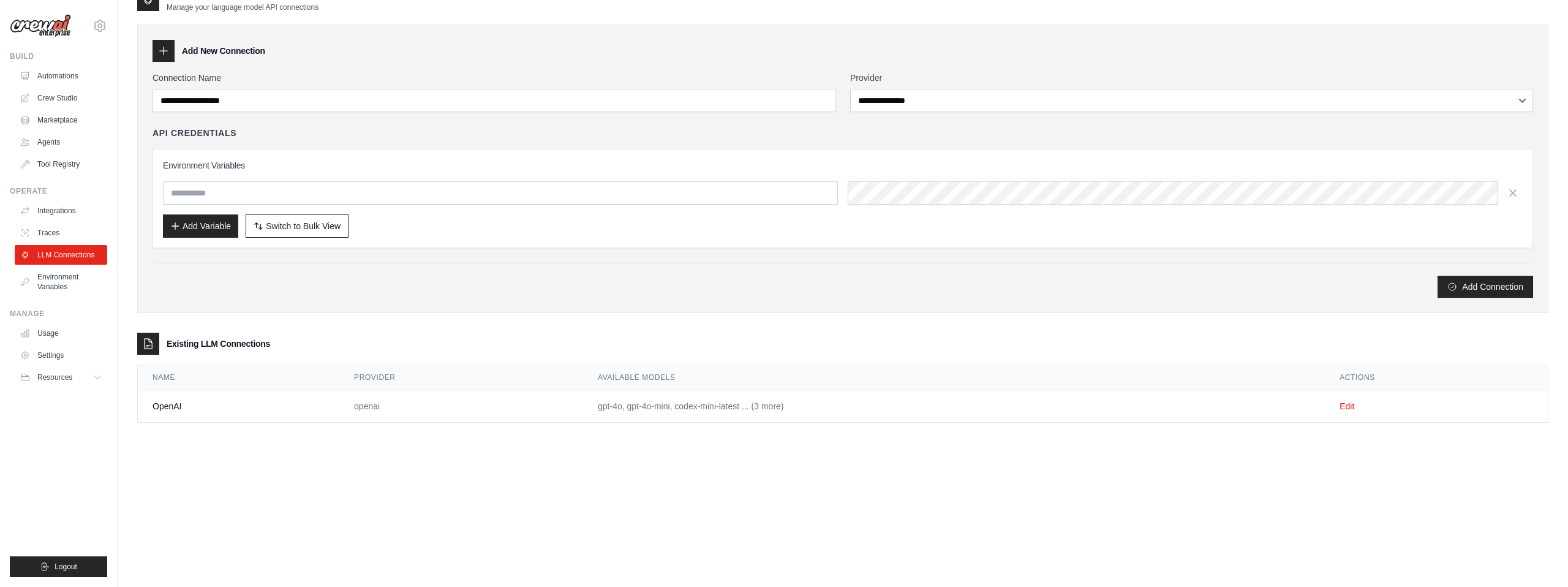
scroll to position [0, 0]
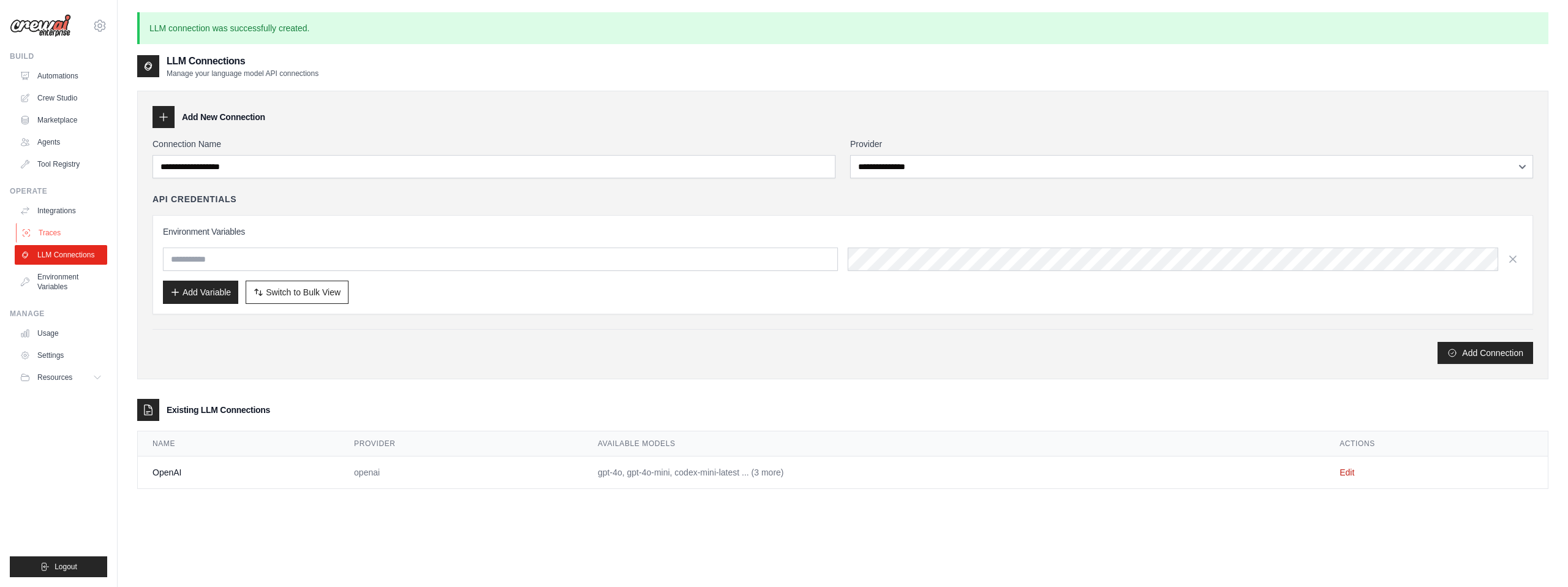
click at [56, 232] on link "Traces" at bounding box center [62, 232] width 92 height 20
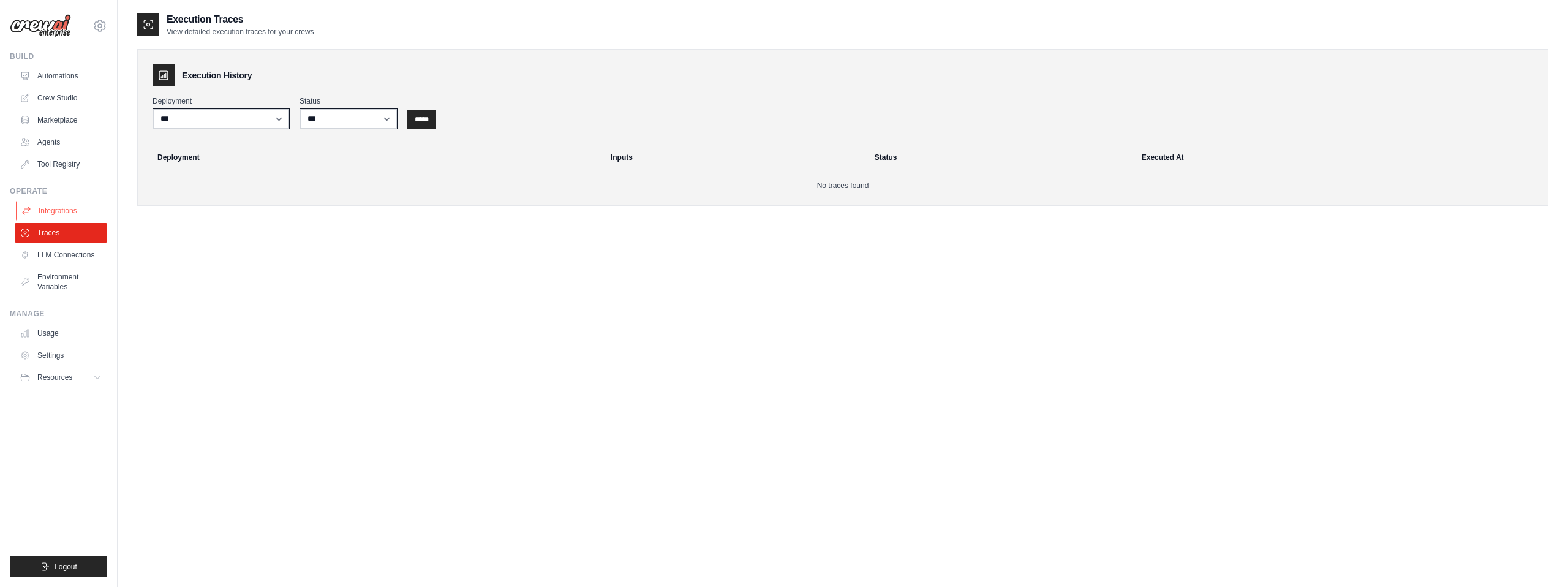
click at [52, 202] on link "Integrations" at bounding box center [62, 210] width 92 height 20
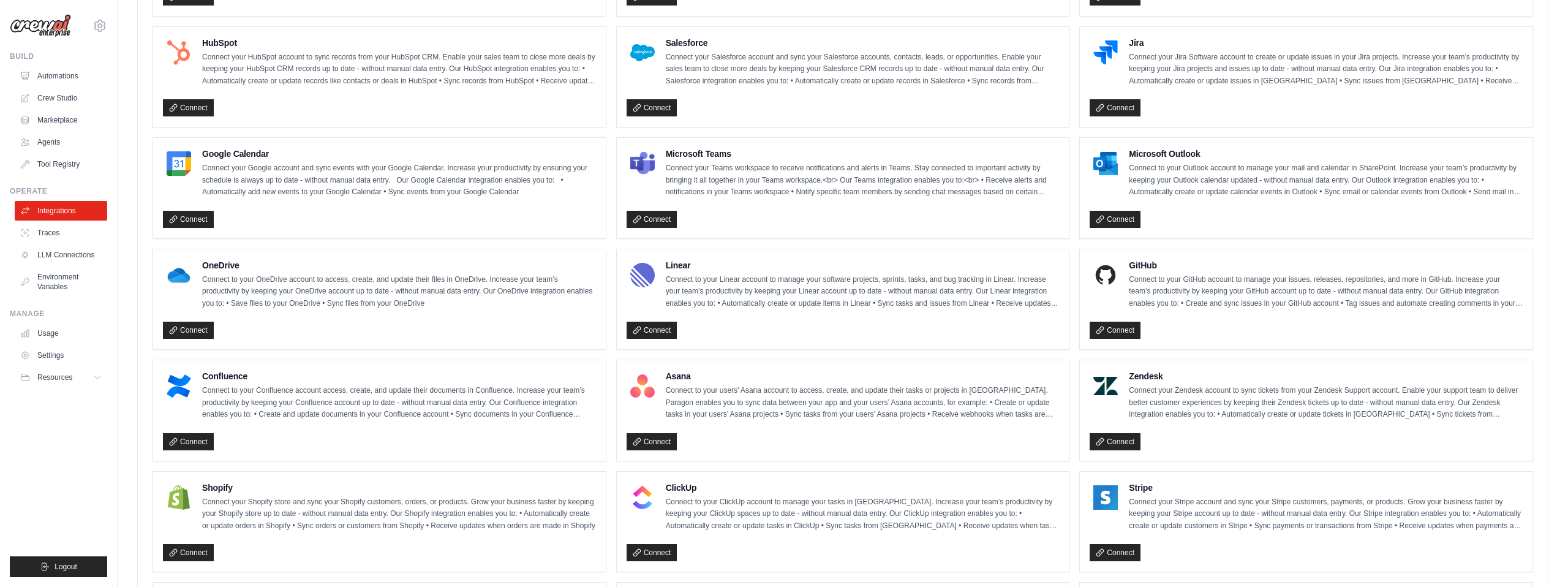
scroll to position [451, 0]
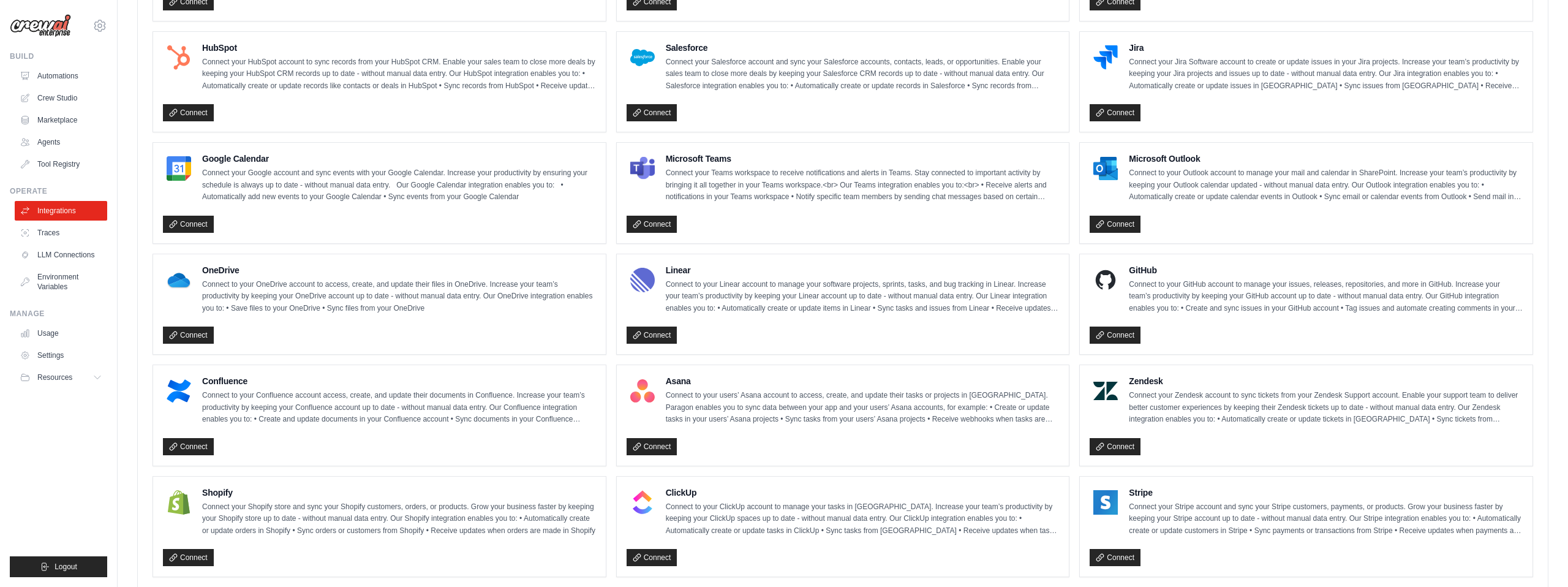
click at [639, 346] on div "Linear Connect to your Linear account to manage your software projects, sprints…" at bounding box center [843, 304] width 453 height 101
click at [1116, 335] on link "Connect" at bounding box center [1115, 335] width 51 height 17
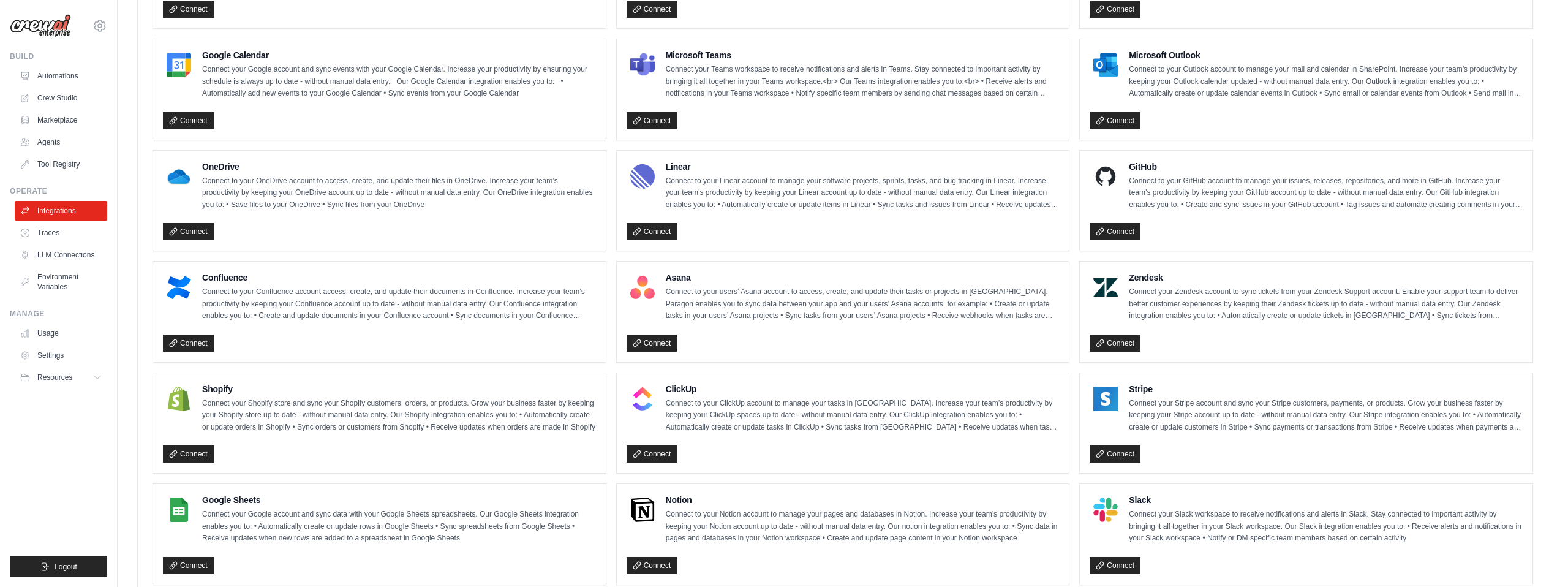
scroll to position [589, 0]
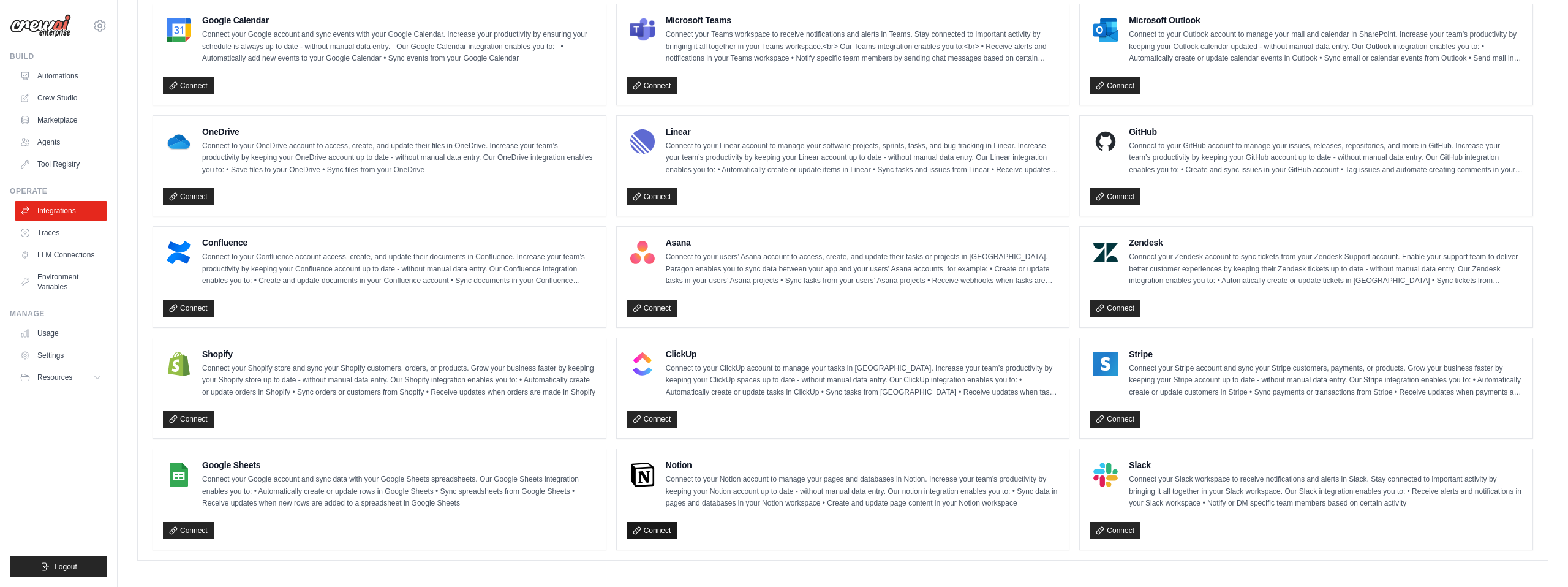
click at [649, 526] on link "Connect" at bounding box center [652, 531] width 51 height 17
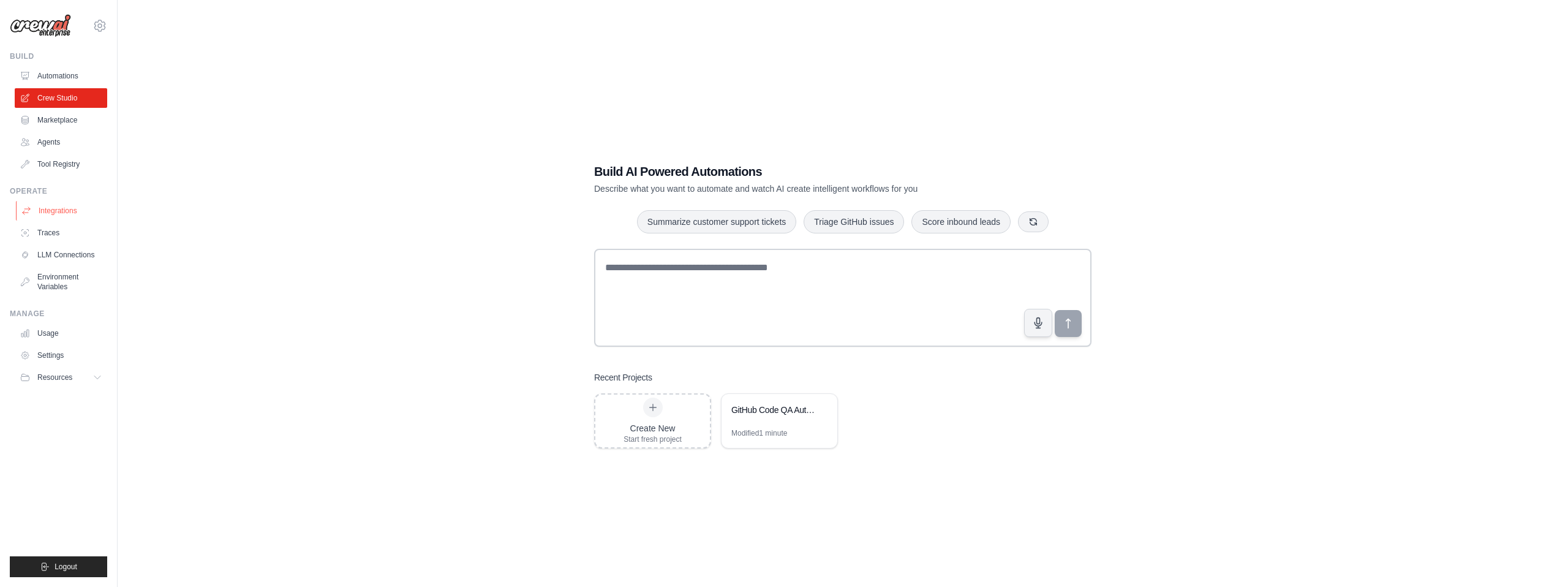
click at [54, 209] on link "Integrations" at bounding box center [62, 210] width 92 height 20
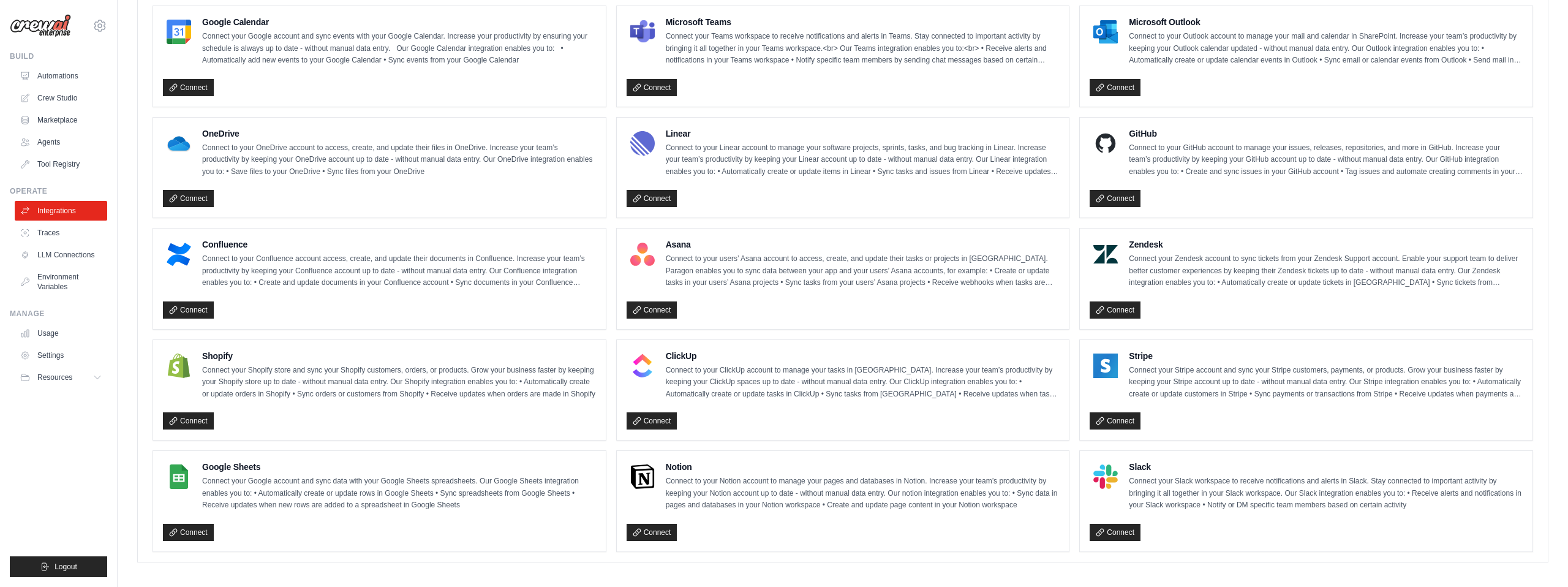
scroll to position [589, 0]
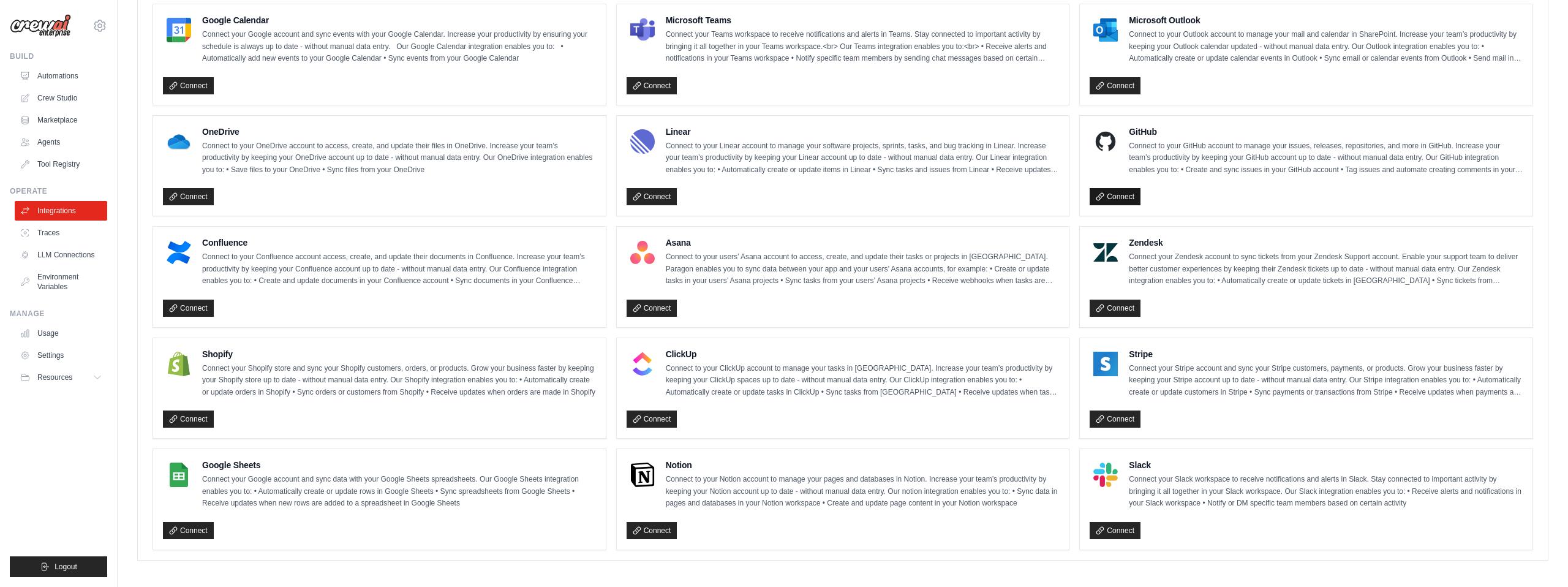
click at [1112, 190] on link "Connect" at bounding box center [1115, 197] width 51 height 17
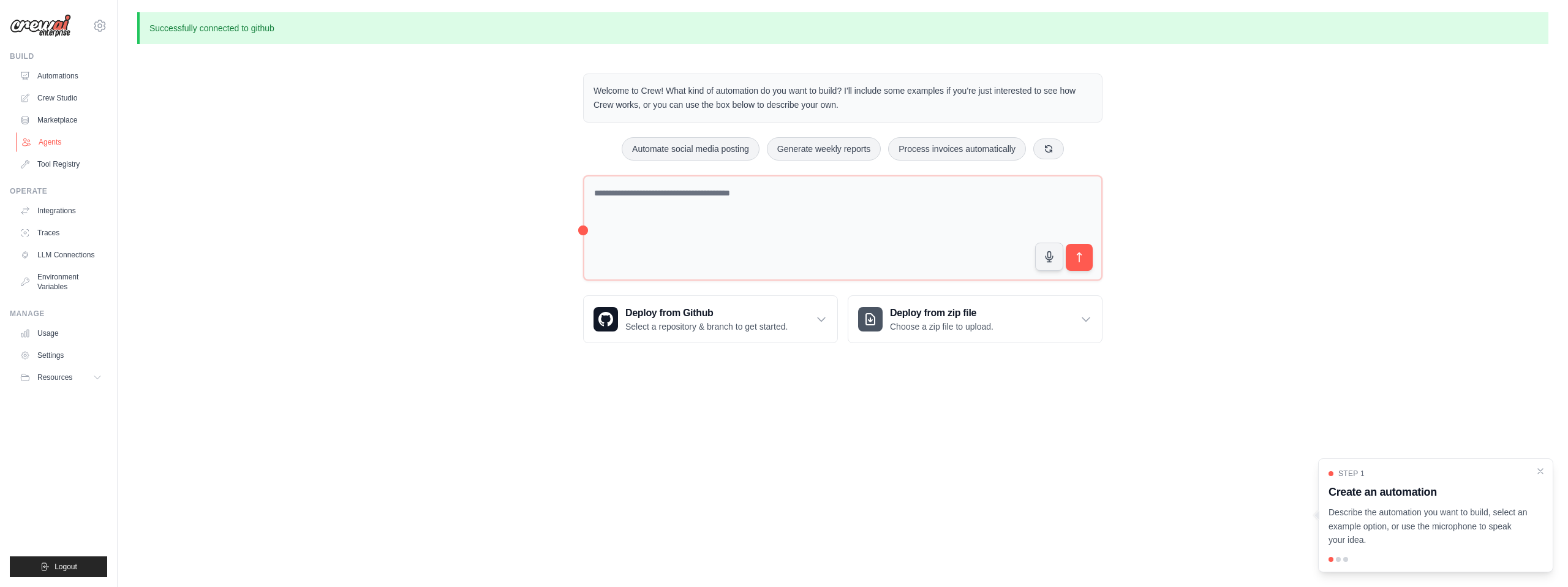
click at [50, 138] on link "Agents" at bounding box center [62, 142] width 92 height 20
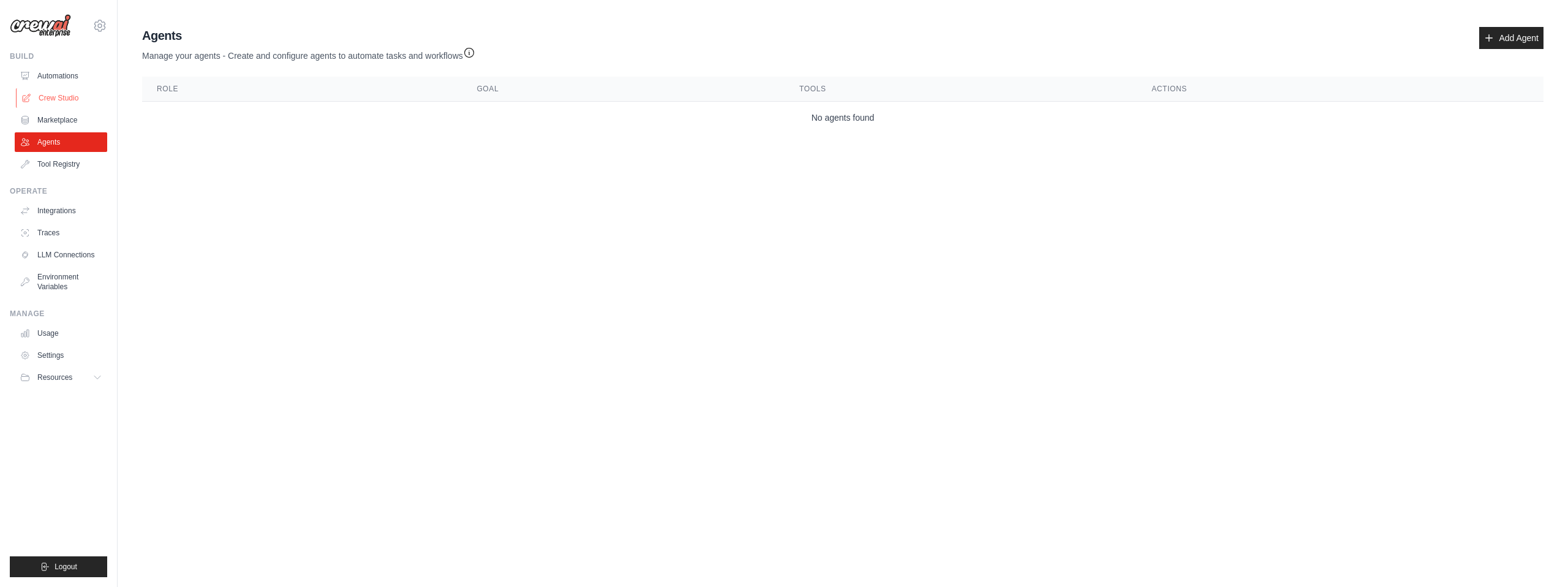
click at [53, 95] on link "Crew Studio" at bounding box center [62, 98] width 92 height 20
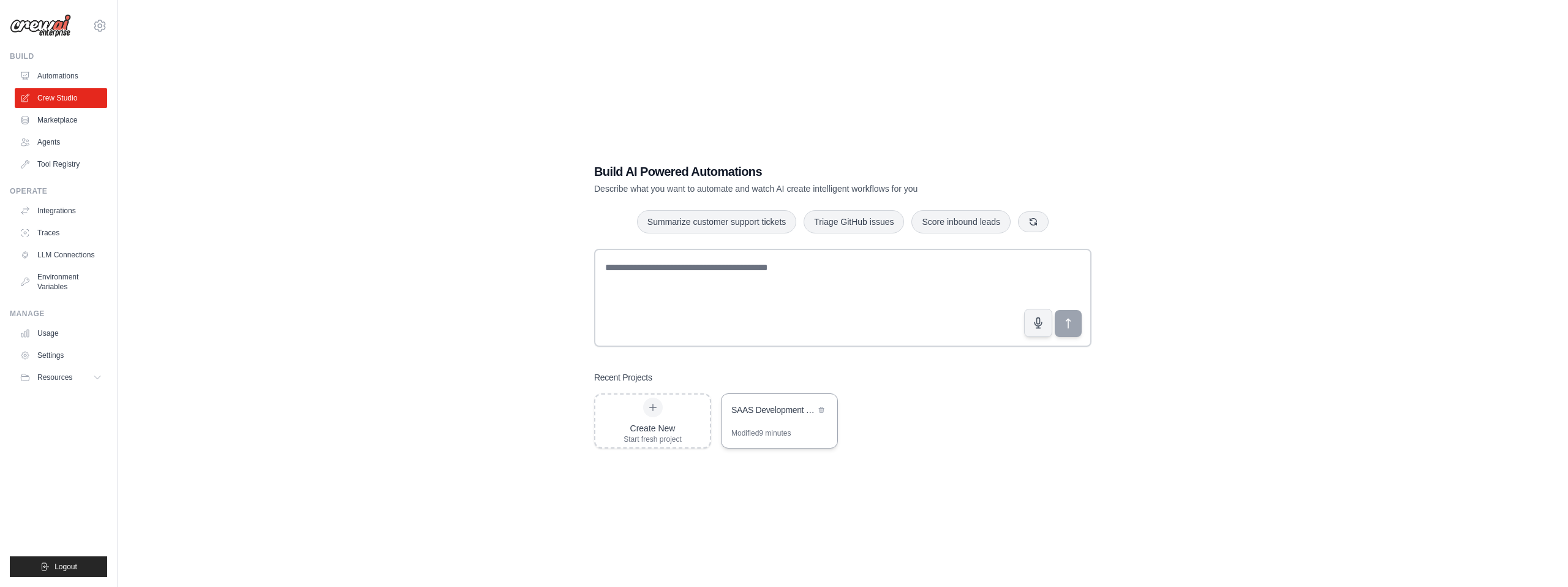
click at [791, 432] on div "Modified 9 minutes" at bounding box center [761, 433] width 60 height 9
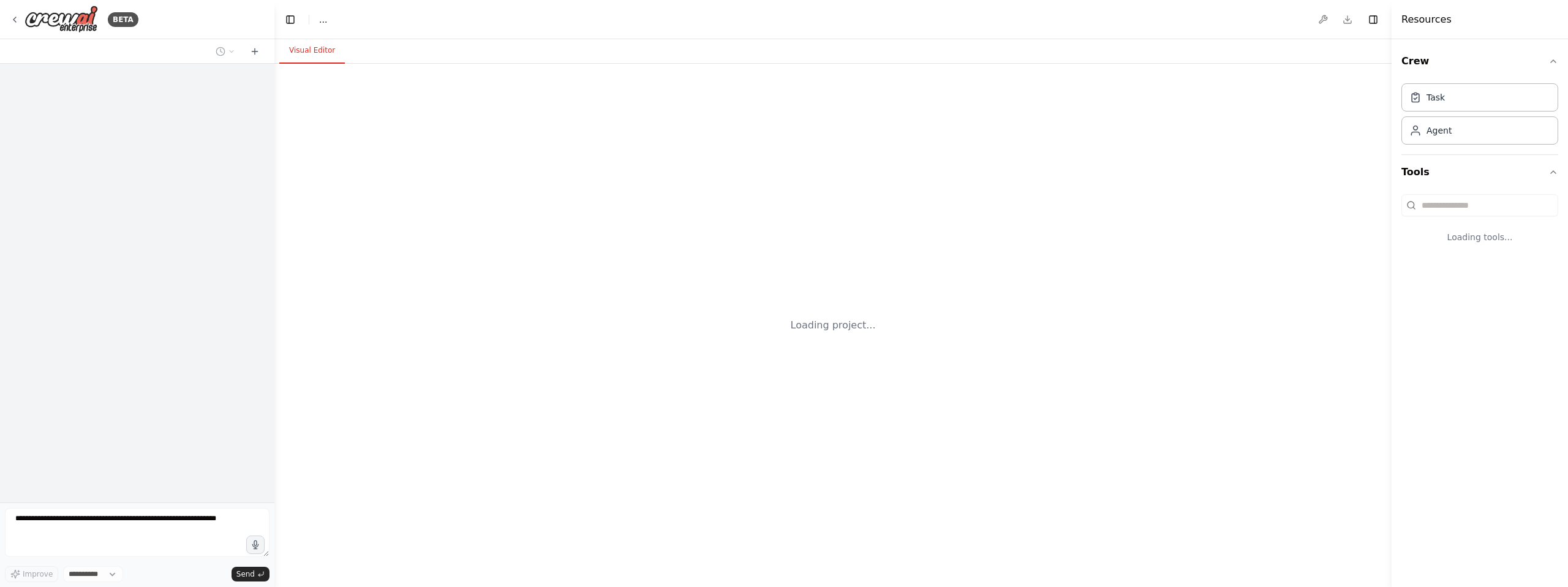
select select "****"
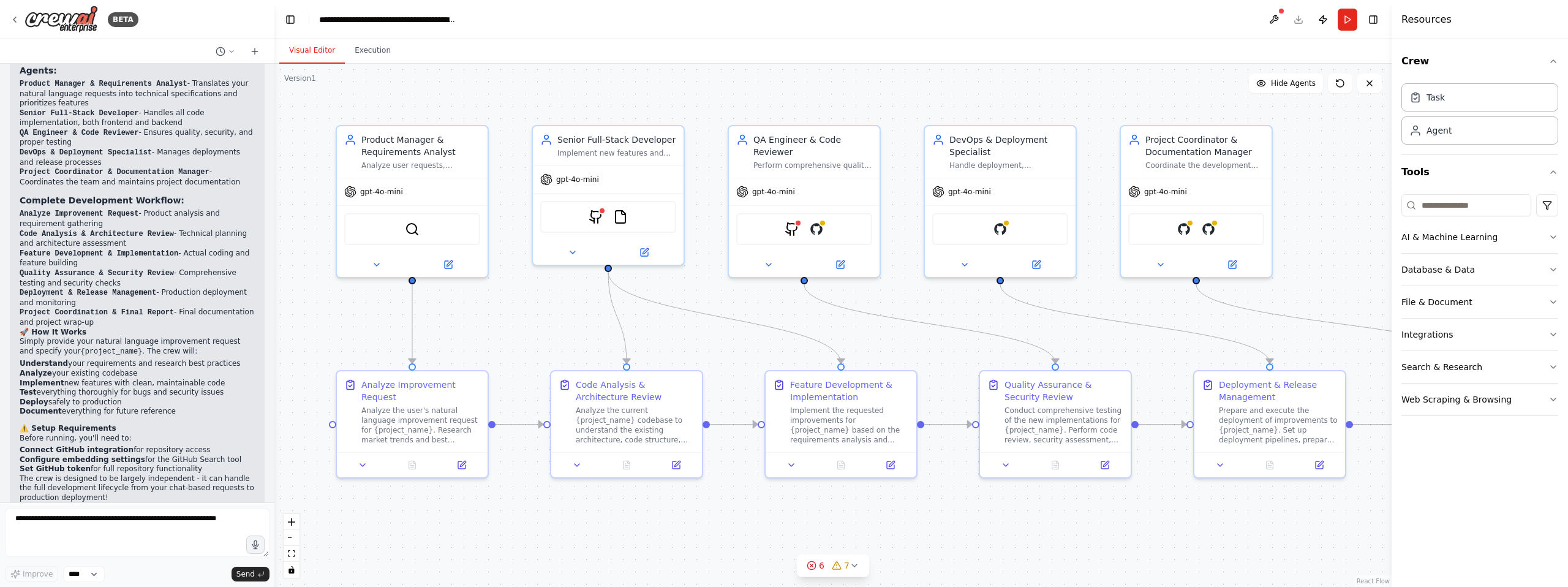
scroll to position [2720, 0]
click at [135, 524] on textarea at bounding box center [137, 532] width 264 height 49
type textarea "**********"
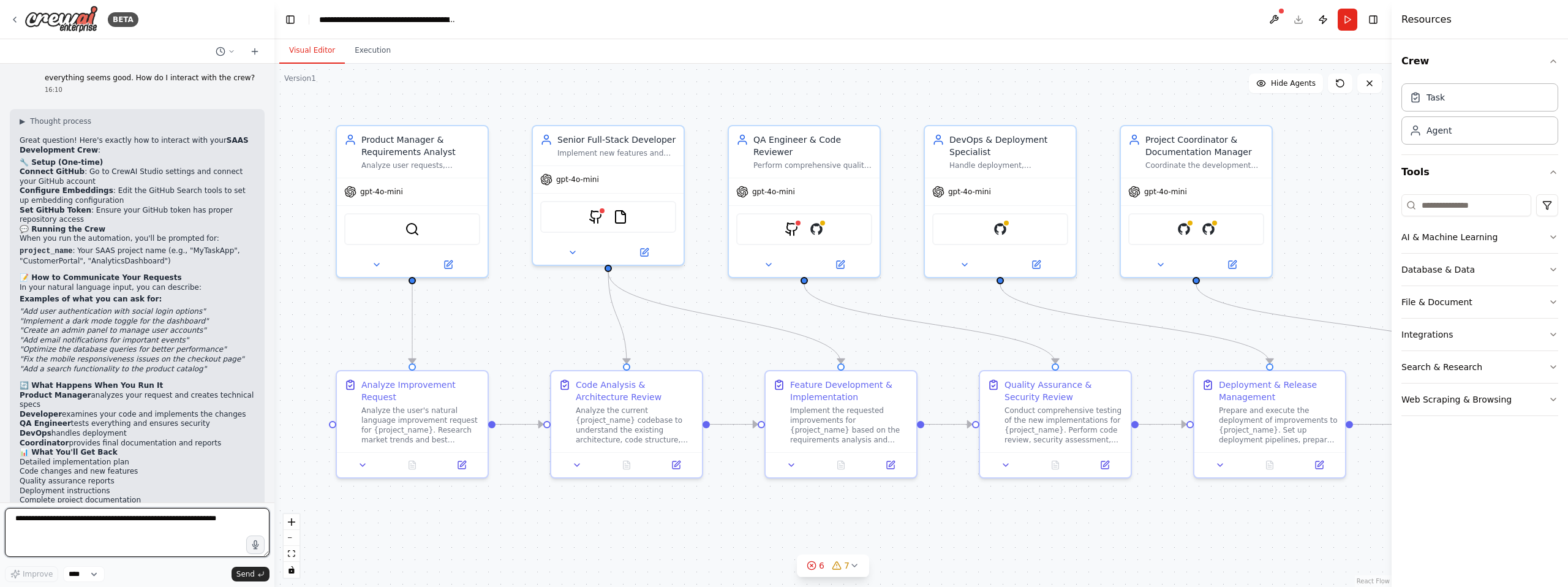
scroll to position [3231, 0]
click at [135, 524] on textarea at bounding box center [137, 532] width 264 height 49
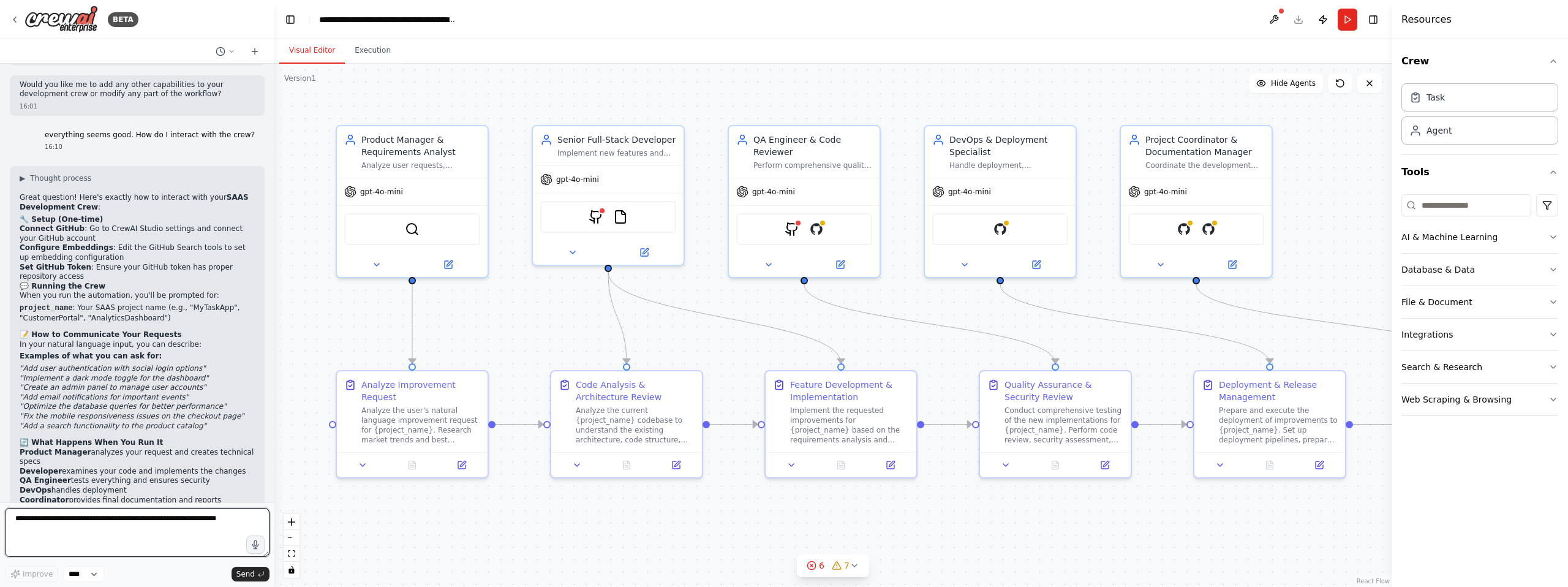
scroll to position [3178, 0]
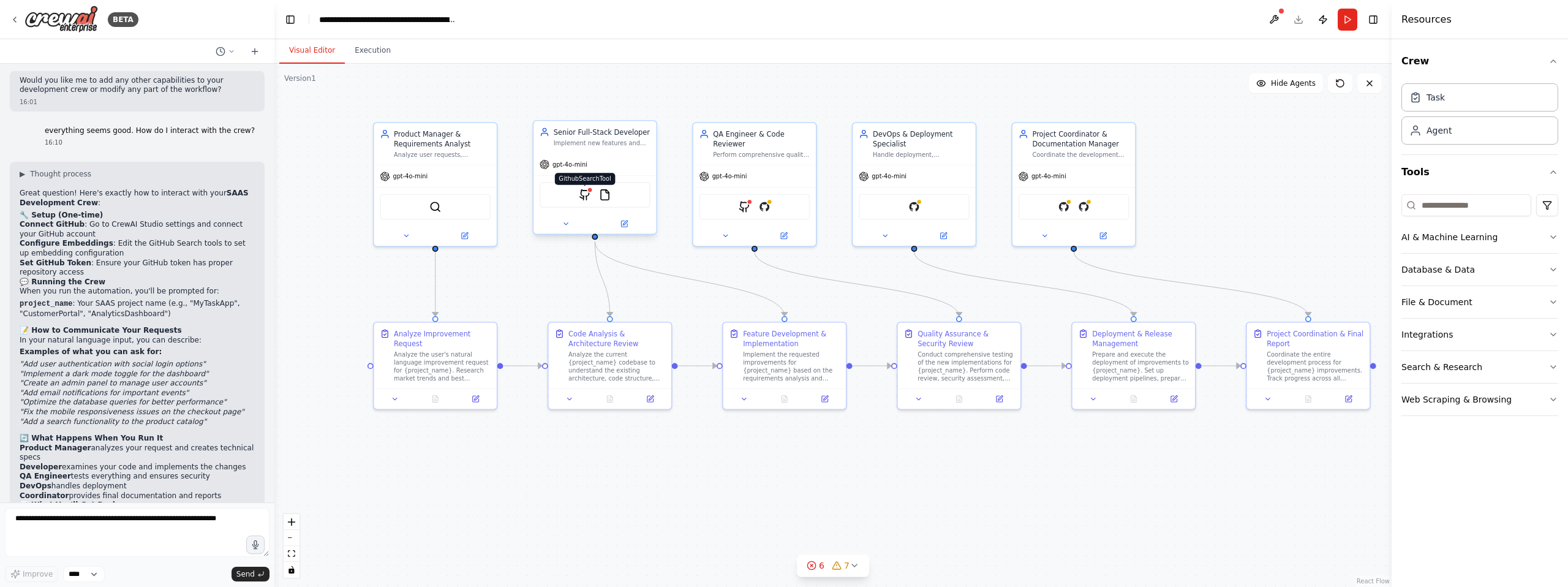
click at [582, 198] on img at bounding box center [585, 194] width 12 height 12
click at [585, 197] on img at bounding box center [585, 194] width 12 height 12
click at [619, 224] on icon at bounding box center [623, 224] width 8 height 8
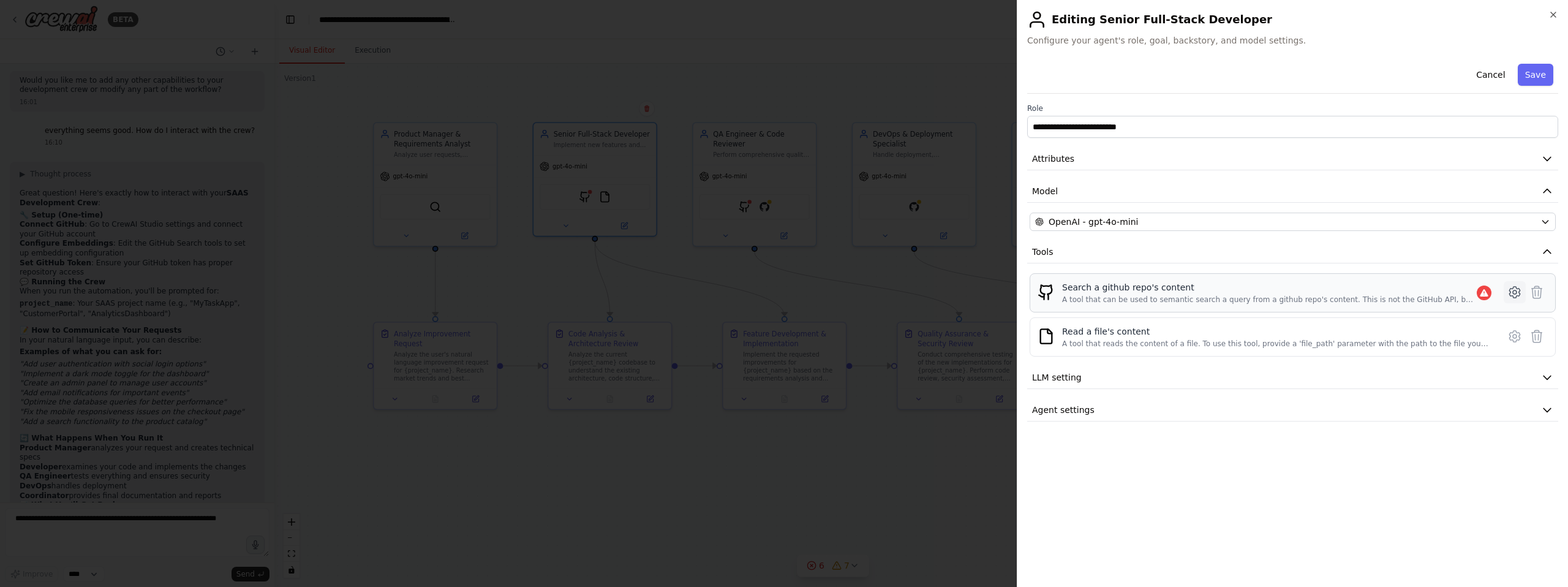
click at [1511, 292] on icon at bounding box center [1515, 292] width 15 height 15
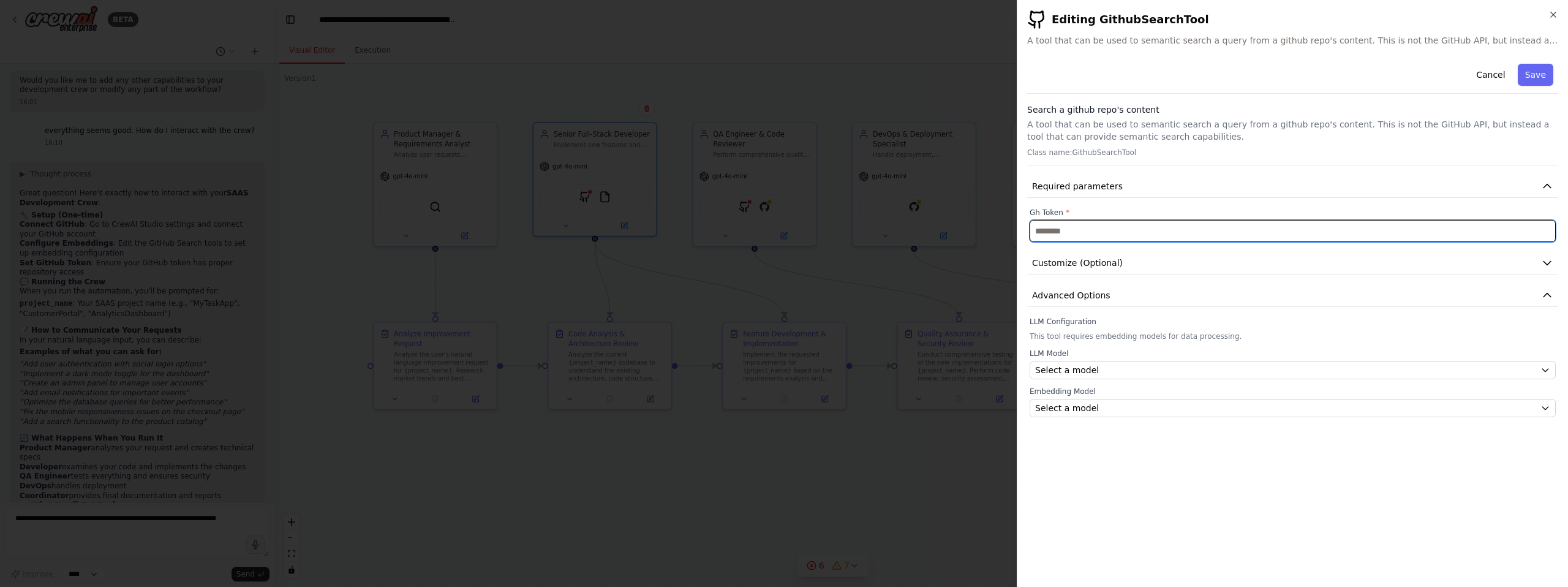
click at [1144, 225] on input "text" at bounding box center [1292, 231] width 526 height 22
paste input "**********"
type input "**********"
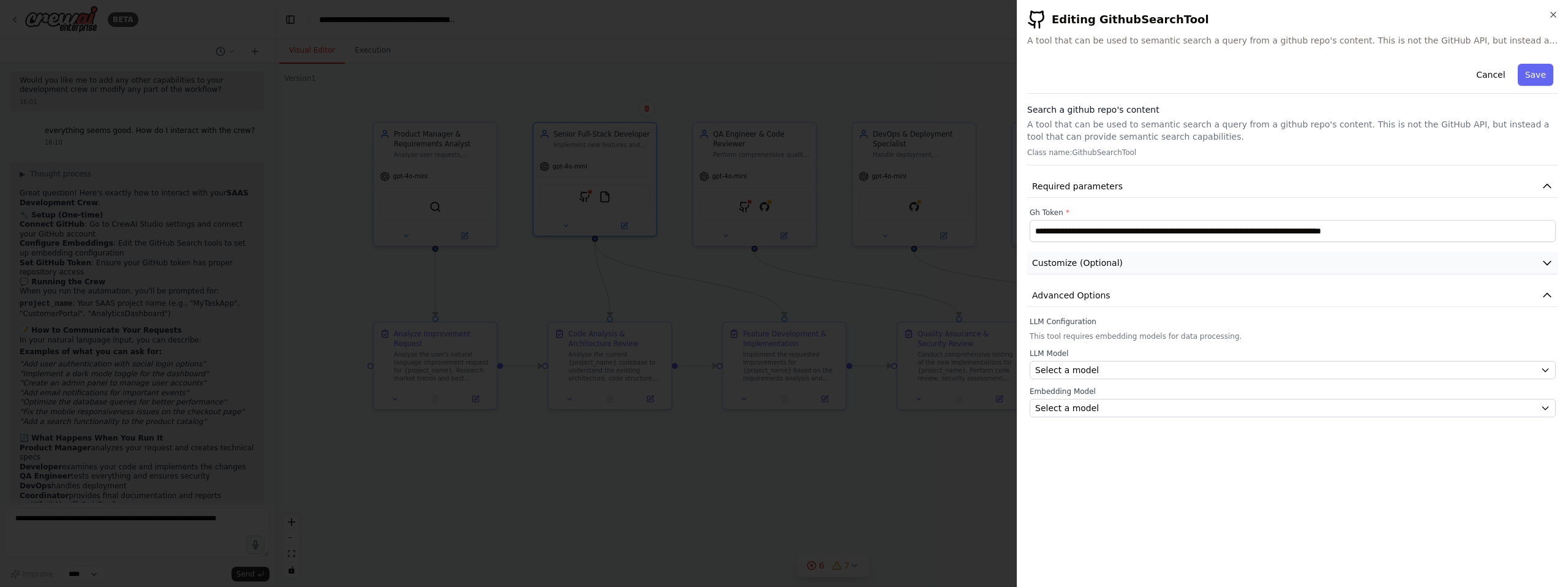
click at [1155, 259] on button "Customize (Optional)" at bounding box center [1292, 263] width 531 height 23
click at [1046, 300] on button "button" at bounding box center [1040, 302] width 22 height 12
click at [1139, 326] on button "Advanced Options" at bounding box center [1292, 330] width 531 height 23
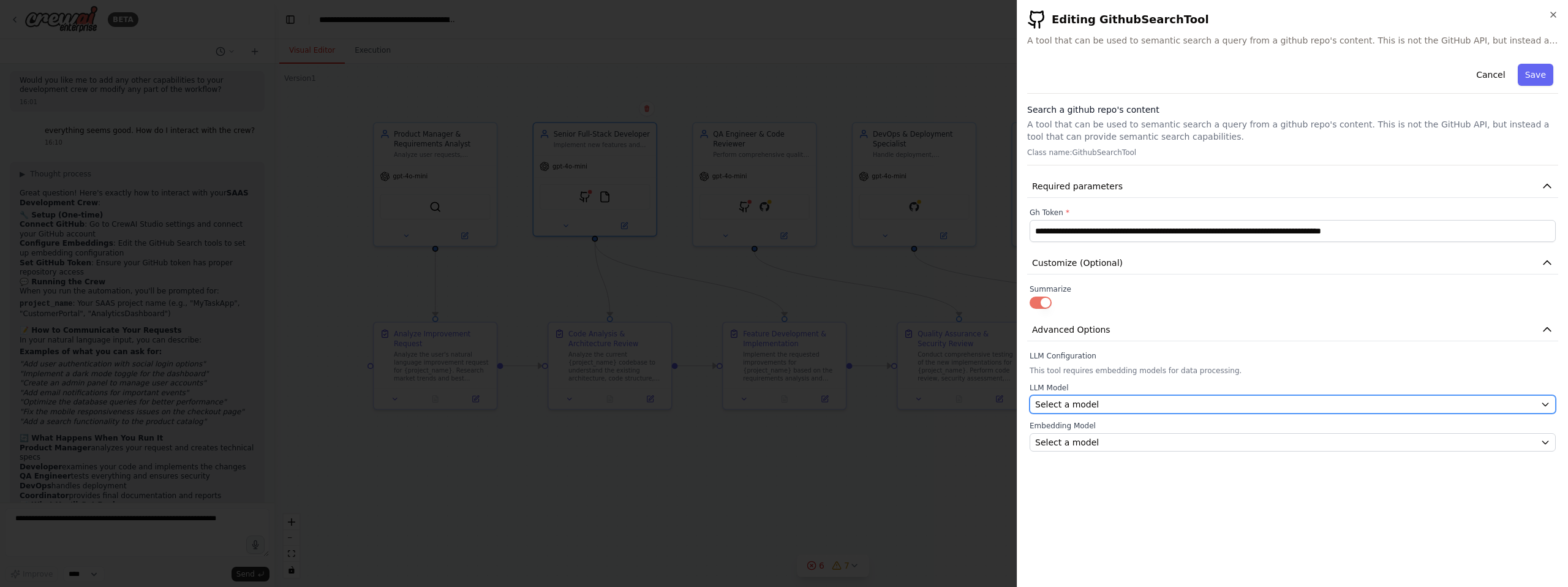
click at [1119, 400] on div "Select a model" at bounding box center [1285, 404] width 500 height 12
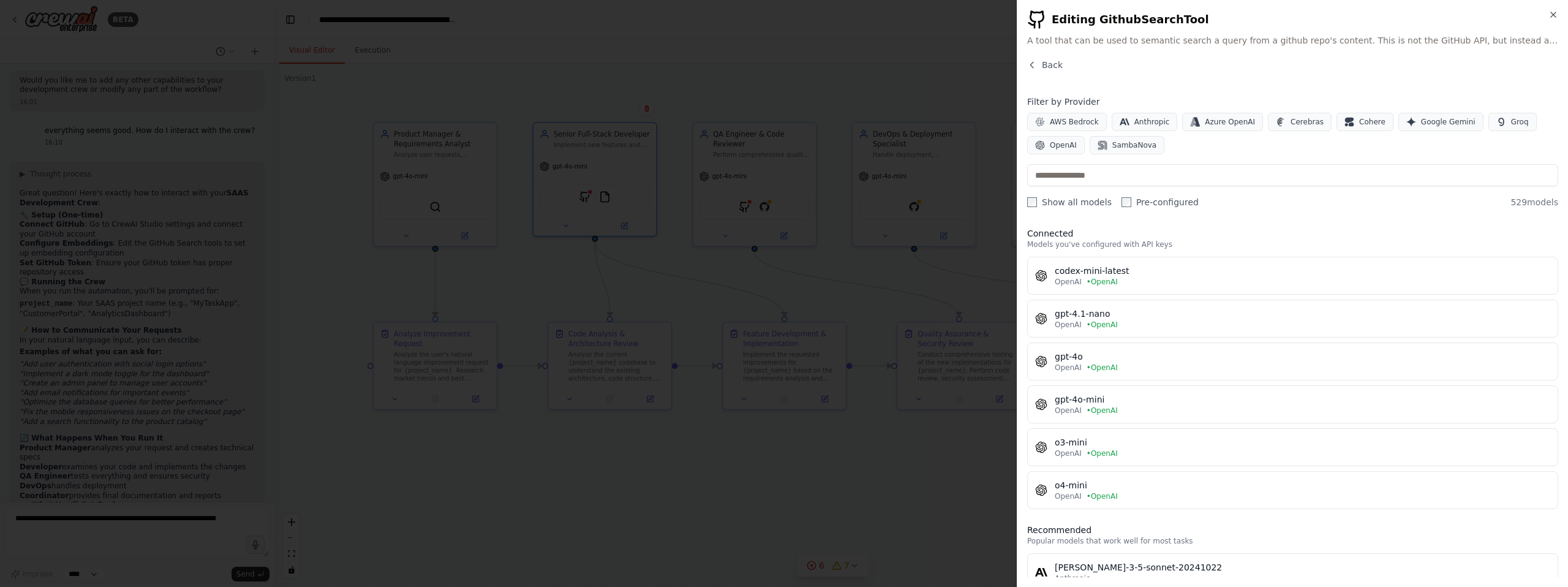
scroll to position [4, 0]
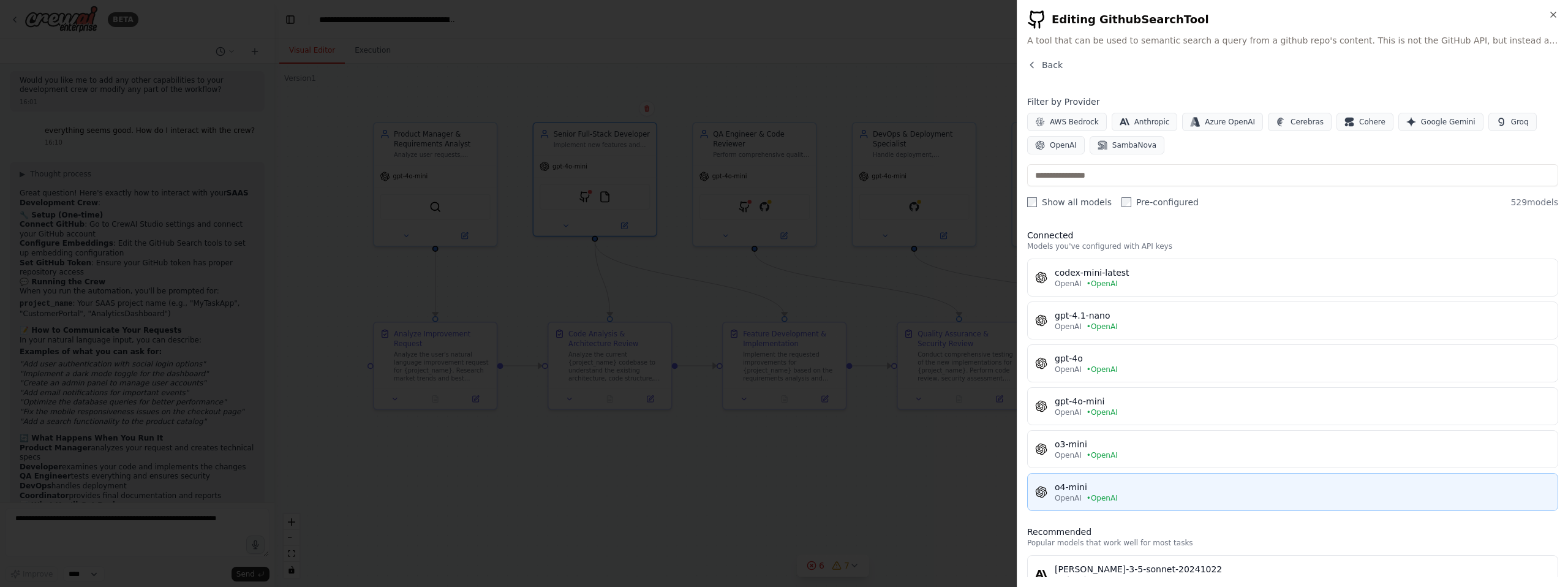
click at [1131, 477] on button "o4-mini OpenAI • OpenAI" at bounding box center [1292, 492] width 531 height 38
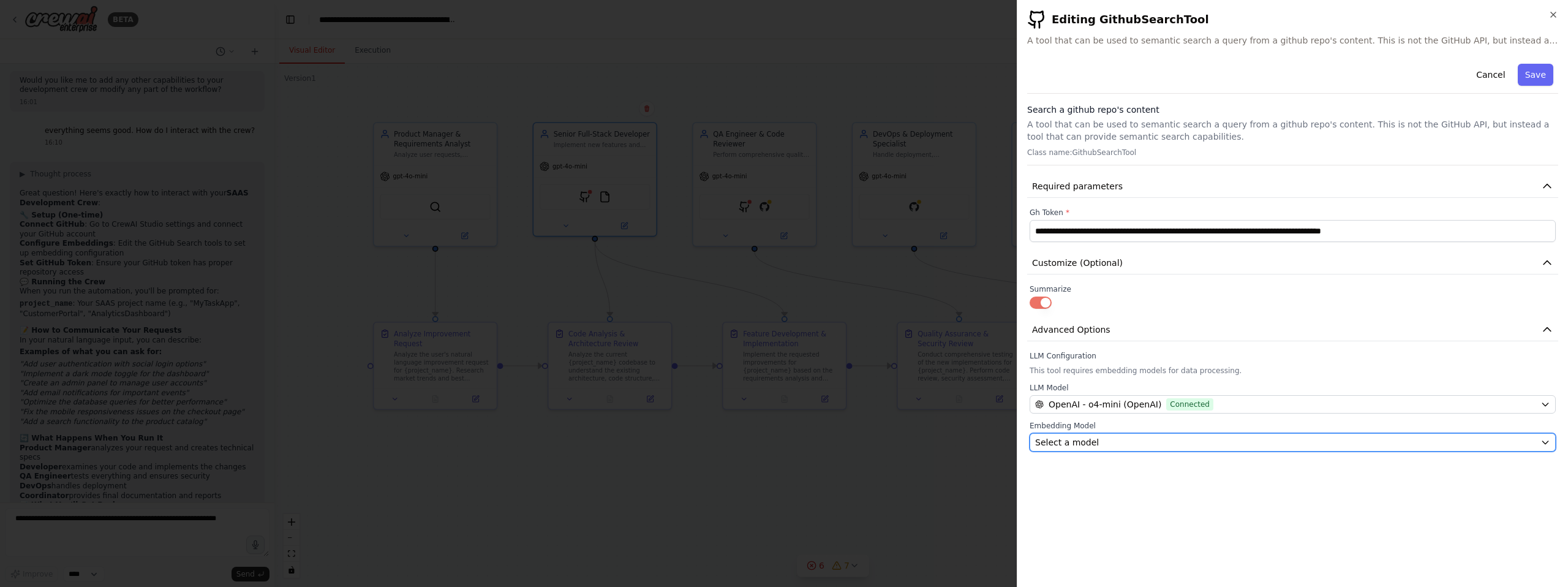
click at [1114, 442] on div "Select a model" at bounding box center [1285, 442] width 500 height 12
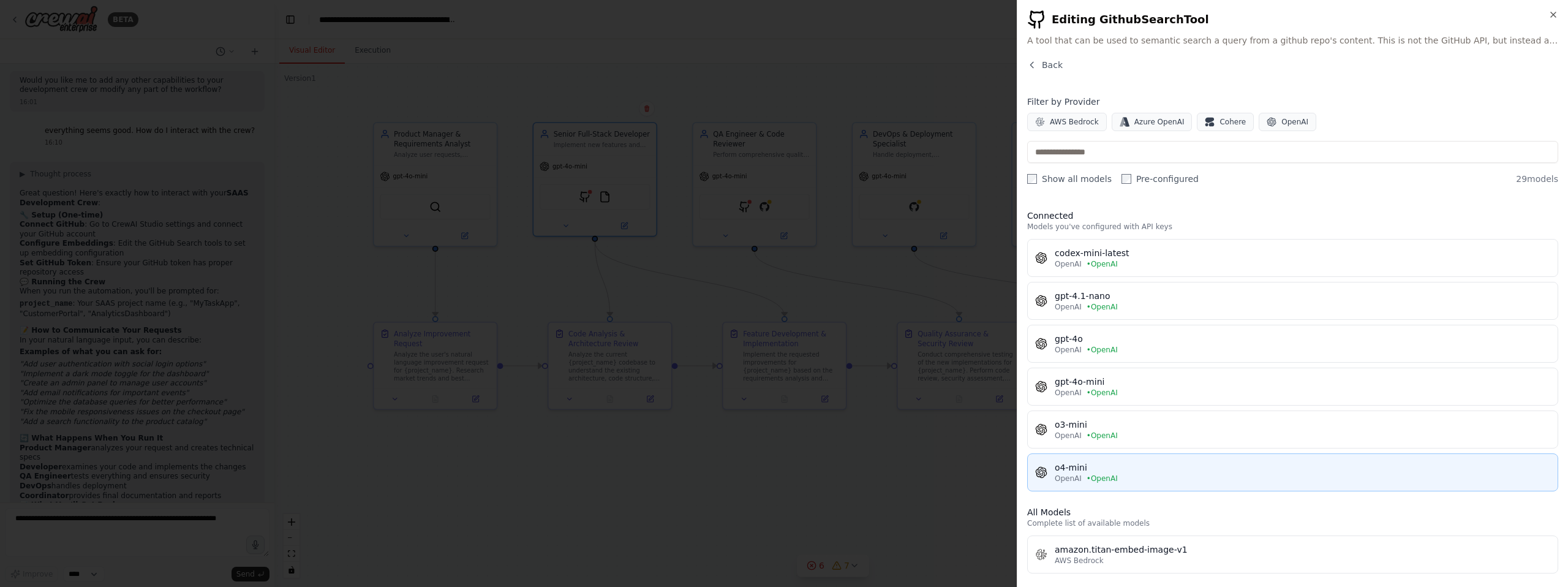
click at [1139, 460] on button "o4-mini OpenAI • OpenAI" at bounding box center [1292, 473] width 531 height 38
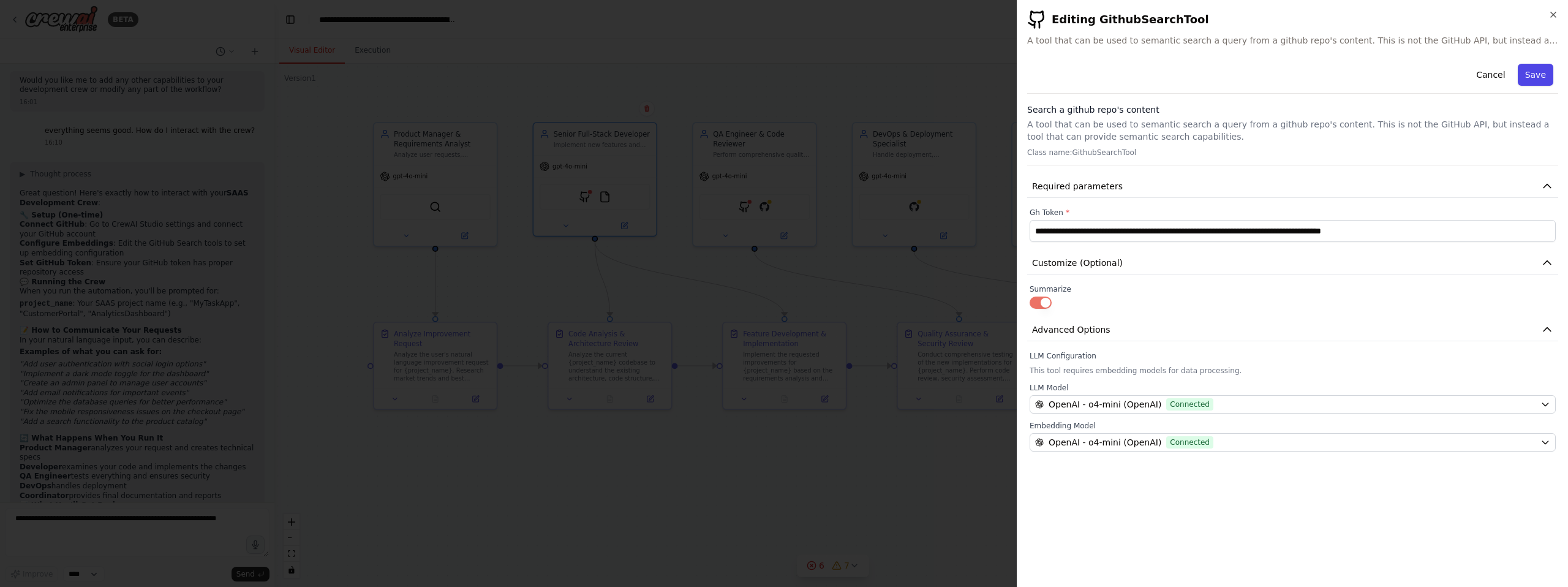
click at [1543, 70] on button "Save" at bounding box center [1535, 75] width 36 height 22
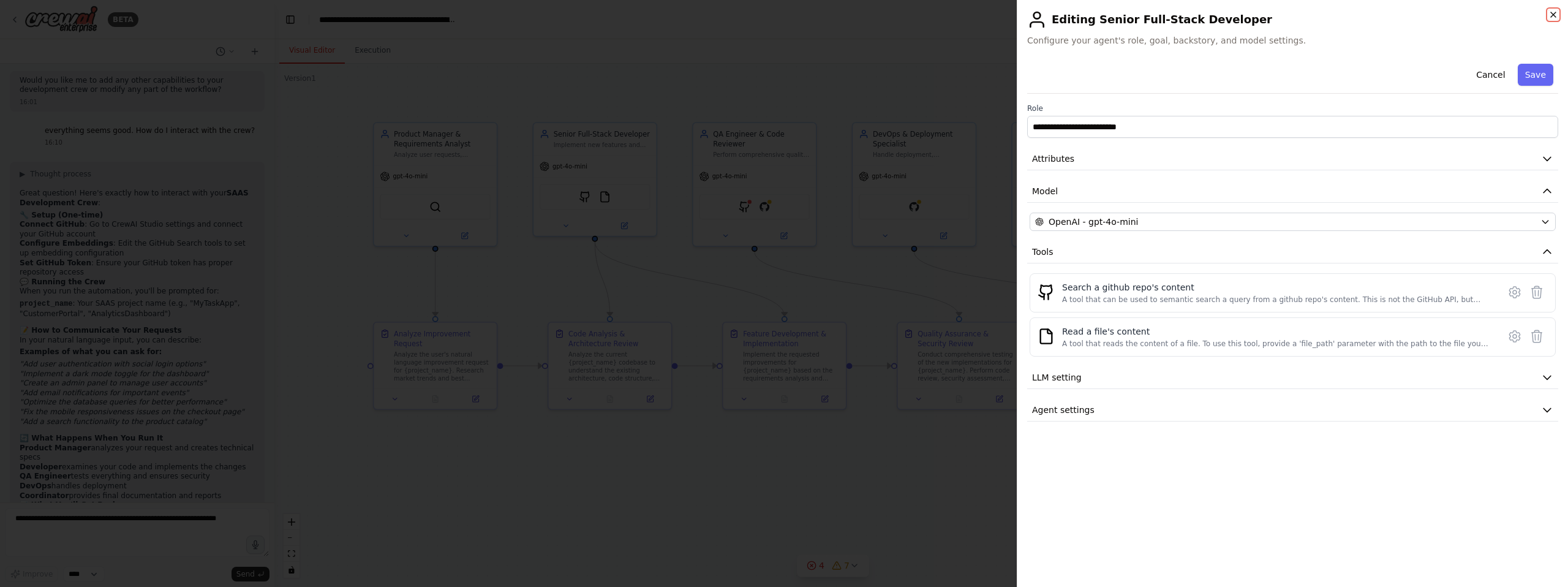
click at [1554, 15] on icon "button" at bounding box center [1553, 14] width 9 height 9
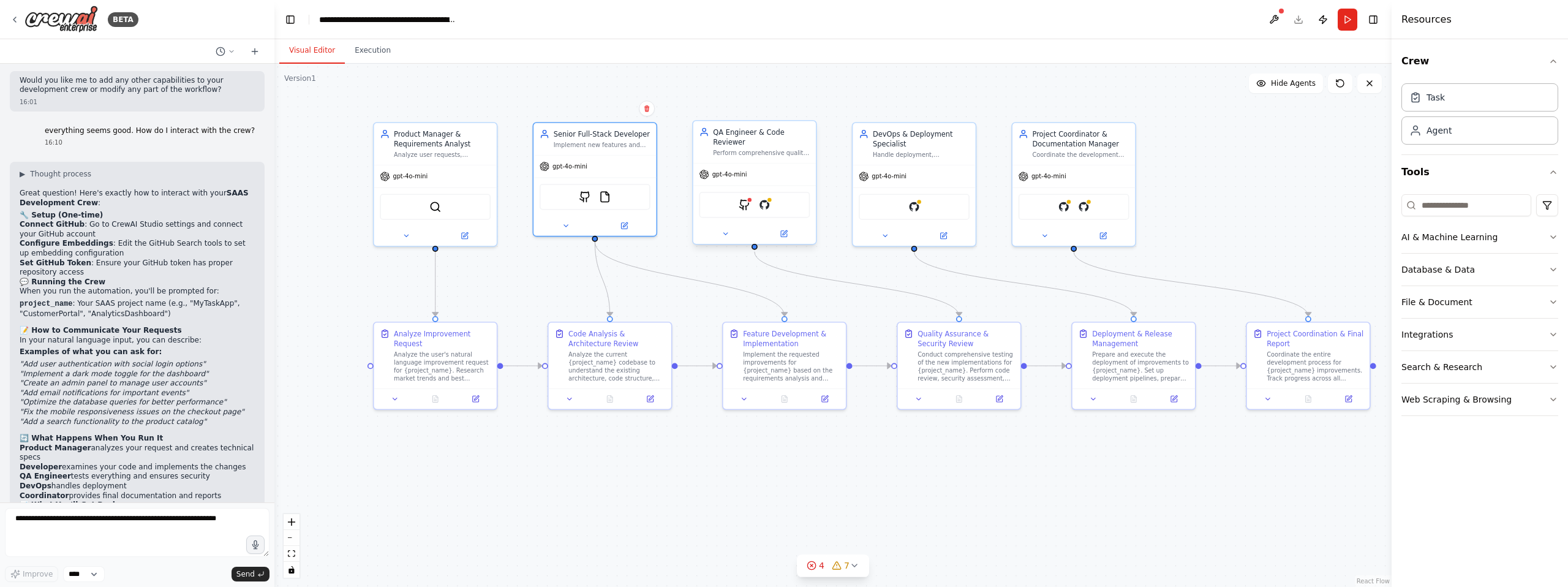
click at [732, 211] on div "GithubSearchTool GitHub" at bounding box center [754, 204] width 111 height 25
click at [1126, 85] on div ".deletable-edge-delete-btn { width: 20px; height: 20px; border: 0px solid #ffff…" at bounding box center [833, 326] width 1117 height 524
click at [1278, 16] on button at bounding box center [1274, 20] width 20 height 22
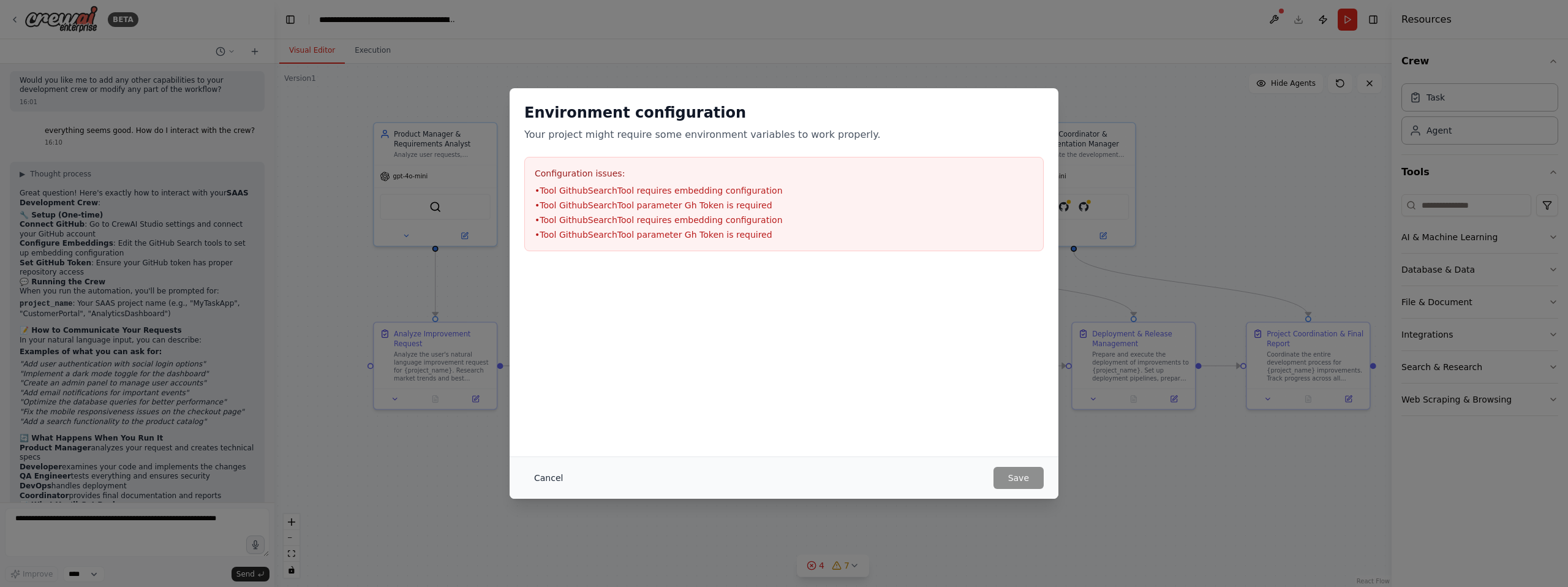
click at [538, 477] on button "Cancel" at bounding box center [548, 478] width 48 height 22
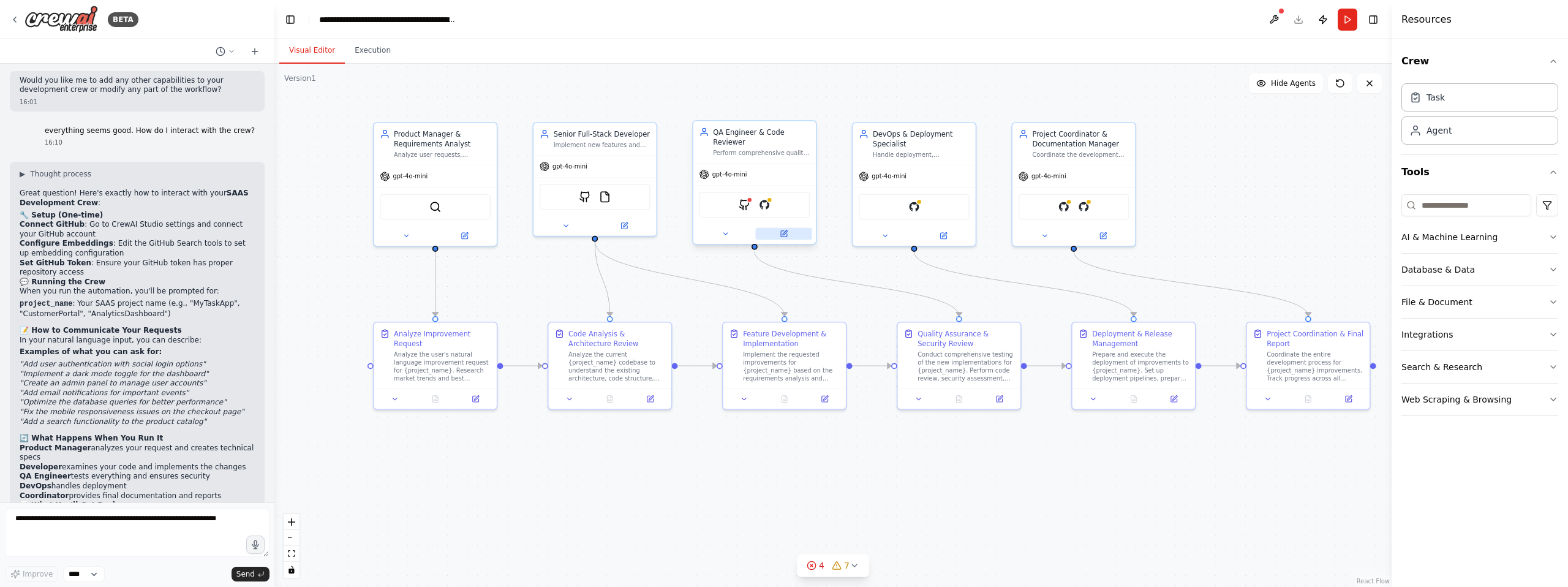
click at [788, 235] on button at bounding box center [783, 234] width 56 height 12
click at [788, 234] on button at bounding box center [783, 234] width 56 height 12
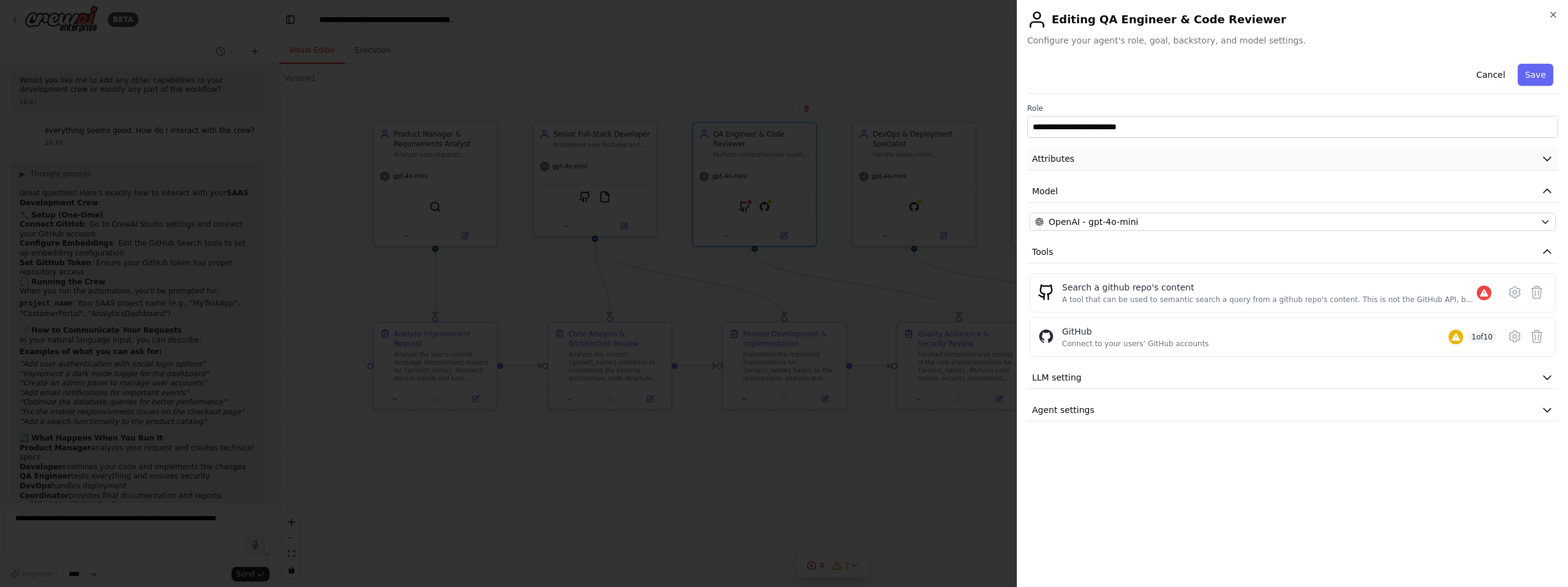
click at [1087, 162] on button "Attributes" at bounding box center [1292, 159] width 531 height 23
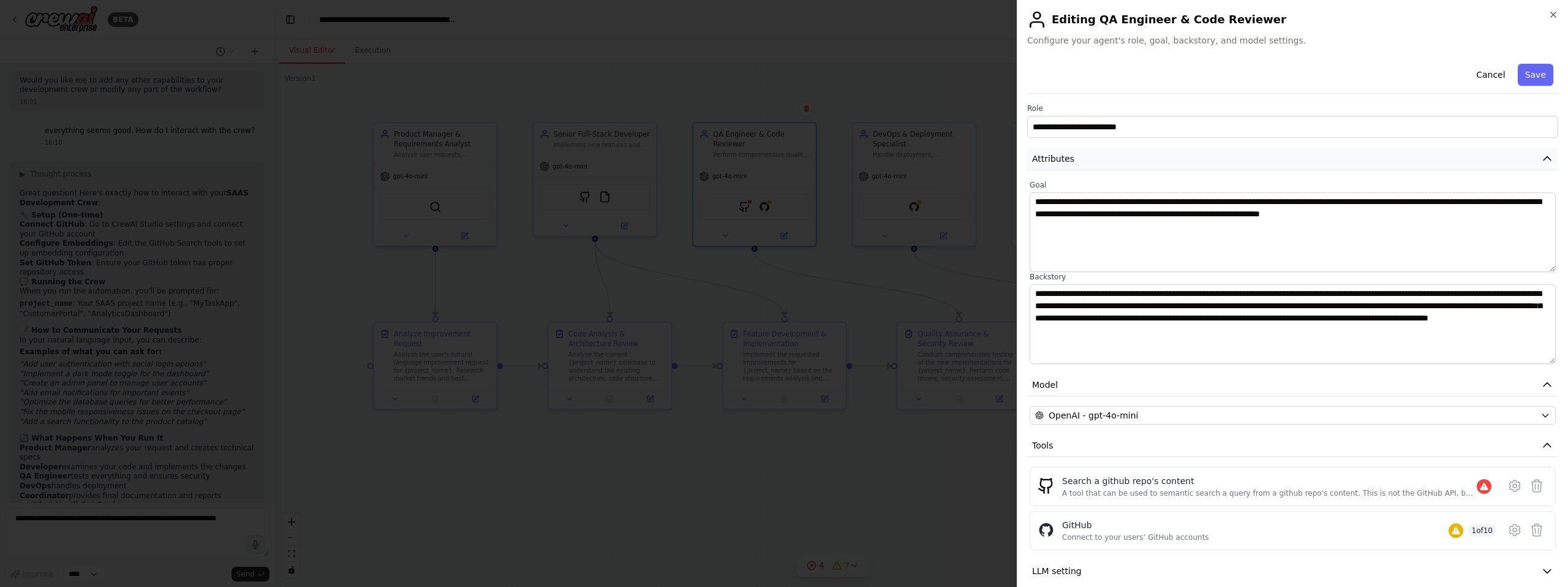
click at [1087, 162] on button "Attributes" at bounding box center [1292, 159] width 531 height 23
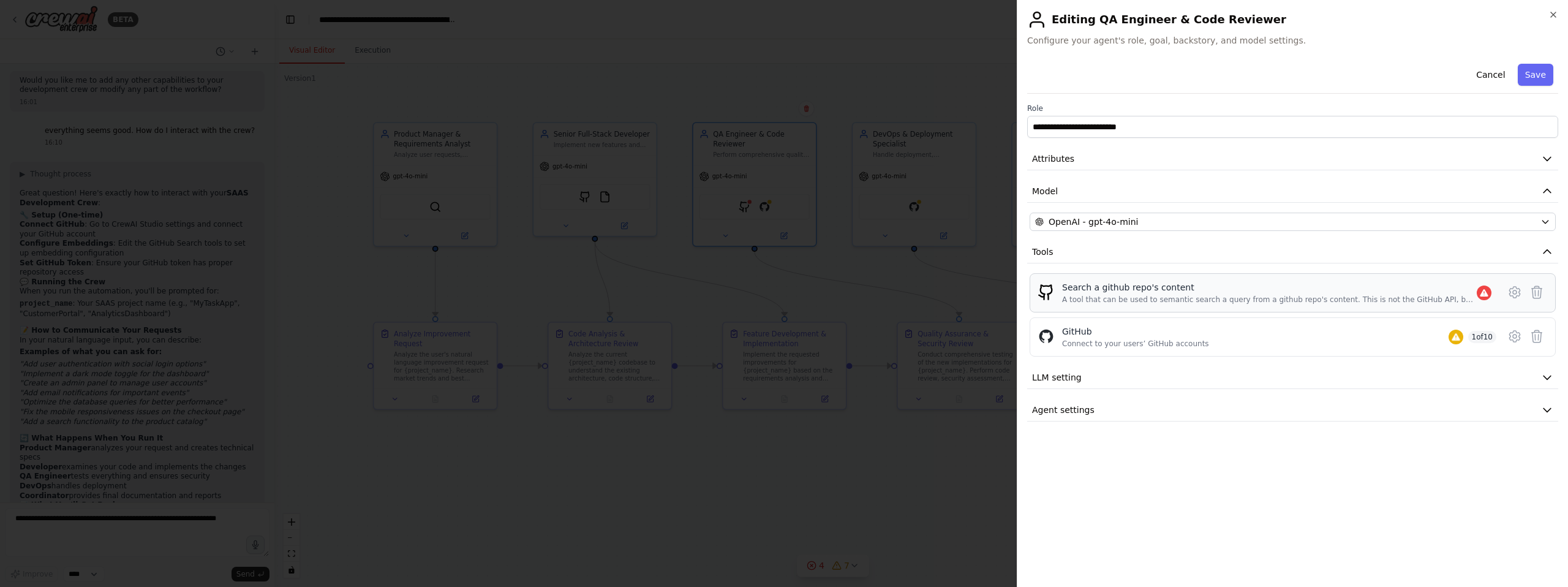
click at [1117, 288] on div "Search a github repo's content" at bounding box center [1270, 287] width 415 height 12
click at [1516, 294] on icon at bounding box center [1514, 292] width 4 height 4
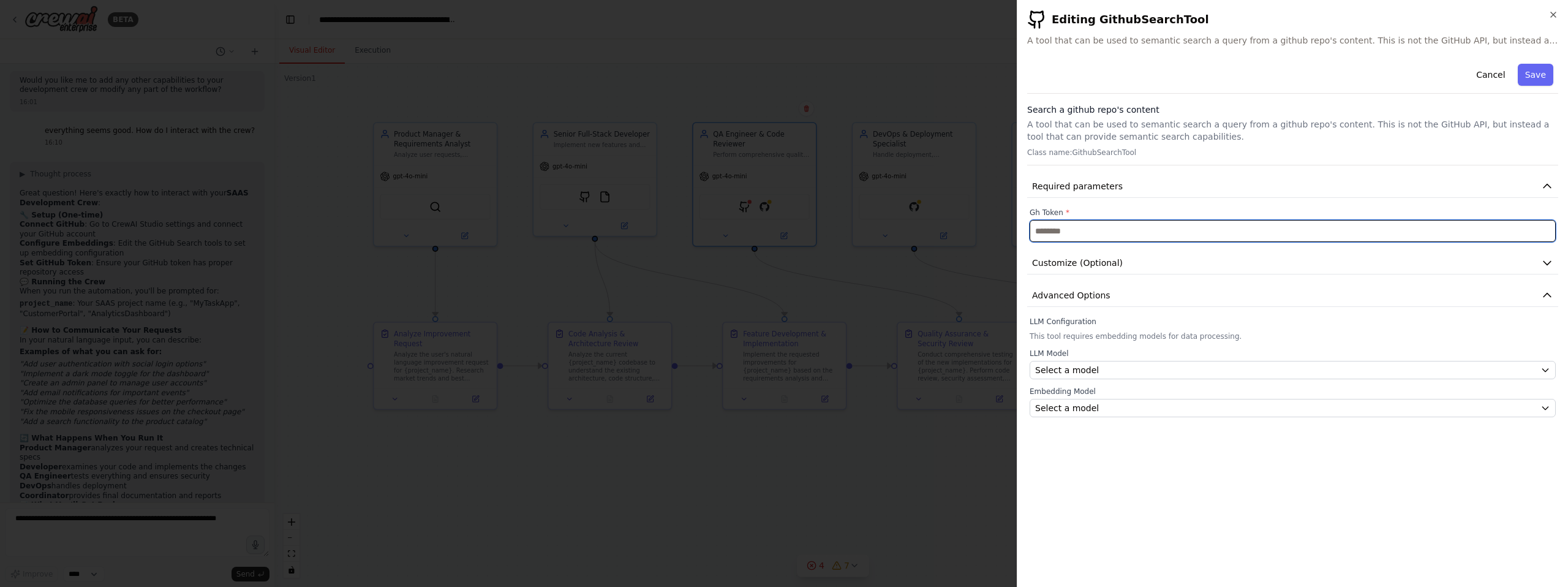
click at [1133, 230] on input "text" at bounding box center [1292, 231] width 526 height 22
paste input "**********"
type input "**********"
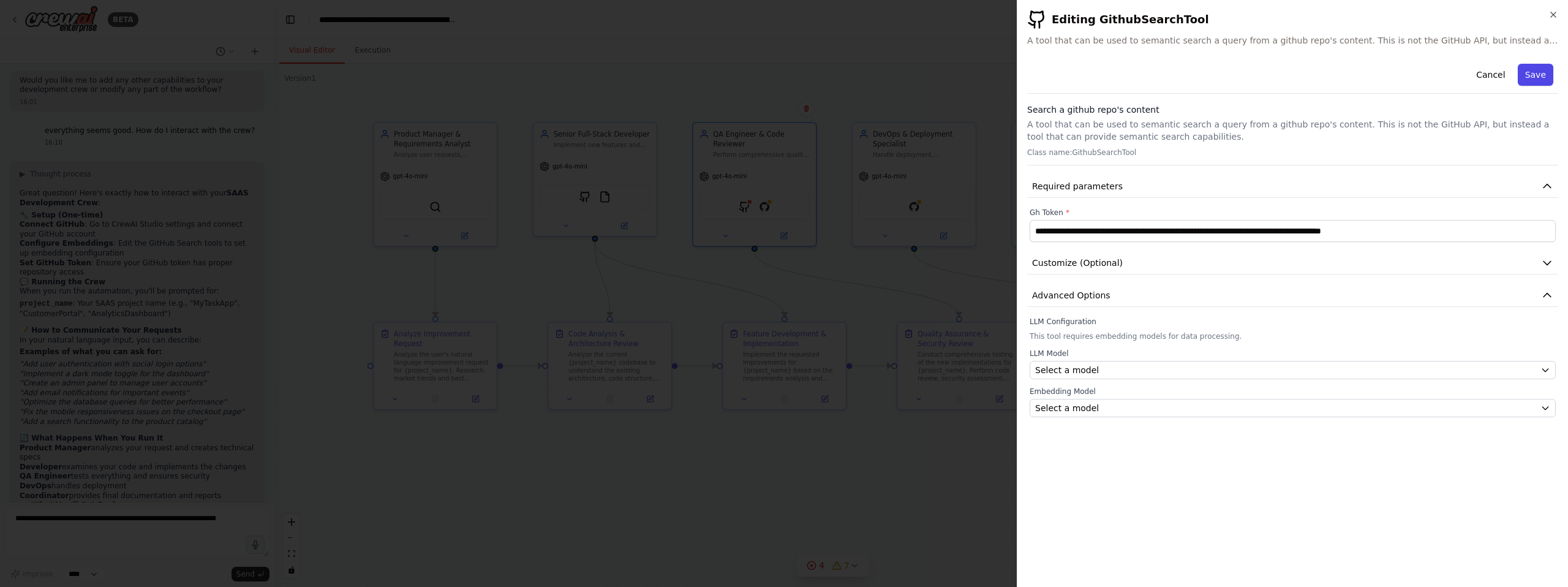
click at [1536, 76] on button "Save" at bounding box center [1535, 75] width 36 height 22
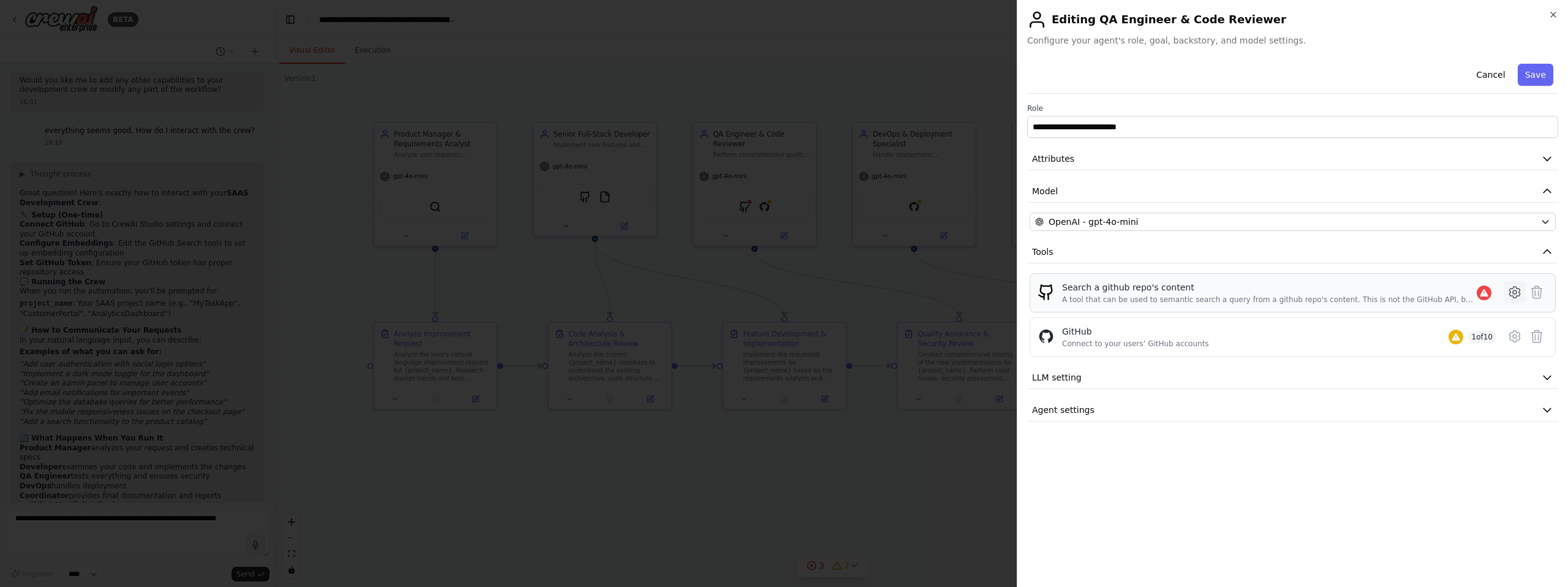
click at [1510, 291] on icon at bounding box center [1515, 292] width 15 height 15
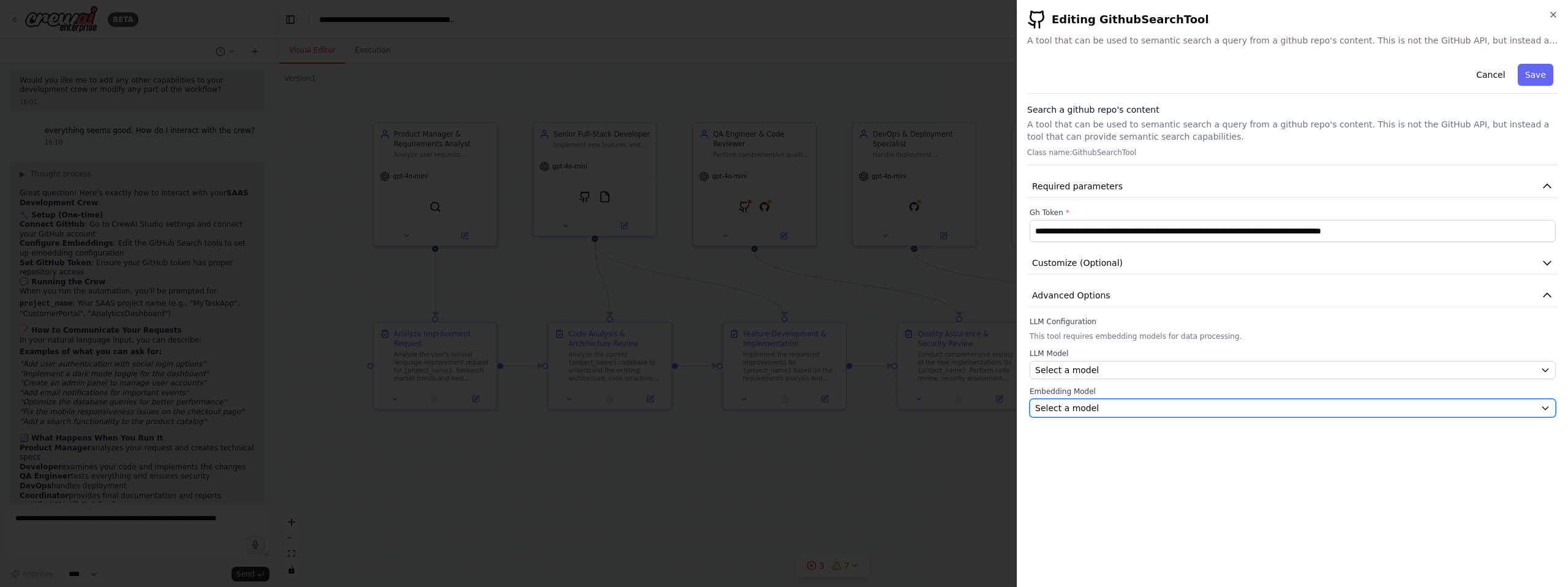
click at [1170, 407] on div "Select a model" at bounding box center [1285, 408] width 500 height 12
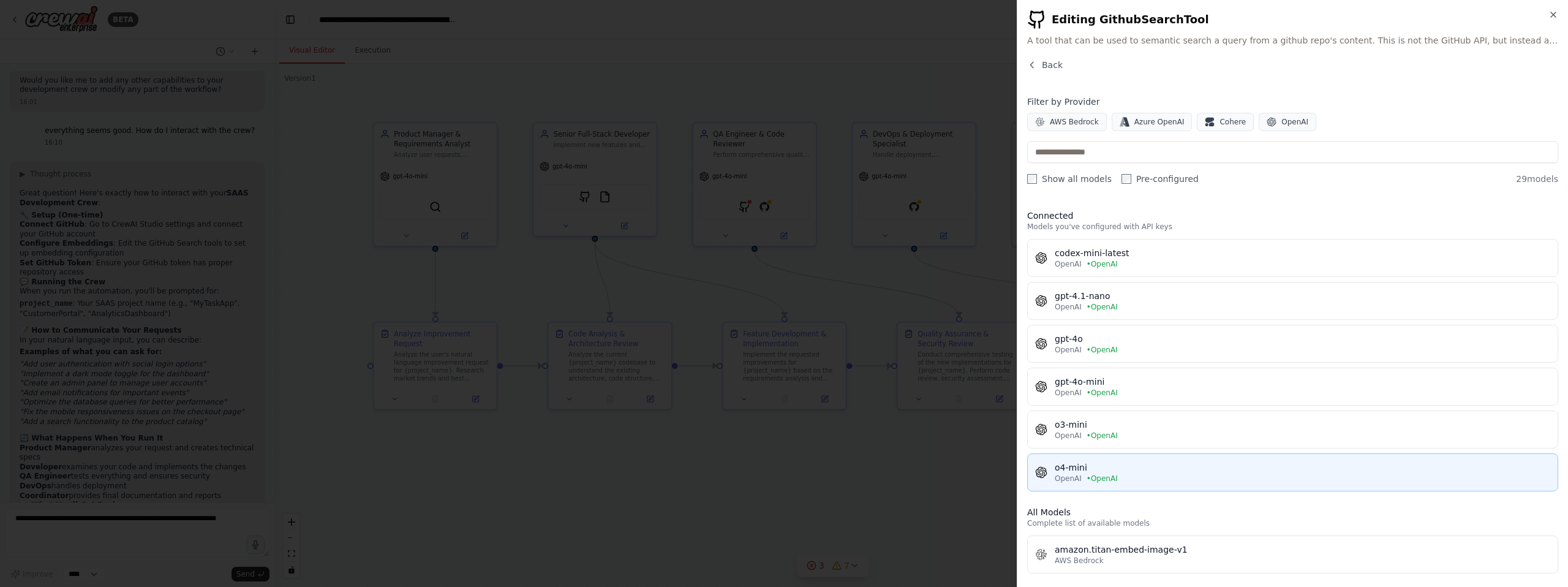
click at [1160, 464] on div "o4-mini" at bounding box center [1302, 468] width 496 height 12
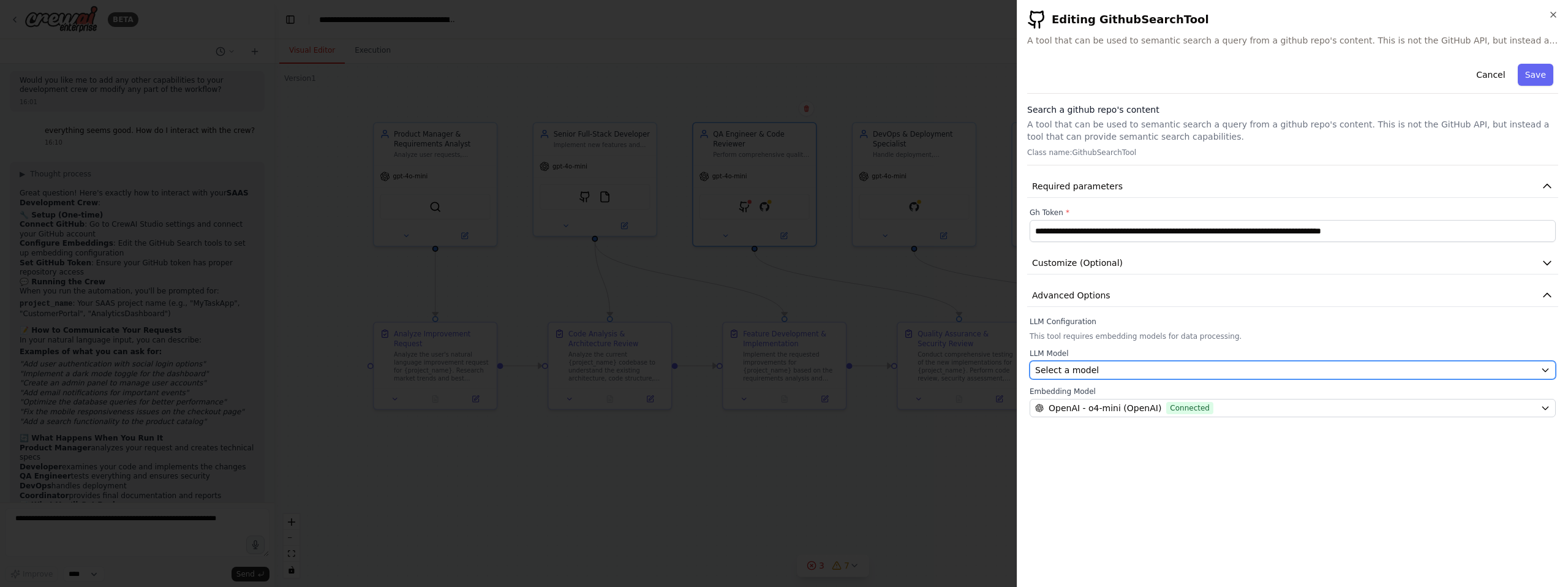
click at [1190, 372] on div "Select a model" at bounding box center [1285, 370] width 500 height 12
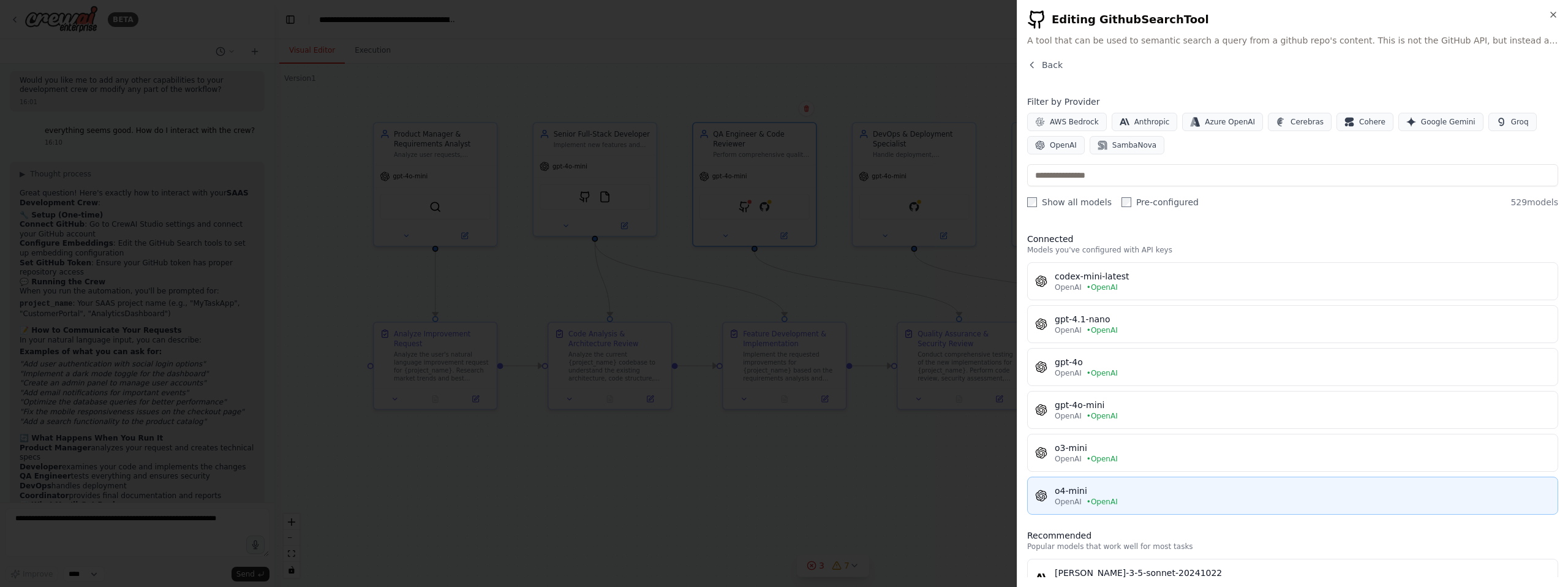
click at [1160, 486] on div "o4-mini" at bounding box center [1302, 491] width 496 height 12
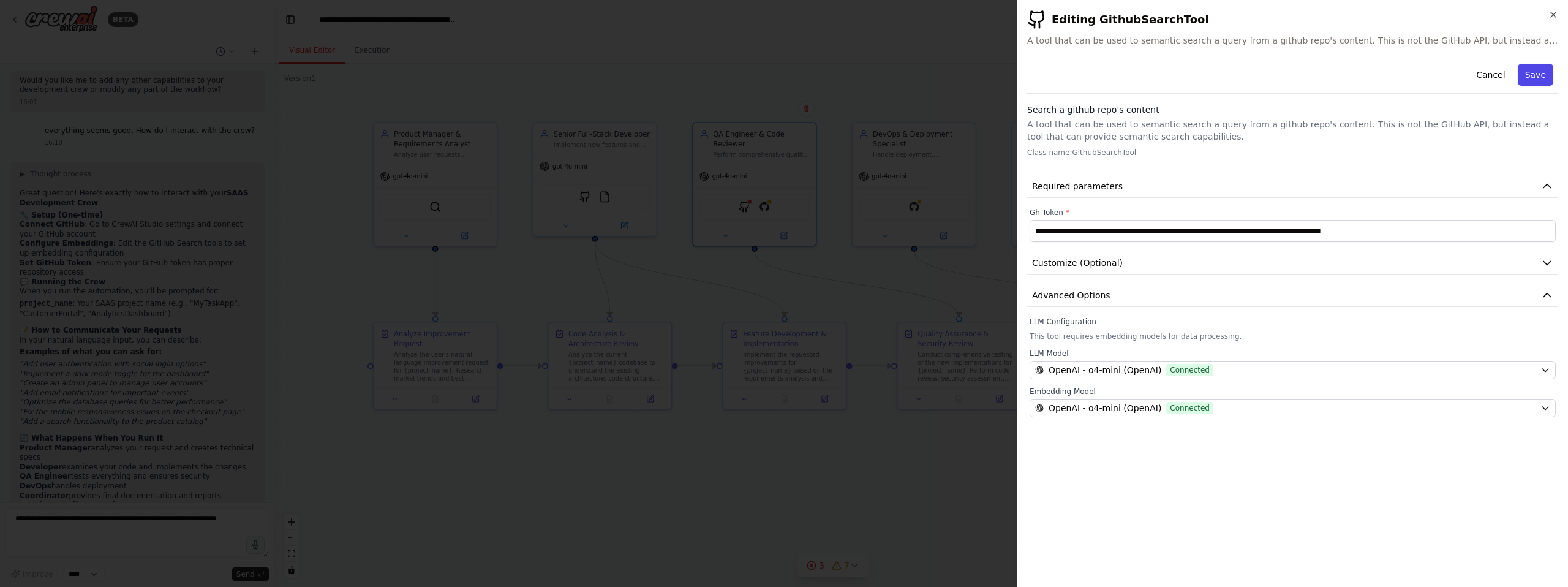
click at [1526, 74] on button "Save" at bounding box center [1535, 75] width 36 height 22
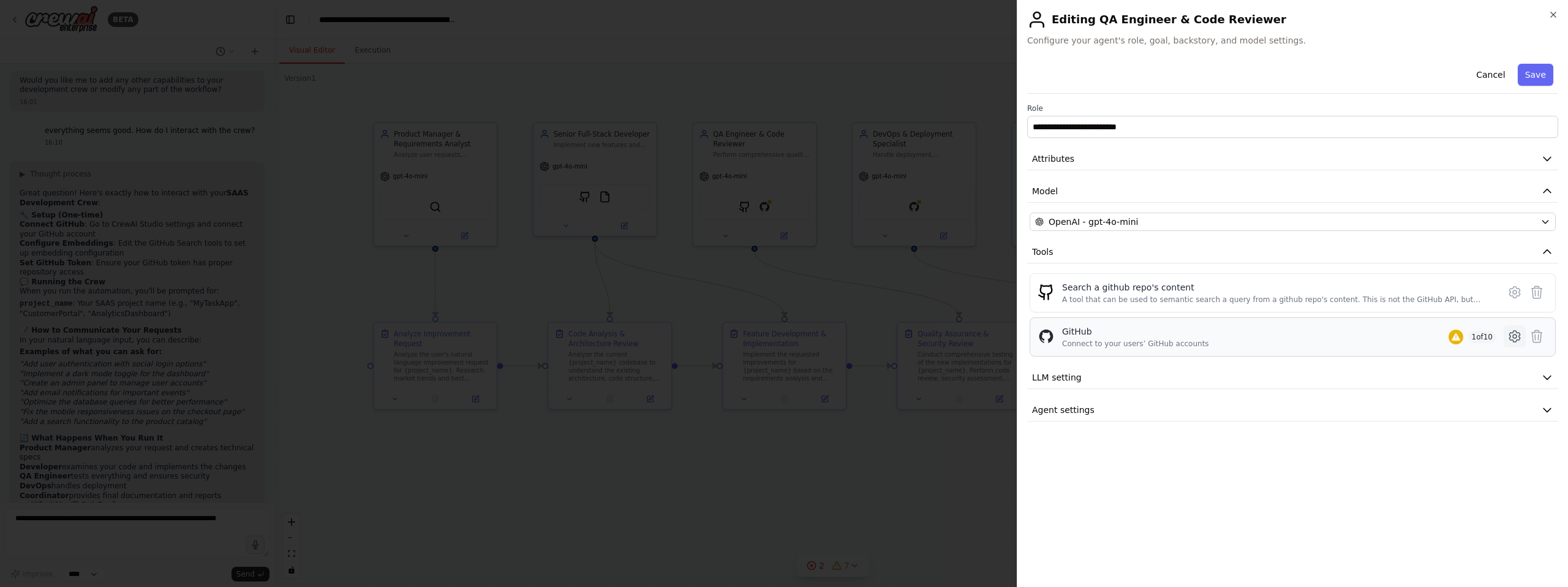
click at [1511, 334] on icon at bounding box center [1515, 336] width 15 height 15
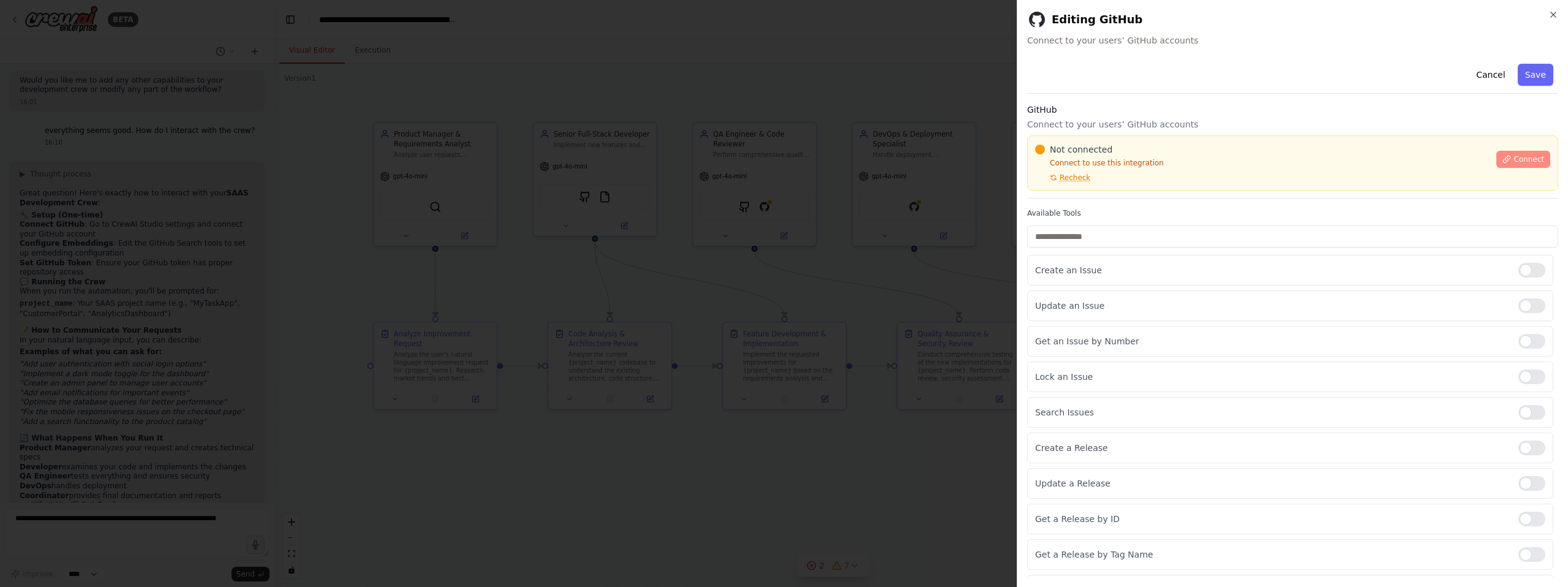
click at [1526, 157] on span "Connect" at bounding box center [1529, 159] width 31 height 9
click at [1080, 175] on span "Recheck" at bounding box center [1075, 177] width 31 height 9
click at [944, 192] on div at bounding box center [784, 294] width 1568 height 587
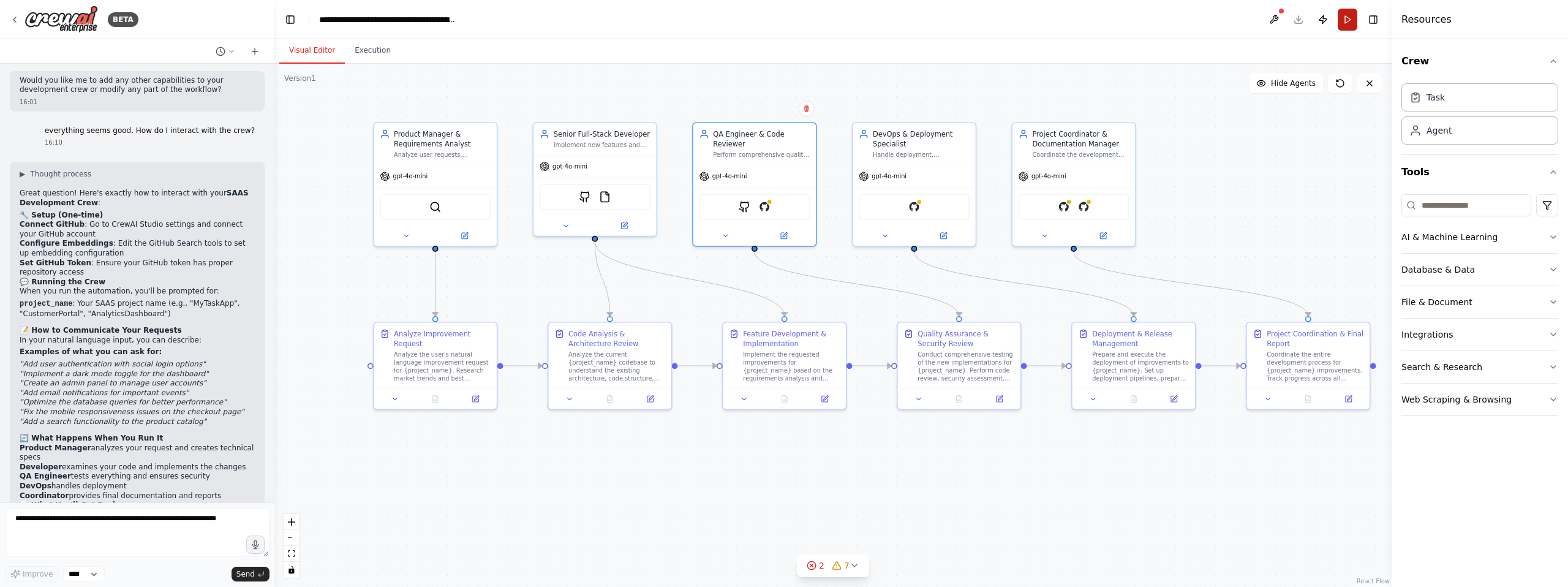
click at [1347, 15] on button "Run" at bounding box center [1347, 20] width 20 height 22
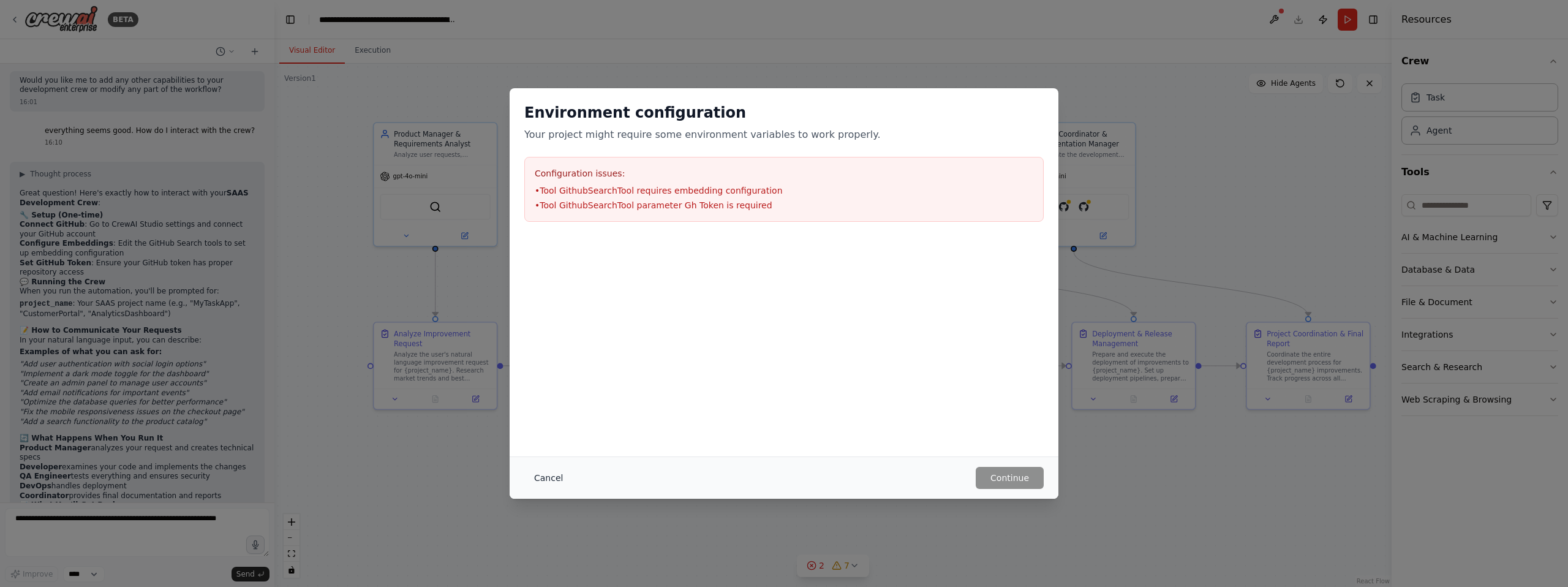
click at [558, 476] on button "Cancel" at bounding box center [548, 478] width 48 height 22
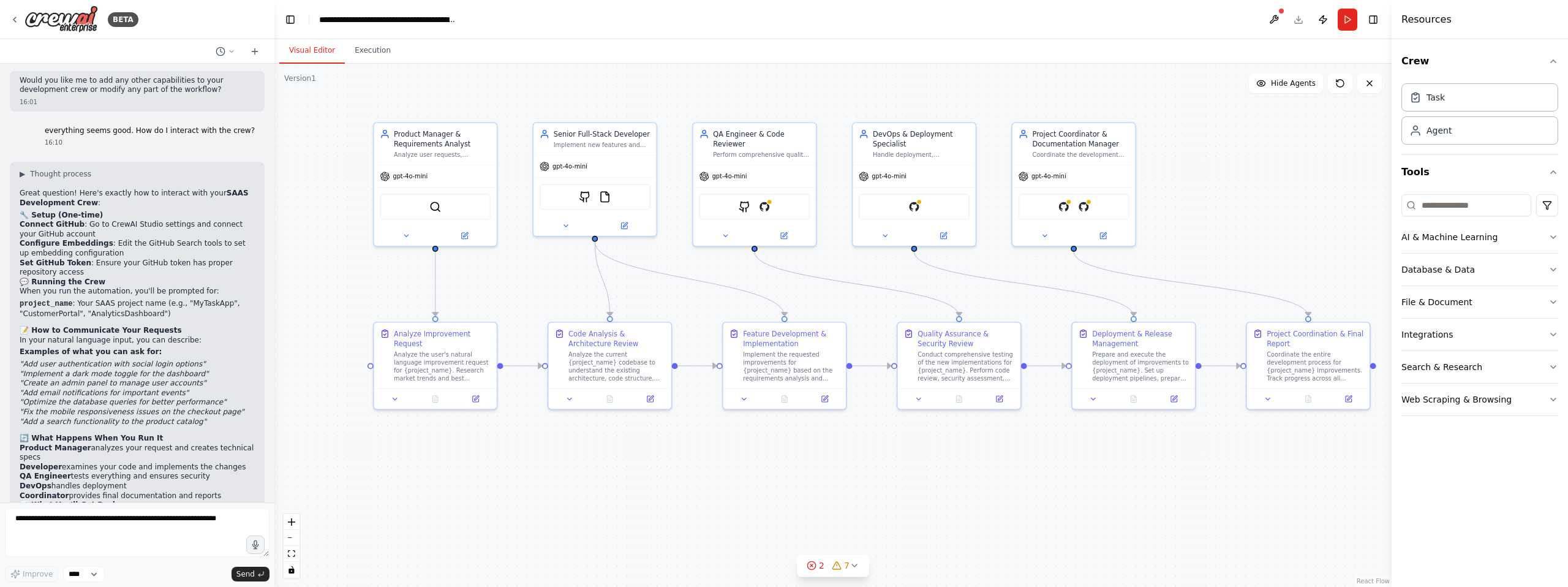
scroll to position [3231, 0]
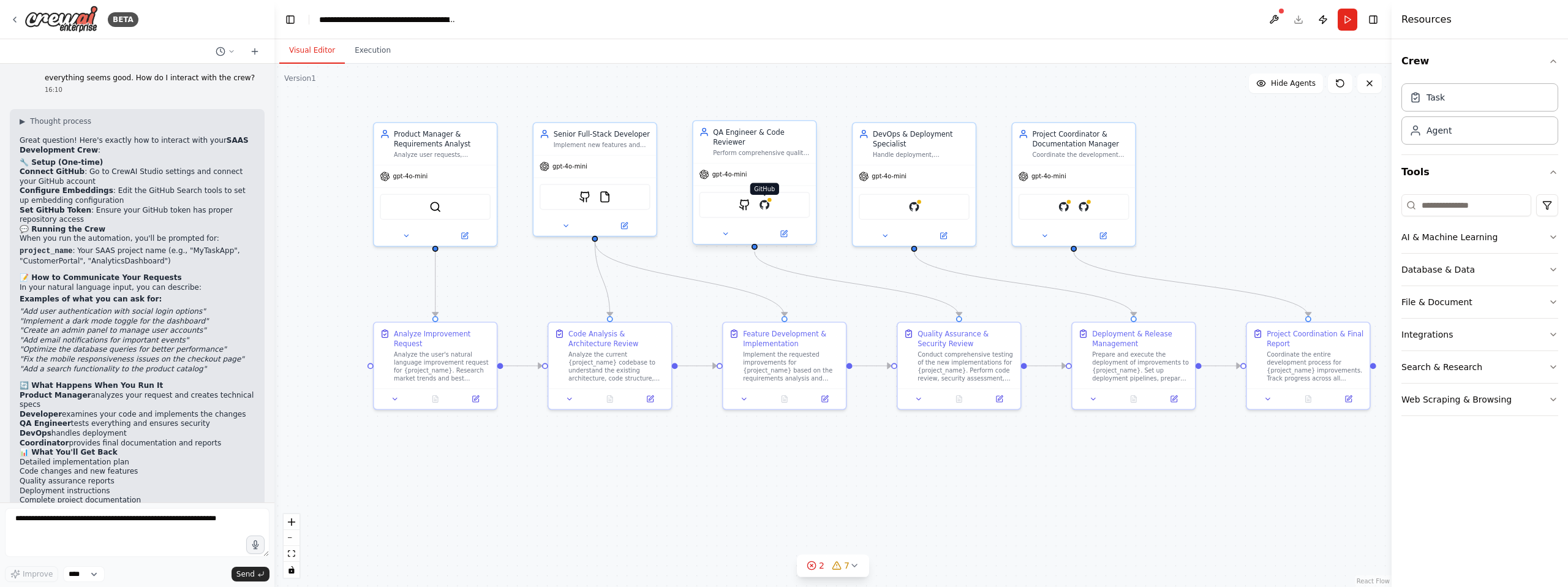
click at [767, 210] on img at bounding box center [764, 205] width 12 height 12
click at [1369, 17] on button "Toggle Right Sidebar" at bounding box center [1374, 20] width 17 height 17
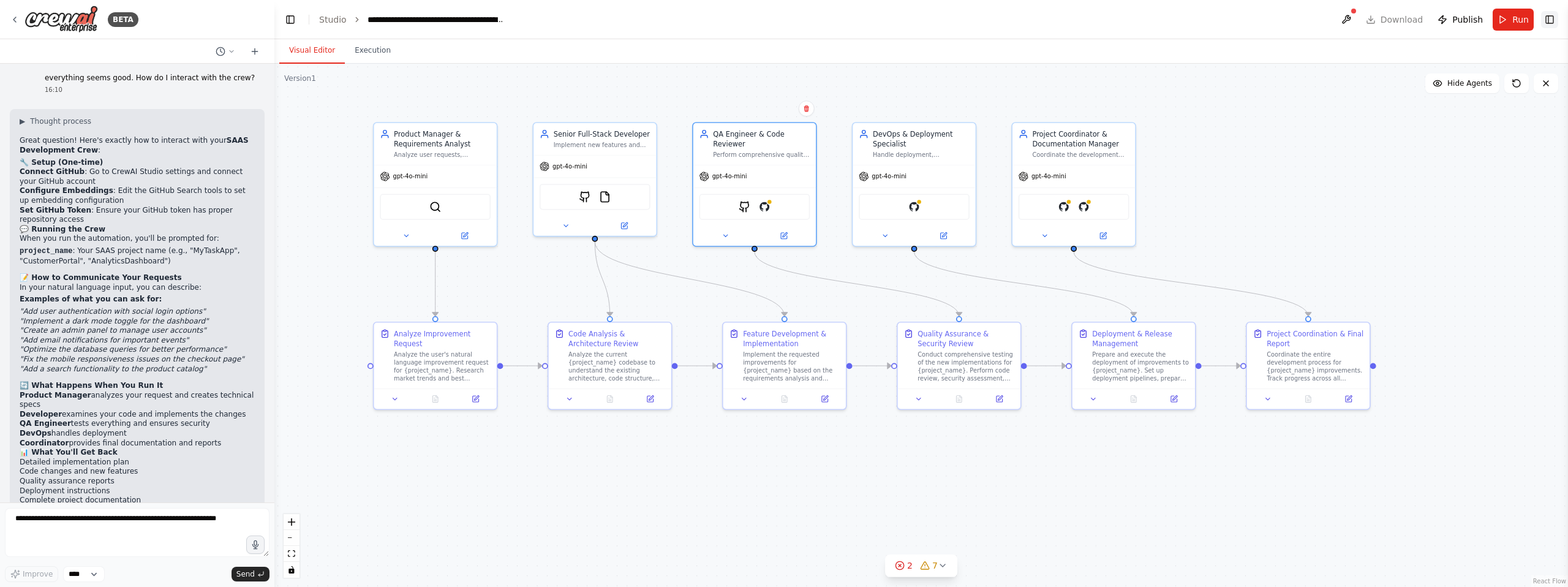
click at [1547, 17] on button "Toggle Right Sidebar" at bounding box center [1550, 20] width 17 height 17
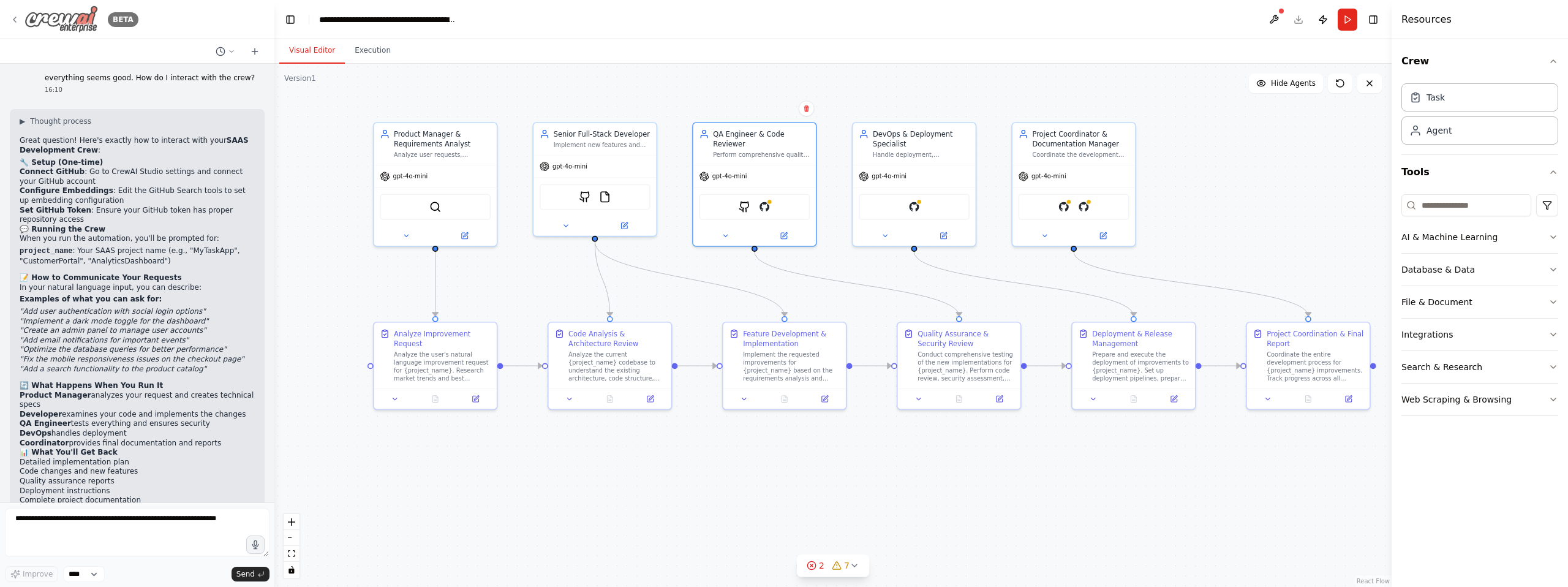
click at [16, 17] on icon at bounding box center [14, 19] width 9 height 9
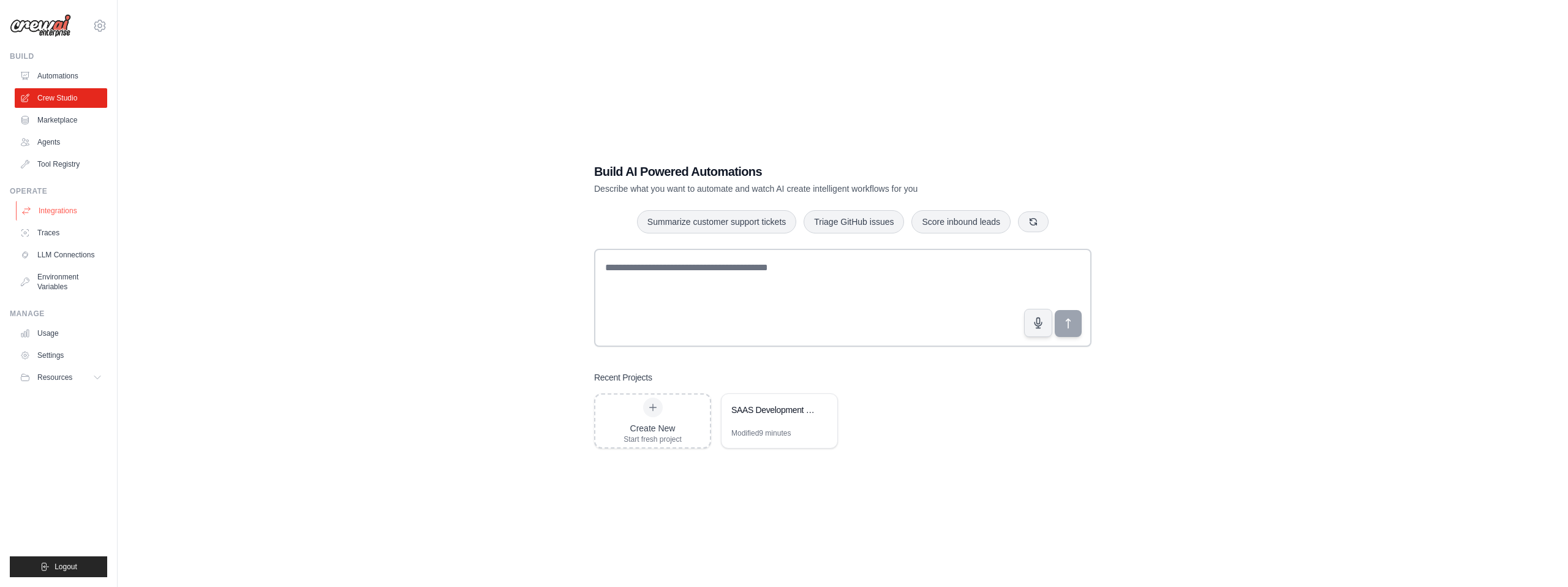
click at [58, 210] on link "Integrations" at bounding box center [62, 210] width 92 height 20
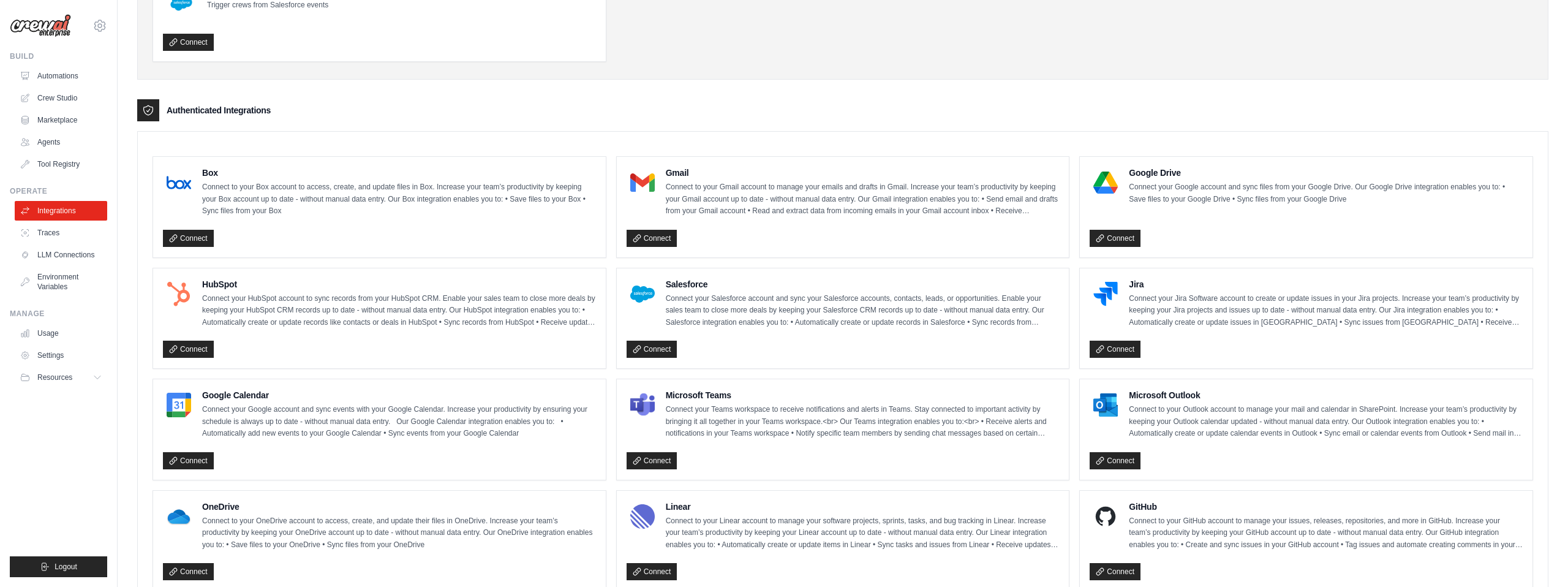
scroll to position [303, 0]
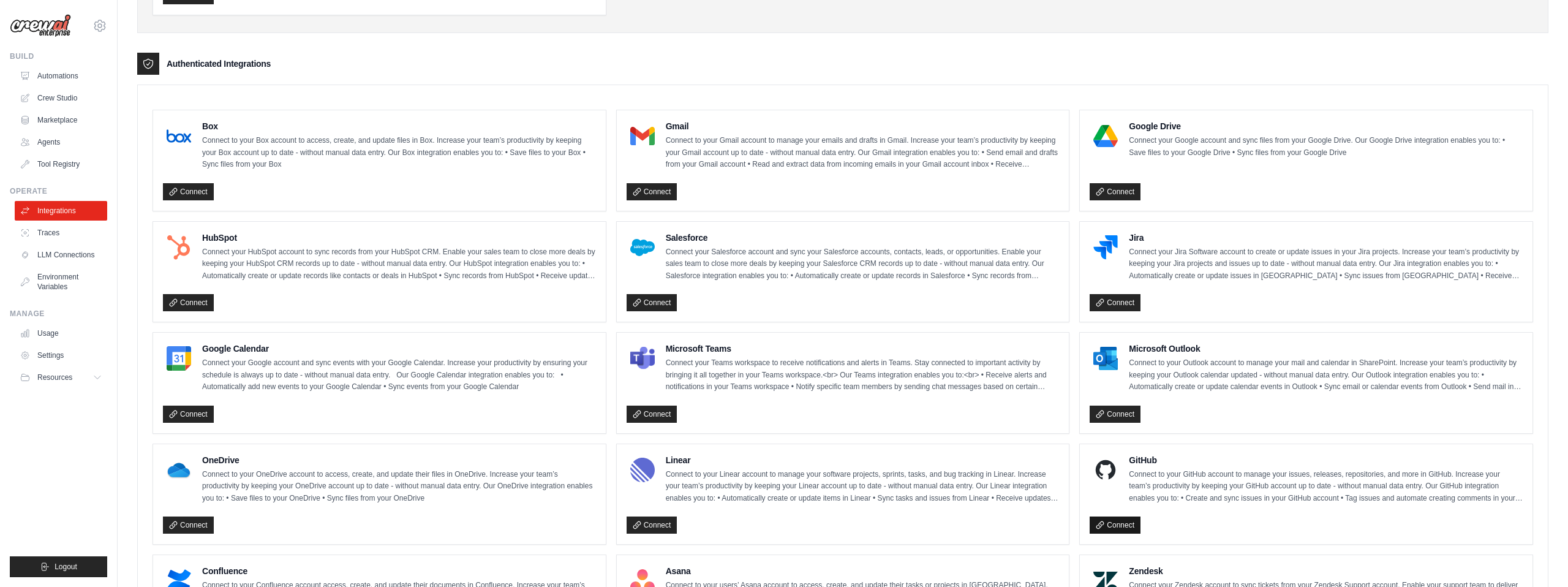
click at [1113, 521] on link "Connect" at bounding box center [1115, 525] width 51 height 17
click at [44, 95] on link "Crew Studio" at bounding box center [62, 98] width 92 height 20
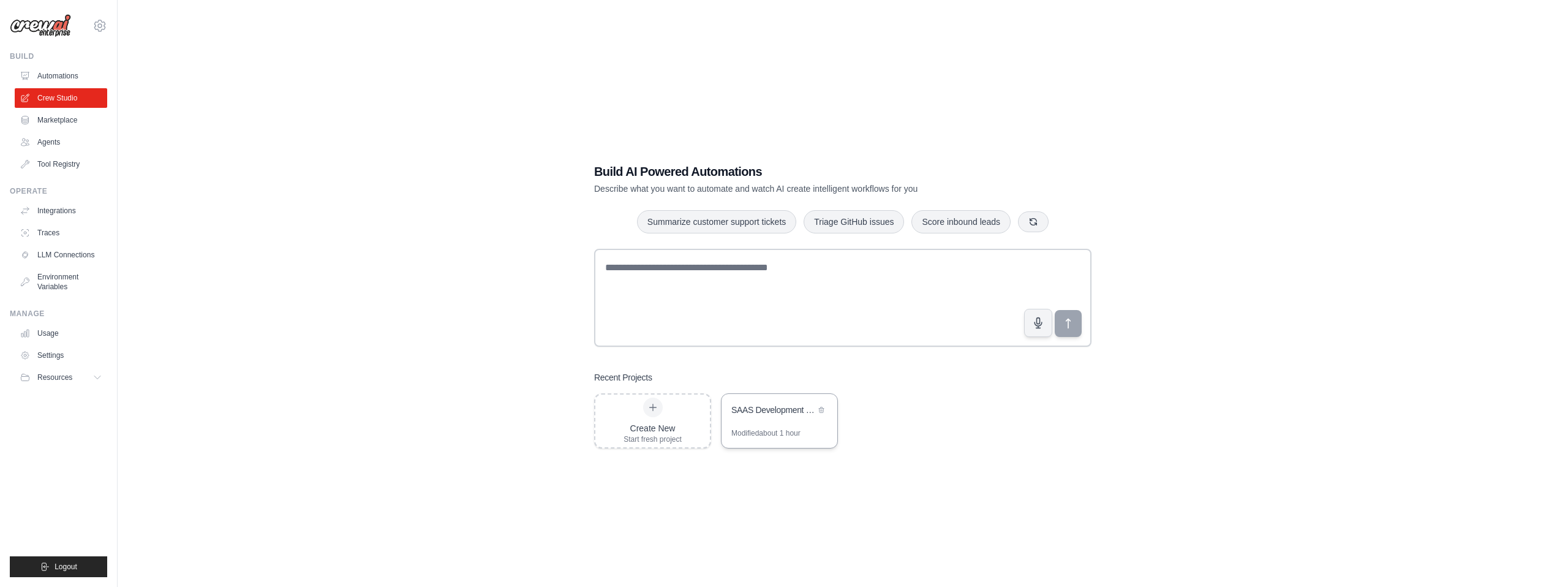
click at [775, 411] on div "SAAS Development Crew - Autonomous Improvement Team" at bounding box center [773, 409] width 84 height 12
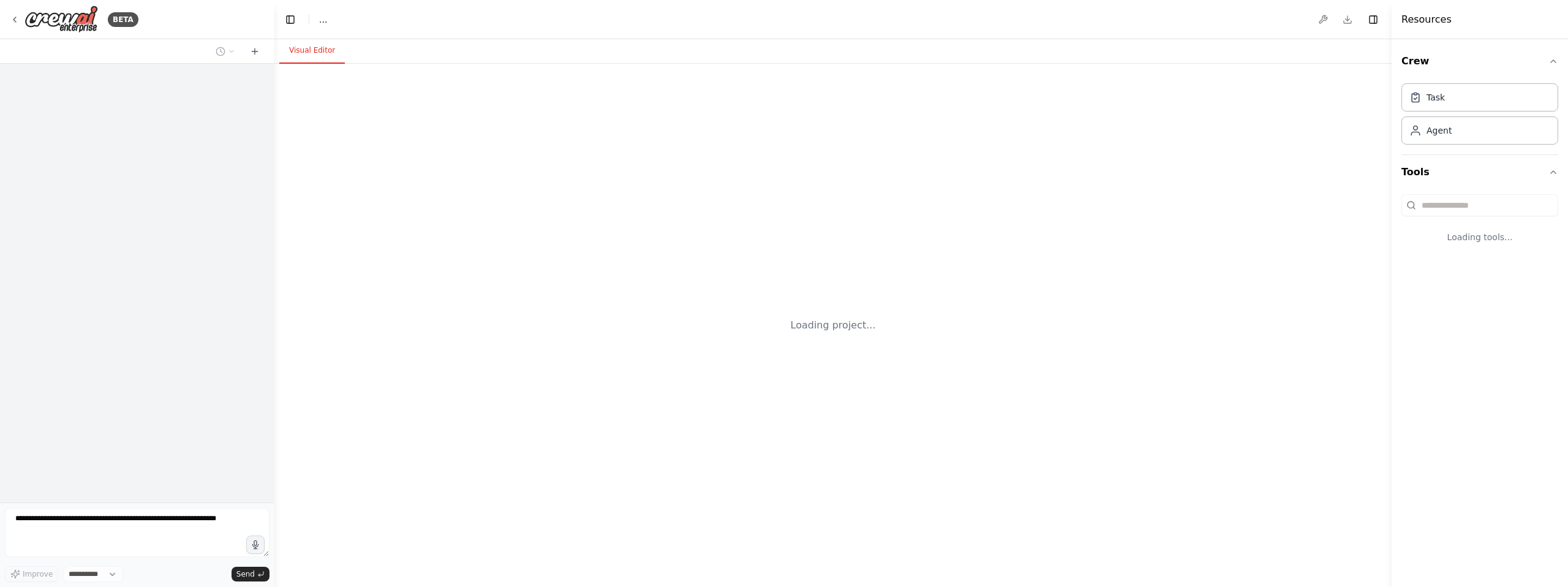
select select "****"
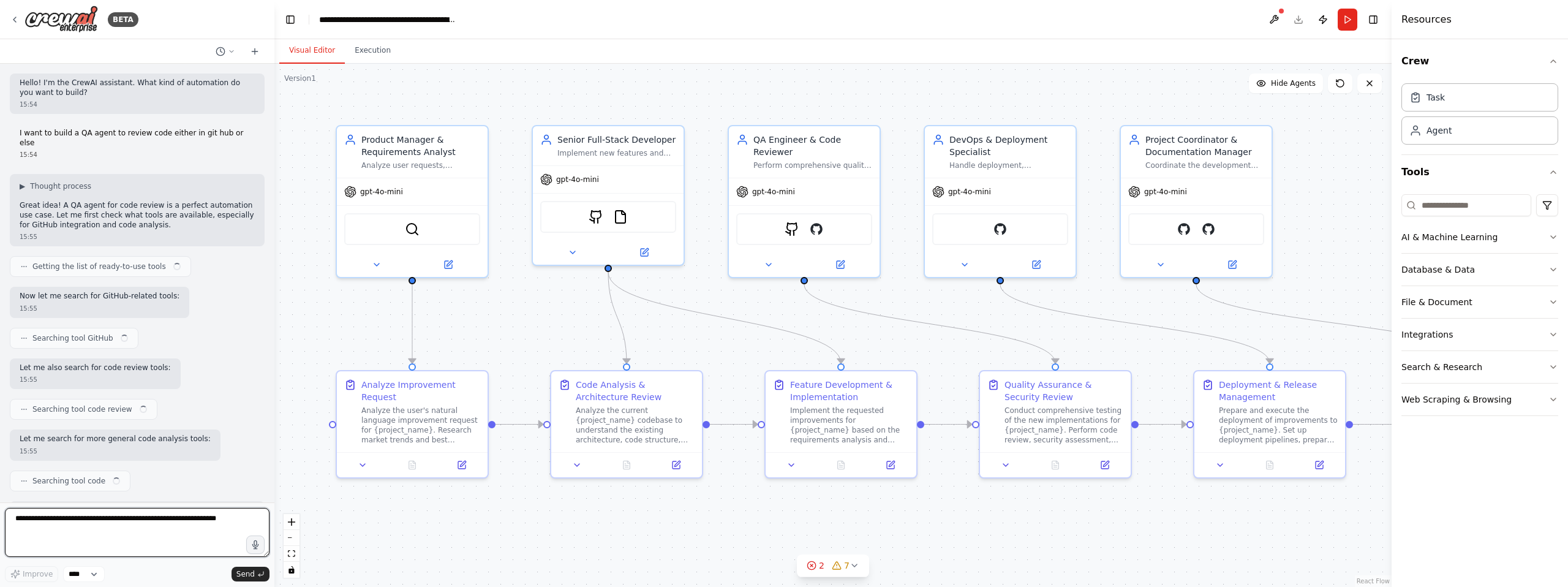
scroll to position [3241, 0]
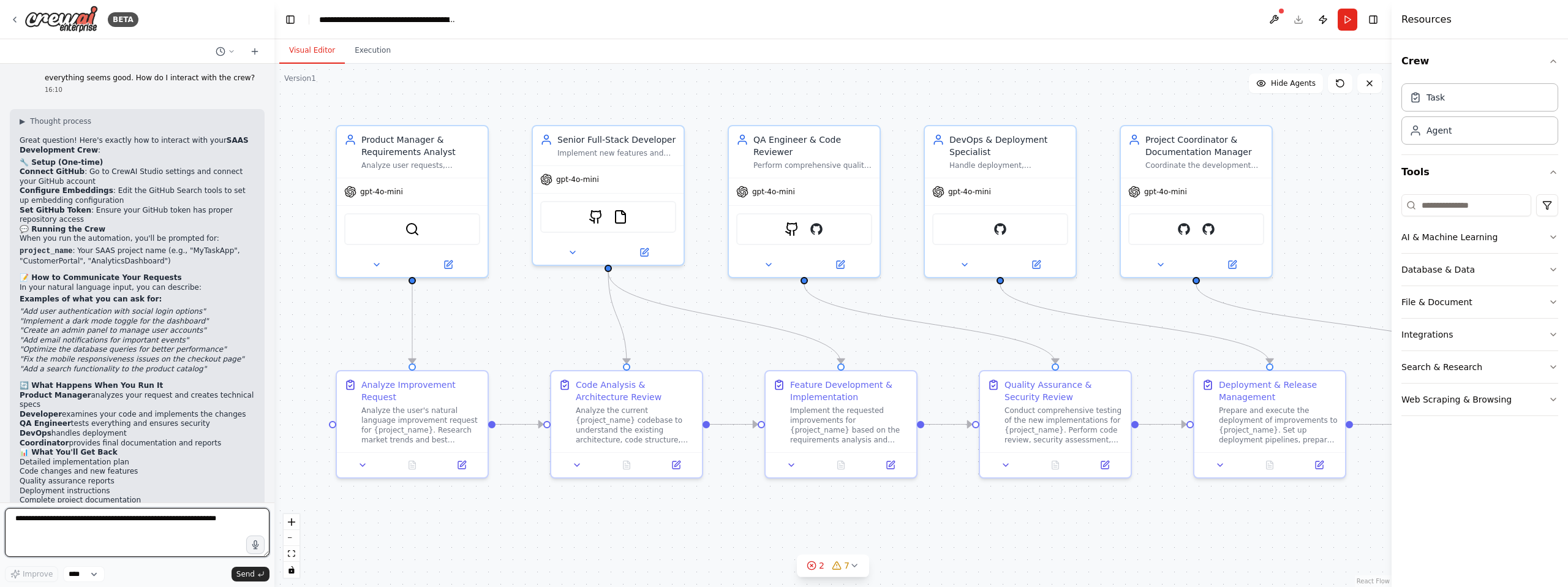
click at [57, 524] on textarea at bounding box center [137, 532] width 264 height 49
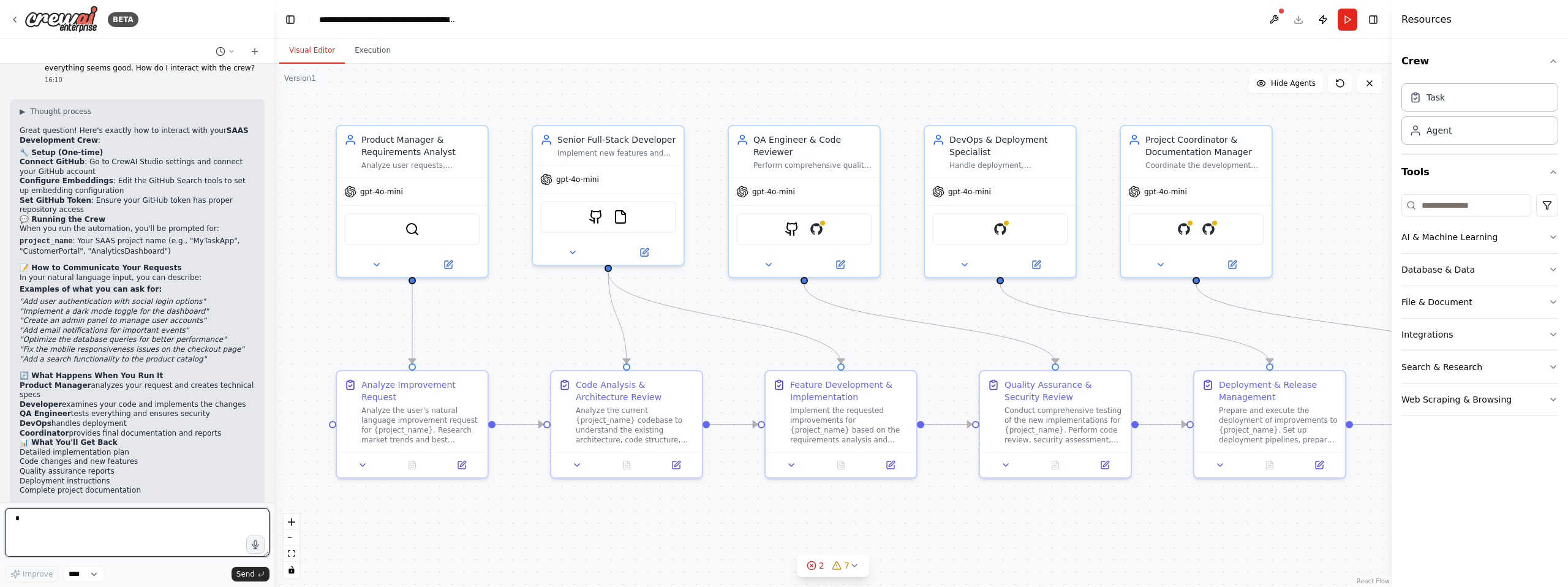
scroll to position [3231, 0]
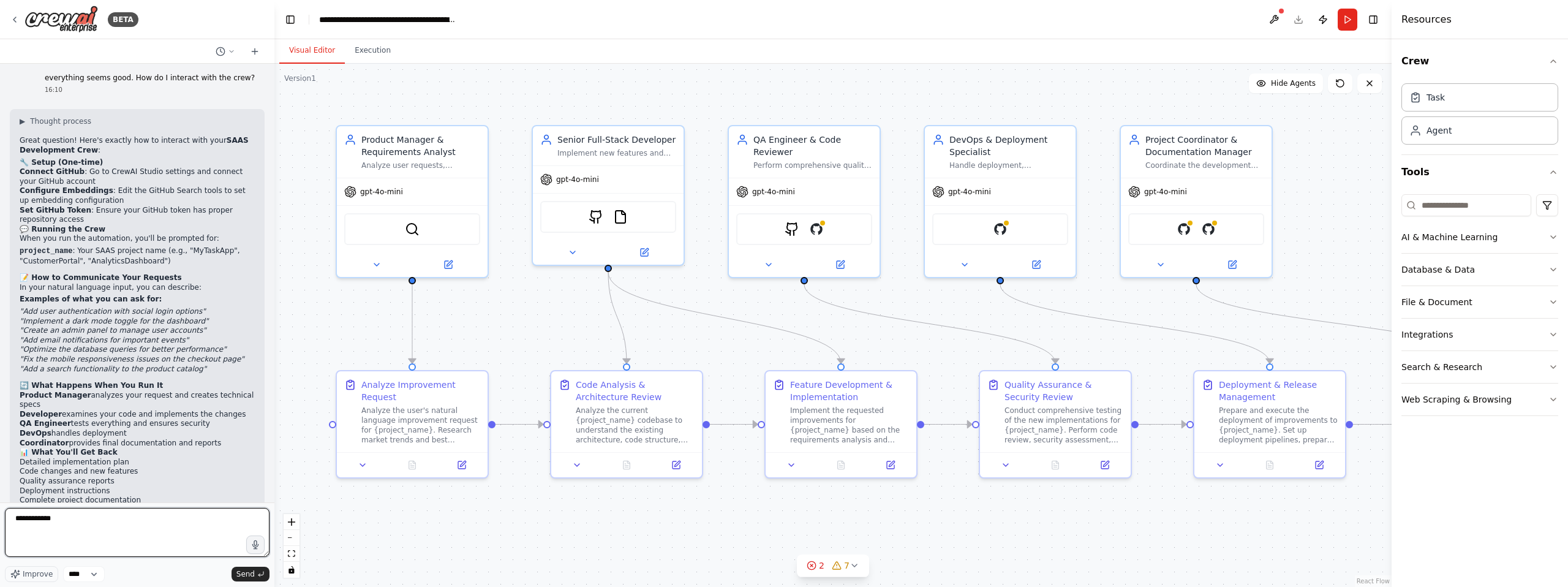
type textarea "**********"
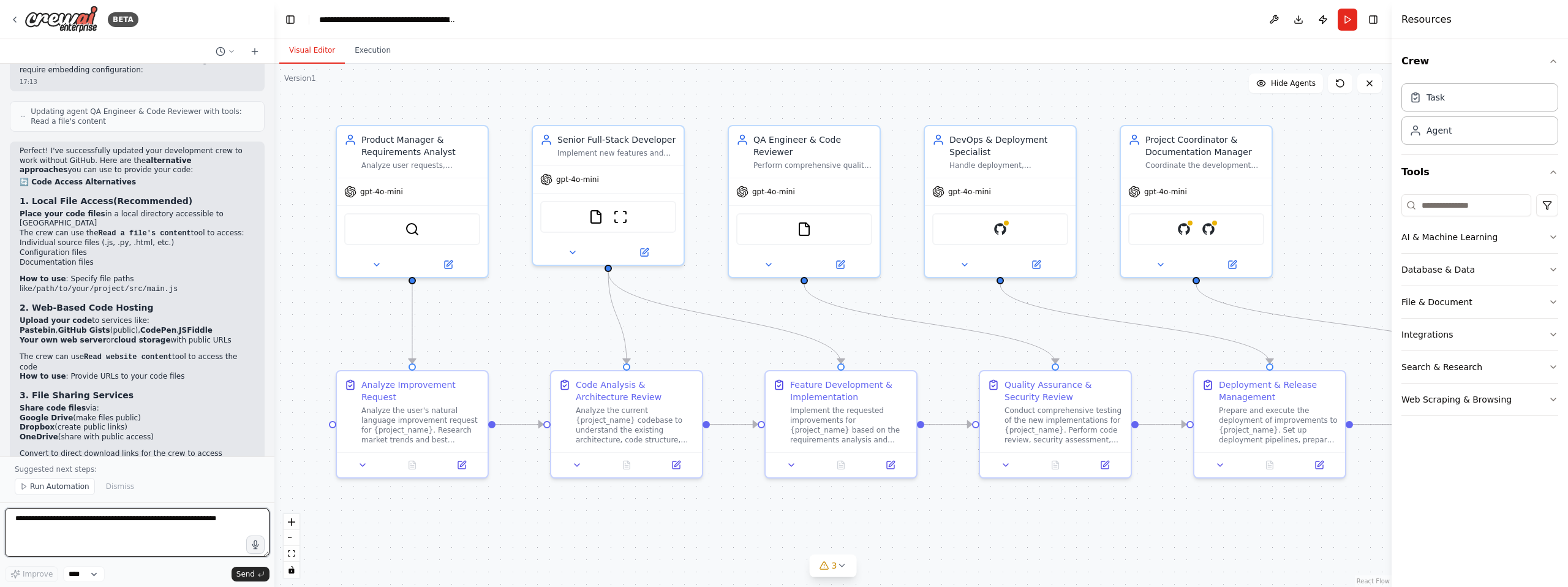
scroll to position [4493, 0]
click at [1411, 300] on button "File & Document" at bounding box center [1479, 302] width 157 height 32
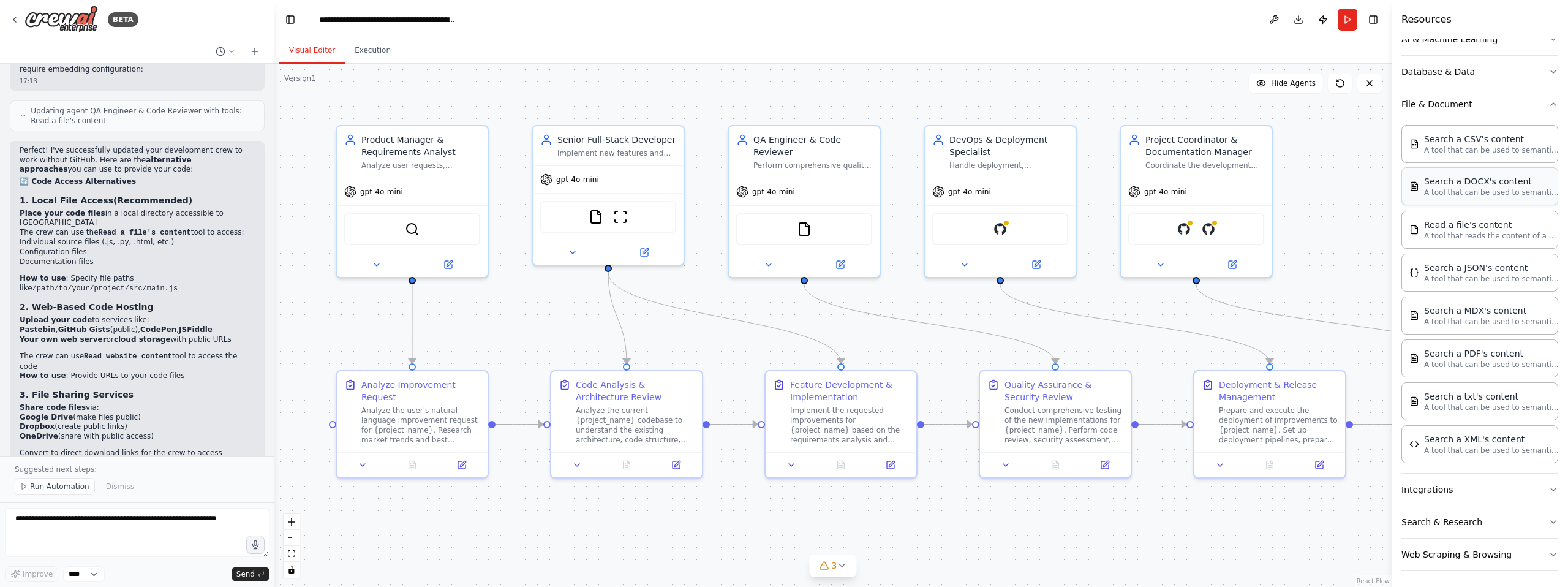
scroll to position [202, 0]
click at [1002, 229] on img at bounding box center [1000, 226] width 15 height 15
